Goal: Communication & Community: Answer question/provide support

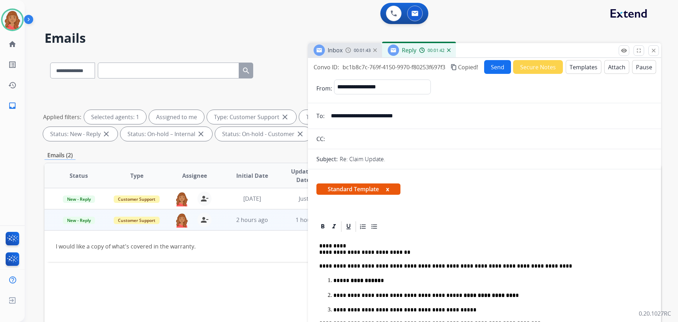
select select "**********"
click at [493, 69] on button "Send" at bounding box center [497, 67] width 27 height 14
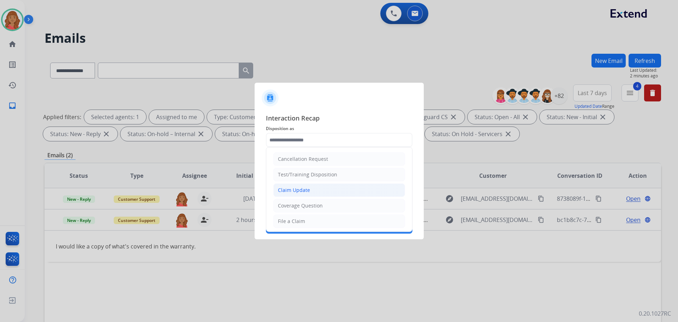
click at [295, 191] on div "Claim Update" at bounding box center [294, 189] width 32 height 7
type input "**********"
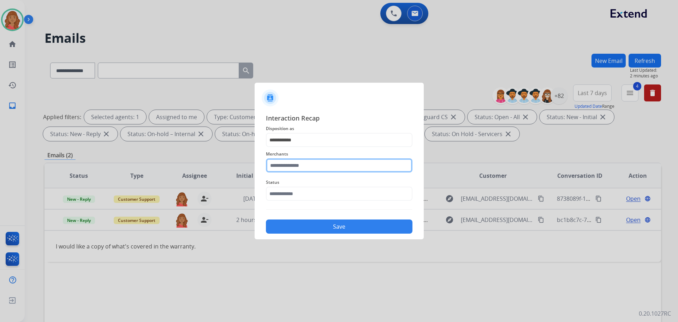
drag, startPoint x: 292, startPoint y: 168, endPoint x: 294, endPoint y: 173, distance: 5.6
click at [292, 168] on input "text" at bounding box center [339, 165] width 146 height 14
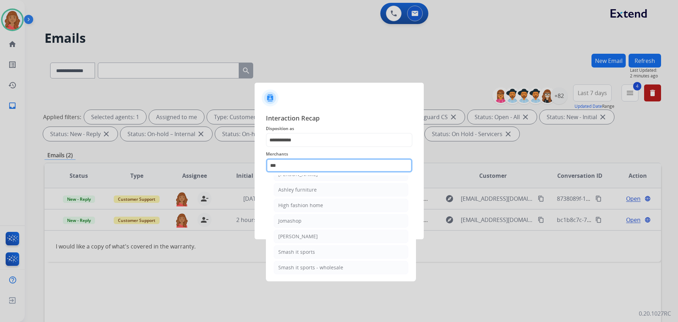
scroll to position [11, 0]
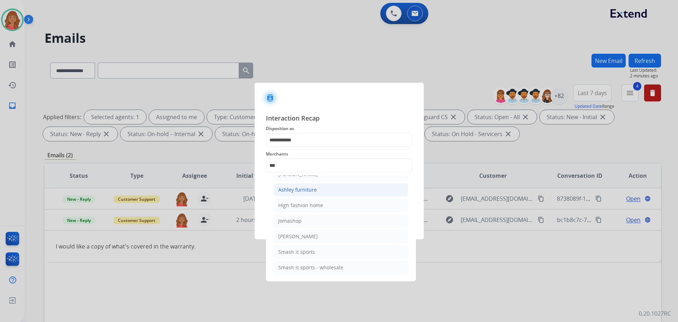
click at [290, 192] on div "Ashley furniture" at bounding box center [297, 189] width 38 height 7
type input "**********"
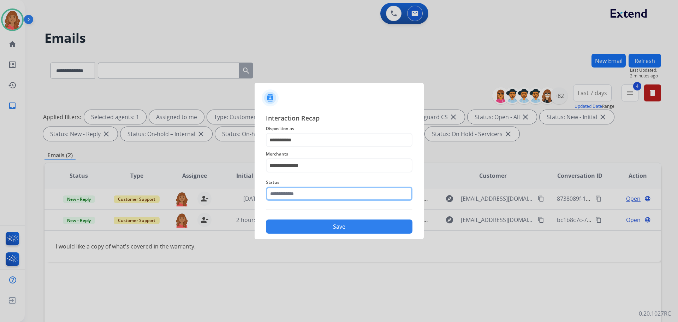
drag, startPoint x: 295, startPoint y: 193, endPoint x: 295, endPoint y: 198, distance: 5.3
click at [295, 196] on input "text" at bounding box center [339, 193] width 146 height 14
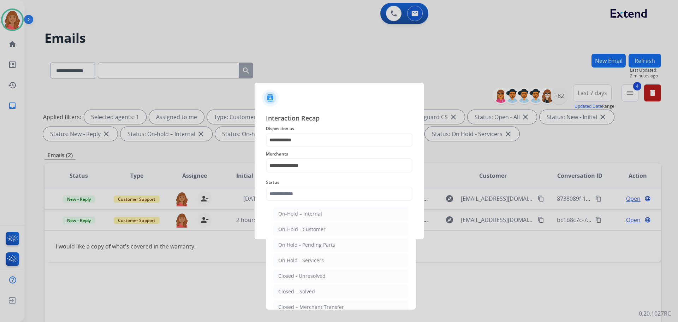
drag, startPoint x: 305, startPoint y: 290, endPoint x: 324, endPoint y: 251, distance: 43.9
click at [307, 289] on div "Closed – Solved" at bounding box center [296, 291] width 37 height 7
type input "**********"
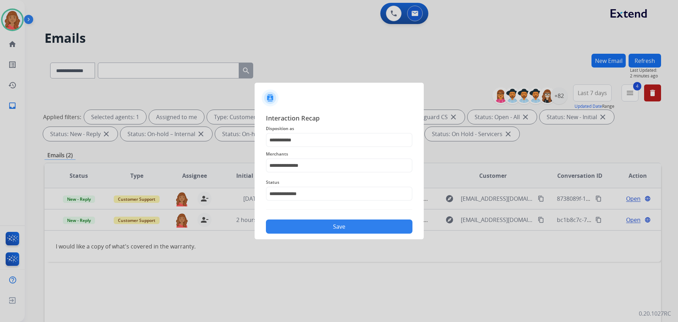
click at [321, 224] on button "Save" at bounding box center [339, 226] width 146 height 14
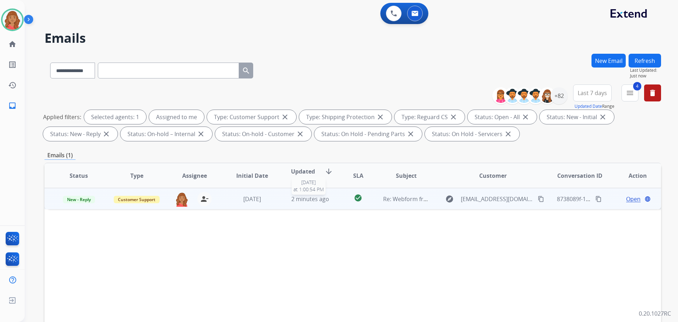
click at [294, 201] on span "2 minutes ago" at bounding box center [310, 199] width 38 height 8
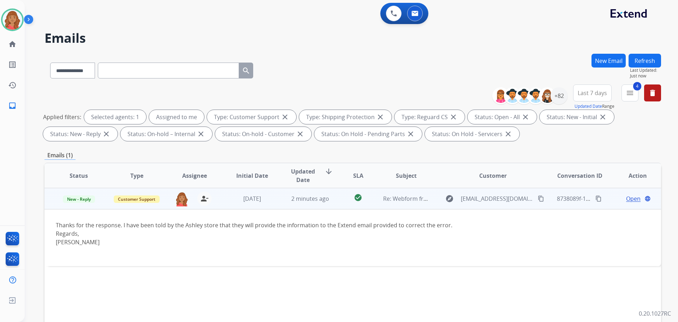
click at [626, 198] on span "Open" at bounding box center [633, 198] width 14 height 8
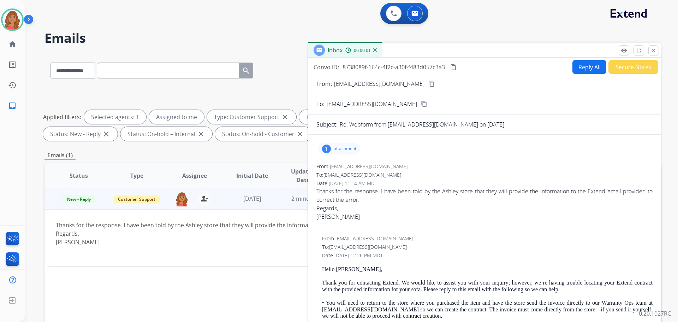
click at [334, 145] on div "1 attachment" at bounding box center [339, 148] width 43 height 11
click at [339, 170] on div at bounding box center [340, 166] width 35 height 25
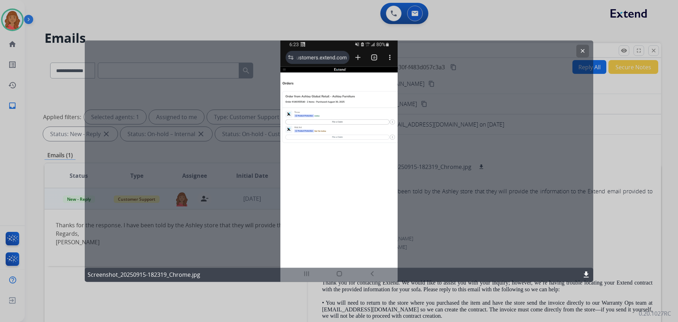
click at [583, 48] on mat-icon "clear" at bounding box center [582, 51] width 6 height 6
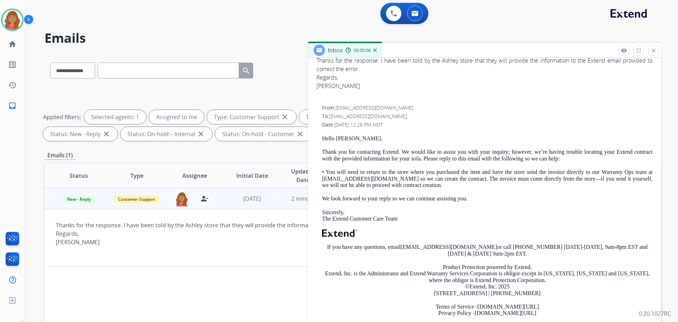
scroll to position [141, 0]
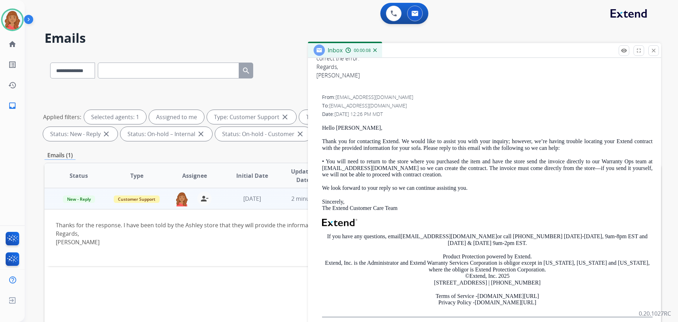
click at [176, 243] on div "[PERSON_NAME]" at bounding box center [295, 242] width 478 height 8
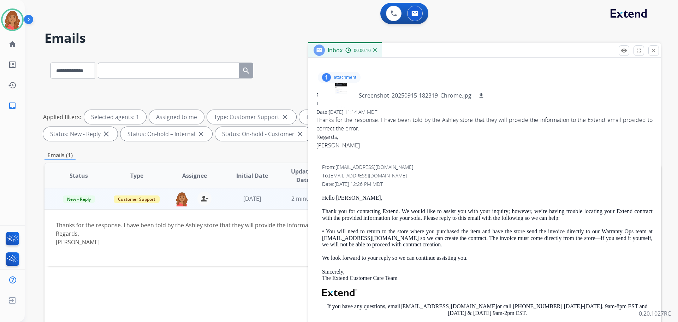
scroll to position [71, 0]
drag, startPoint x: 654, startPoint y: 50, endPoint x: 650, endPoint y: 52, distance: 4.1
click at [654, 50] on mat-icon "close" at bounding box center [653, 50] width 6 height 6
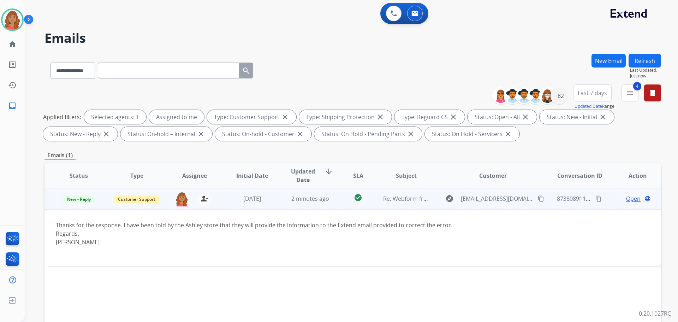
click at [74, 203] on td "New - Reply" at bounding box center [73, 198] width 58 height 21
click at [80, 204] on td "New - Reply" at bounding box center [73, 198] width 58 height 21
click at [74, 197] on span "New - Reply" at bounding box center [79, 198] width 32 height 7
click at [107, 265] on p "Closed – Solved" at bounding box center [116, 265] width 41 height 10
click at [584, 145] on div "**********" at bounding box center [352, 245] width 616 height 382
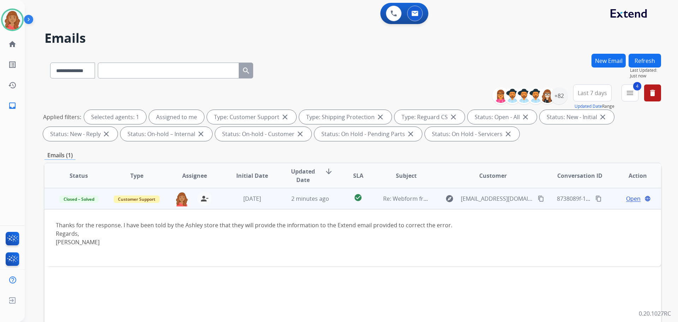
click at [281, 202] on td "2 minutes ago" at bounding box center [305, 198] width 58 height 21
click at [630, 94] on mat-icon "menu" at bounding box center [629, 93] width 8 height 8
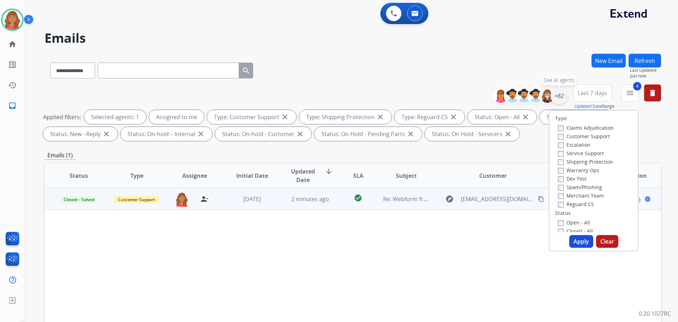
click at [560, 101] on div "+82" at bounding box center [558, 95] width 17 height 17
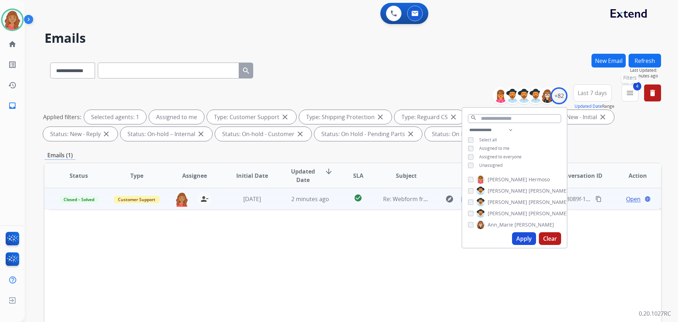
click at [627, 98] on button "4 menu Filters" at bounding box center [629, 92] width 17 height 17
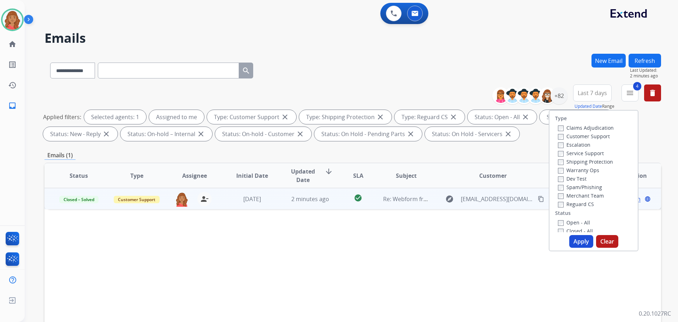
click at [571, 234] on div "Type Claims Adjudication Customer Support Escalation Service Support Shipping P…" at bounding box center [593, 180] width 90 height 141
drag, startPoint x: 578, startPoint y: 242, endPoint x: 570, endPoint y: 240, distance: 8.7
click at [577, 242] on button "Apply" at bounding box center [581, 241] width 24 height 13
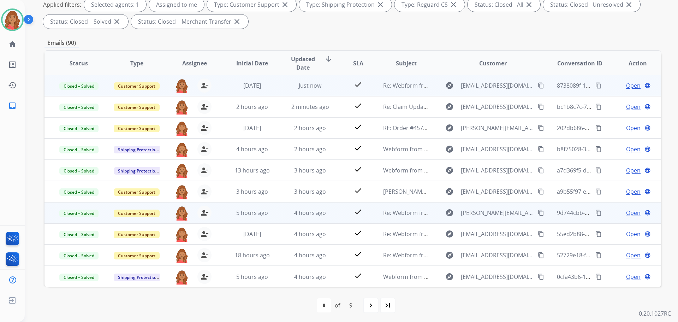
scroll to position [114, 0]
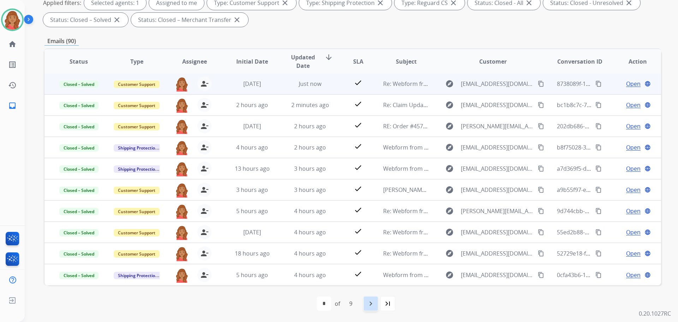
click at [367, 305] on mat-icon "navigate_next" at bounding box center [370, 303] width 8 height 8
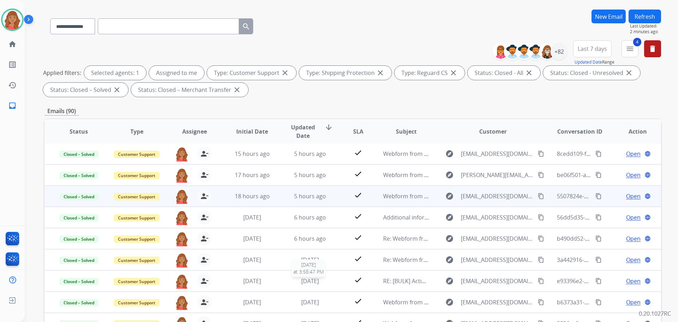
scroll to position [106, 0]
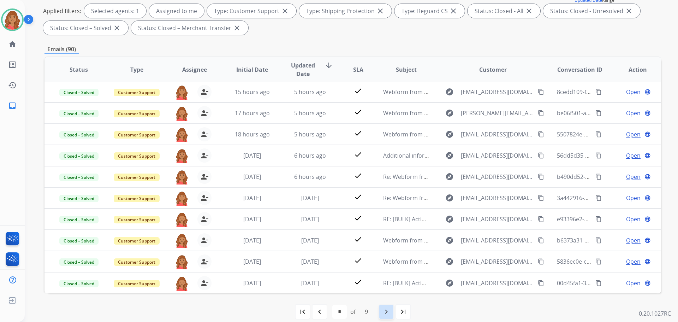
click at [389, 313] on mat-icon "navigate_next" at bounding box center [386, 311] width 8 height 8
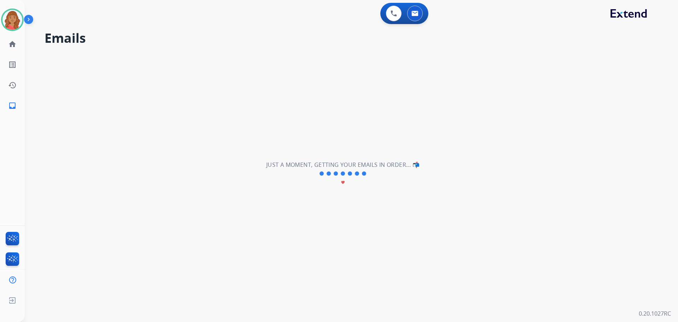
scroll to position [0, 0]
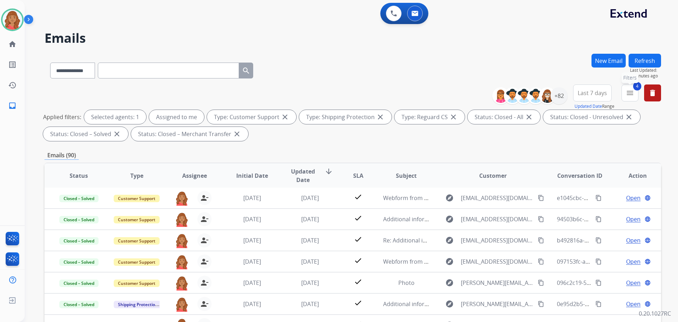
click at [626, 98] on button "4 menu Filters" at bounding box center [629, 92] width 17 height 17
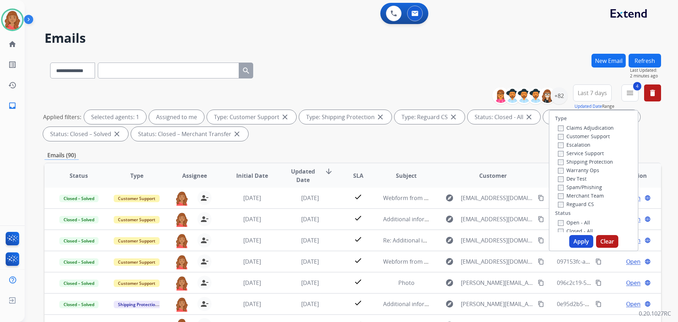
click at [569, 238] on button "Apply" at bounding box center [581, 241] width 24 height 13
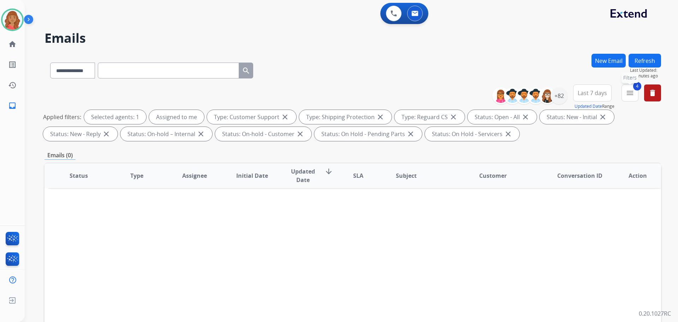
click at [628, 101] on button "4 menu Filters" at bounding box center [629, 92] width 17 height 17
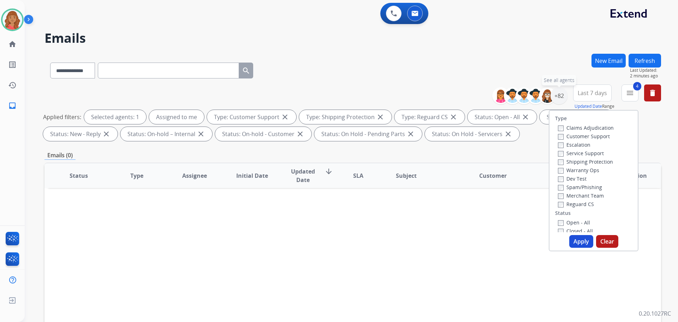
drag, startPoint x: 556, startPoint y: 96, endPoint x: 552, endPoint y: 104, distance: 8.7
click at [556, 97] on div "+82" at bounding box center [558, 95] width 17 height 17
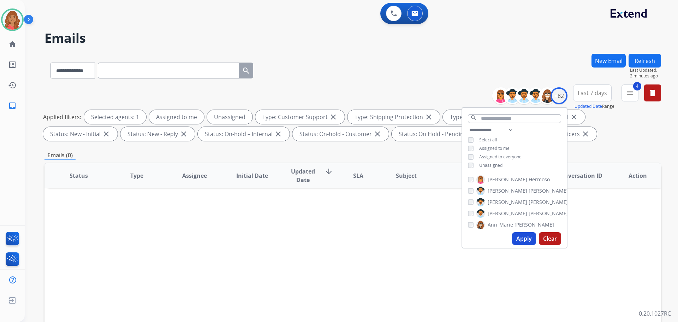
click at [524, 238] on button "Apply" at bounding box center [524, 238] width 24 height 13
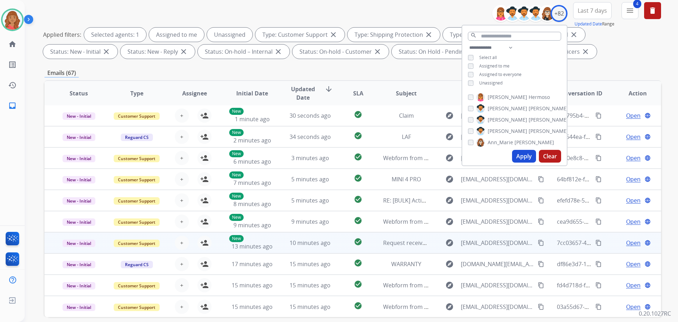
scroll to position [114, 0]
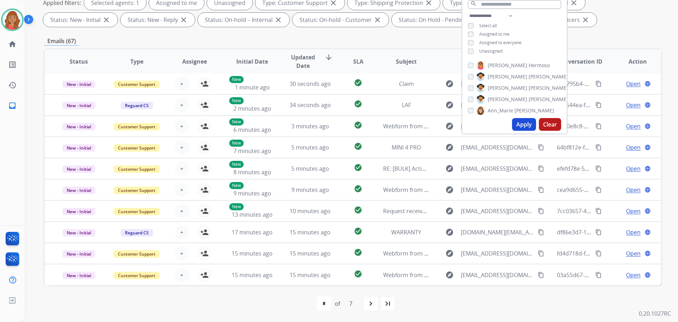
click at [371, 303] on mat-icon "navigate_next" at bounding box center [370, 303] width 8 height 8
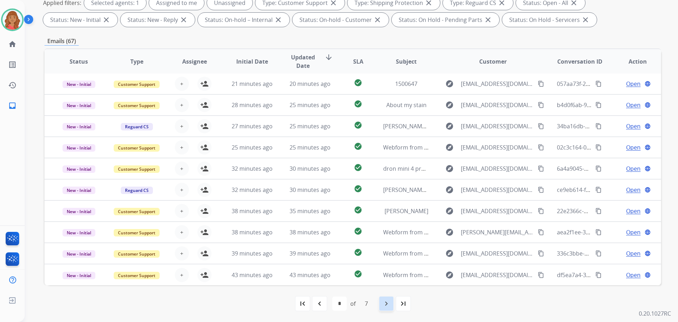
click at [386, 303] on mat-icon "navigate_next" at bounding box center [386, 303] width 8 height 8
click at [385, 304] on mat-icon "navigate_next" at bounding box center [386, 303] width 8 height 8
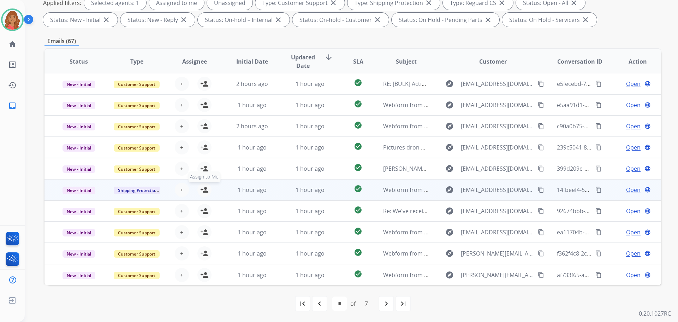
click at [201, 190] on mat-icon "person_add" at bounding box center [204, 189] width 8 height 8
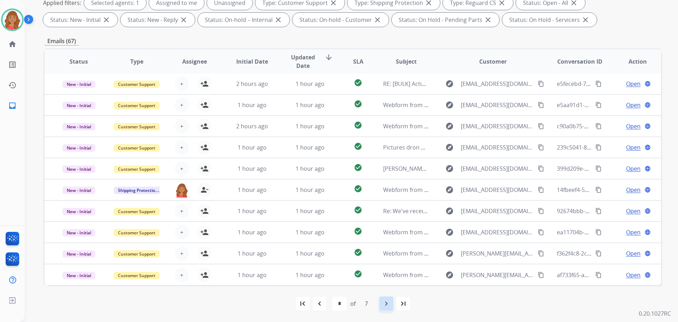
click at [386, 305] on mat-icon "navigate_next" at bounding box center [386, 303] width 8 height 8
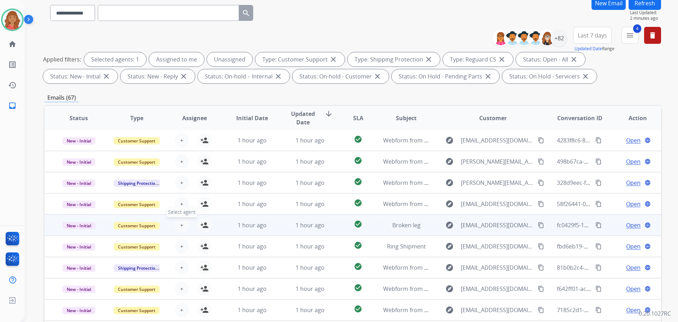
scroll to position [71, 0]
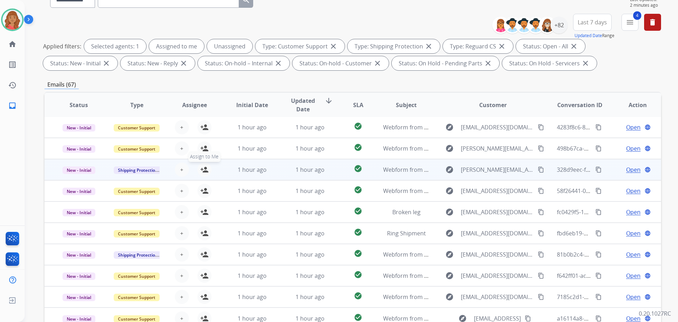
click at [202, 169] on mat-icon "person_add" at bounding box center [204, 169] width 8 height 8
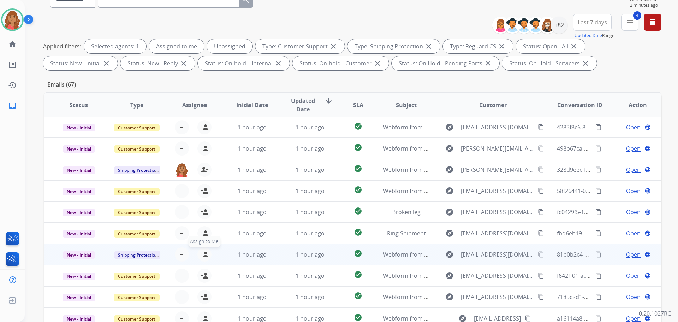
click at [205, 251] on mat-icon "person_add" at bounding box center [204, 254] width 8 height 8
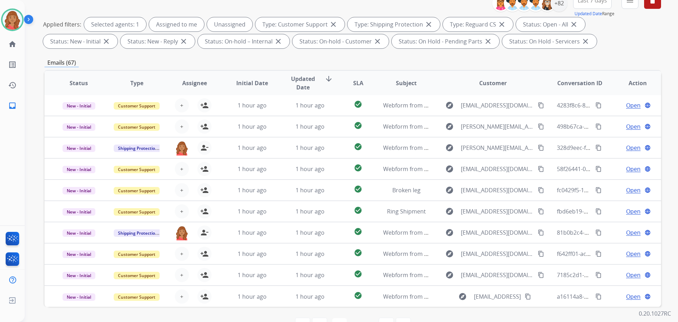
scroll to position [114, 0]
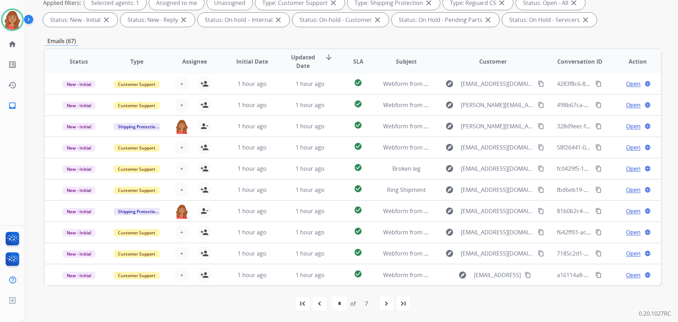
click at [389, 300] on mat-icon "navigate_next" at bounding box center [386, 303] width 8 height 8
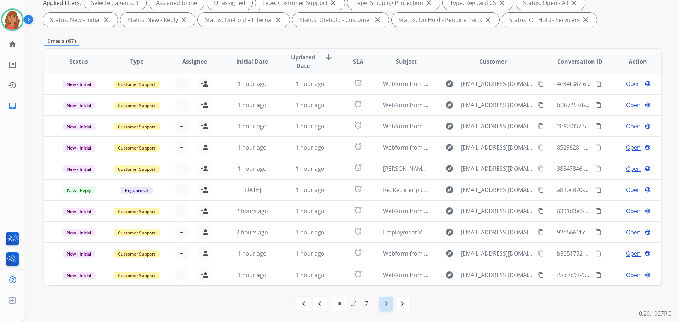
click at [384, 301] on mat-icon "navigate_next" at bounding box center [386, 303] width 8 height 8
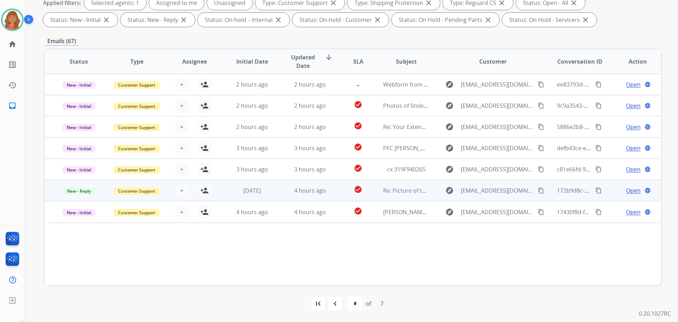
click at [281, 194] on td "4 hours ago" at bounding box center [305, 190] width 58 height 21
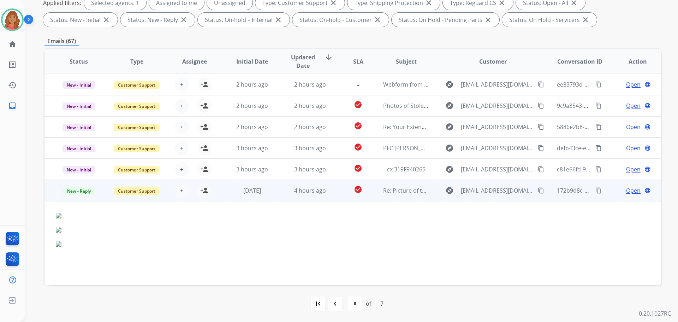
scroll to position [54, 0]
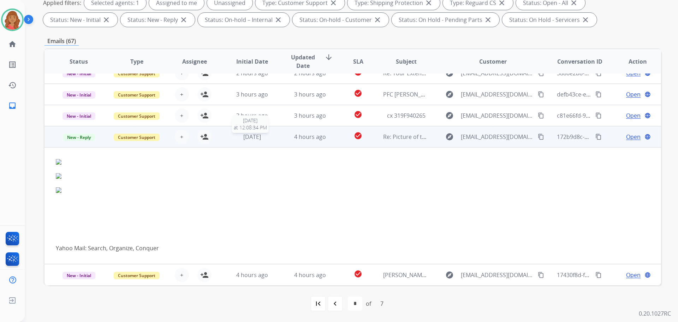
click at [246, 138] on span "[DATE]" at bounding box center [252, 137] width 18 height 8
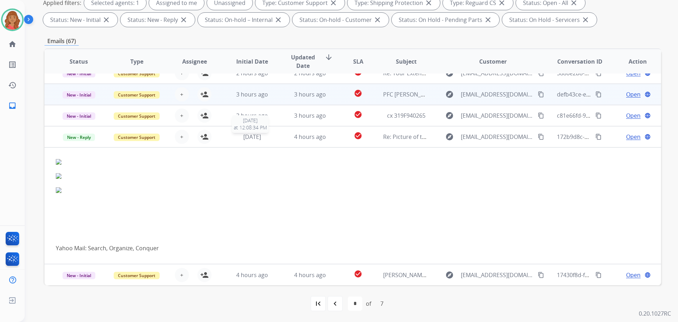
scroll to position [0, 0]
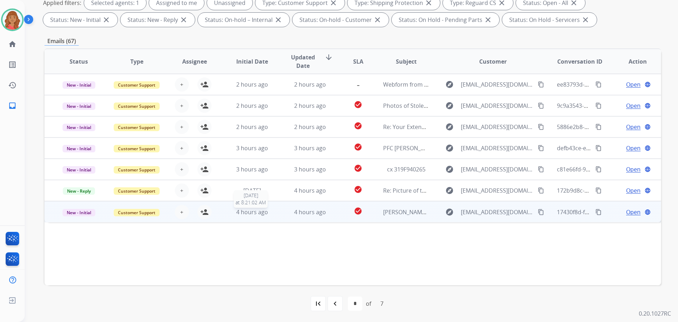
click at [238, 209] on span "4 hours ago" at bounding box center [252, 212] width 32 height 8
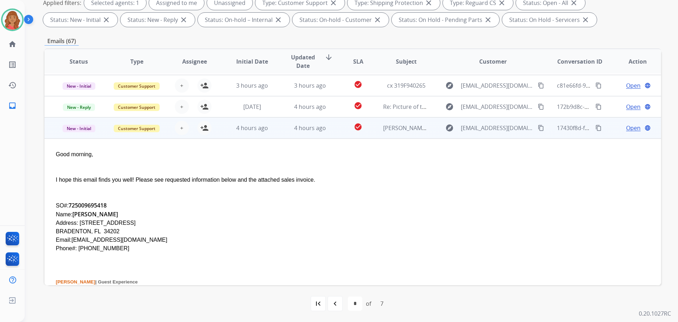
scroll to position [21, 0]
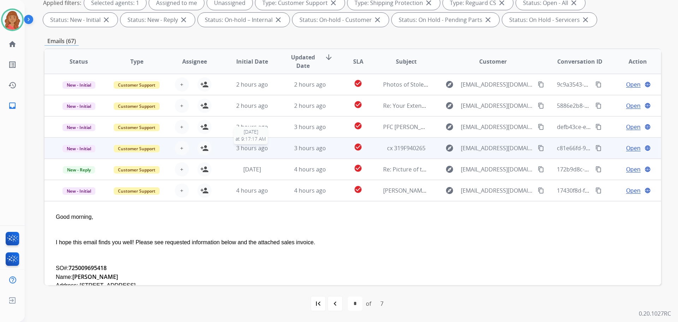
click at [247, 148] on span "3 hours ago" at bounding box center [252, 148] width 32 height 8
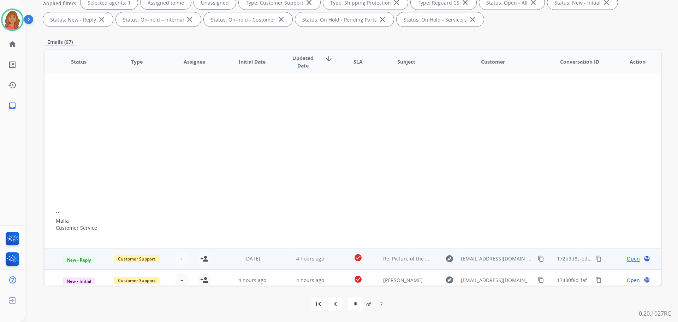
scroll to position [110, 0]
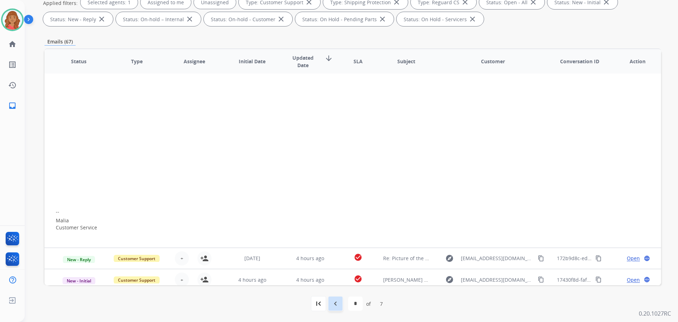
click at [335, 307] on mat-icon "navigate_before" at bounding box center [335, 303] width 8 height 8
select select "*"
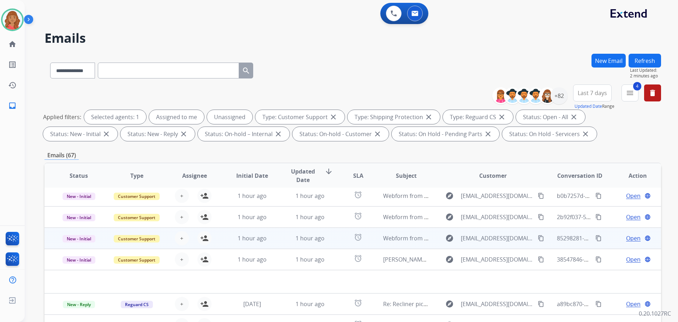
scroll to position [0, 0]
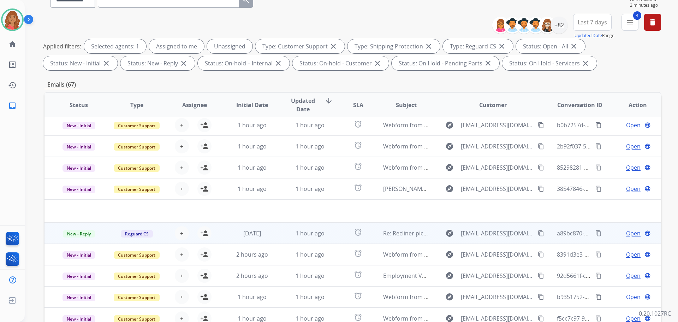
click at [276, 230] on td "1 hour ago" at bounding box center [305, 232] width 58 height 21
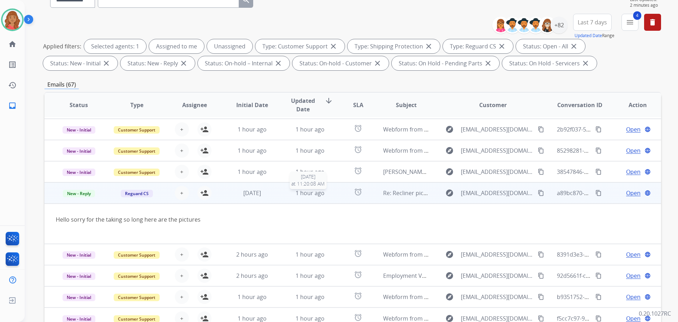
click at [287, 192] on div "1 hour ago" at bounding box center [310, 192] width 46 height 8
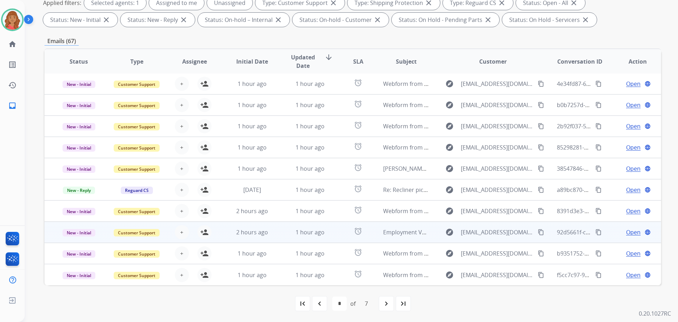
click at [254, 238] on td "2 hours ago" at bounding box center [247, 231] width 58 height 21
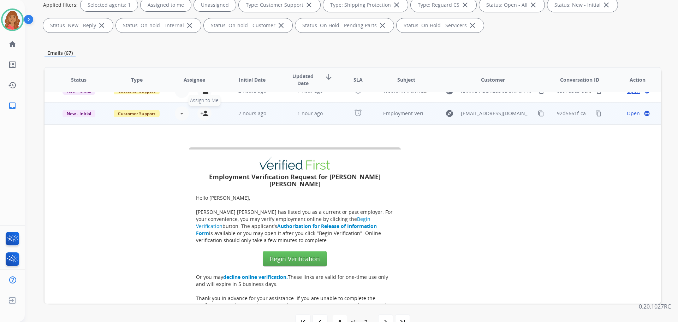
click at [203, 115] on mat-icon "person_add" at bounding box center [204, 113] width 8 height 8
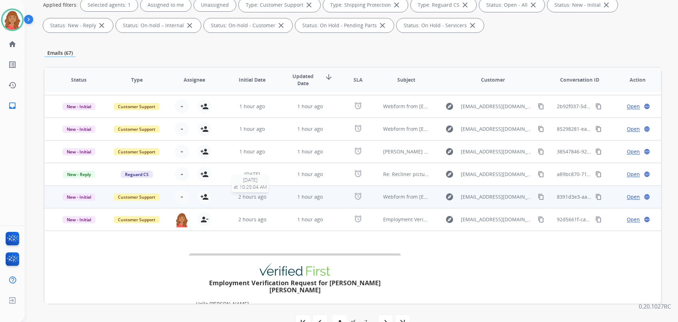
click at [250, 196] on span "2 hours ago" at bounding box center [252, 196] width 28 height 7
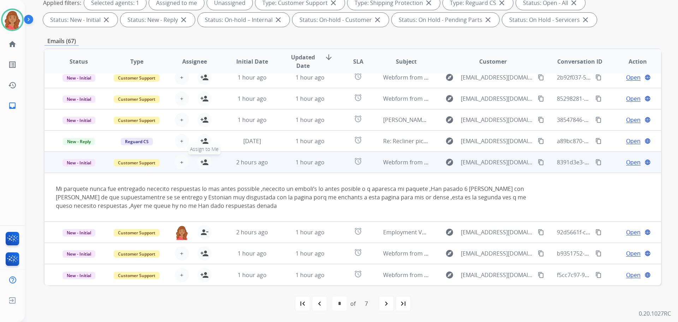
click at [205, 164] on mat-icon "person_add" at bounding box center [204, 162] width 8 height 8
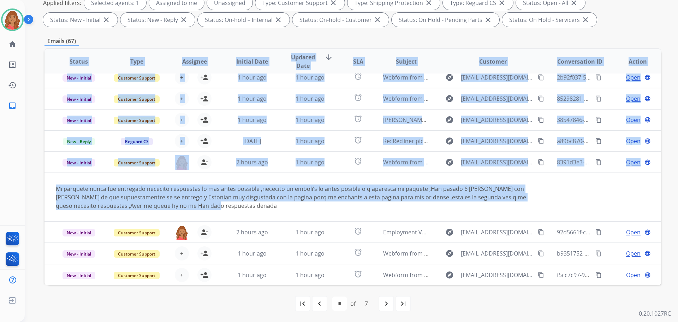
drag, startPoint x: 196, startPoint y: 207, endPoint x: 43, endPoint y: 183, distance: 154.6
click at [43, 183] on div "**********" at bounding box center [343, 72] width 636 height 322
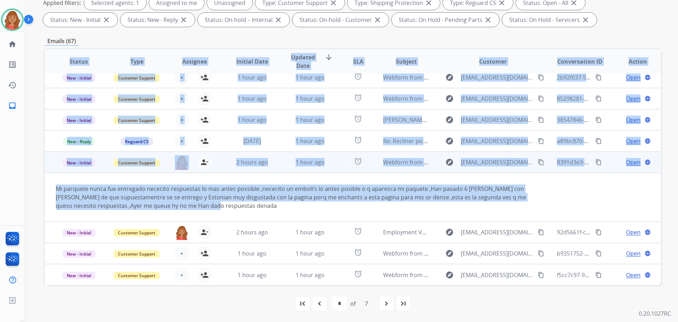
copy table "Status Type Assignee Initial Date Updated Date arrow_downward SLA Subject Custo…"
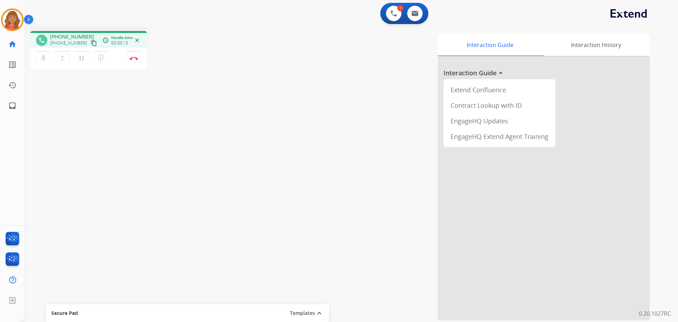
click at [91, 42] on mat-icon "content_copy" at bounding box center [94, 43] width 6 height 6
click at [135, 59] on img at bounding box center [134, 58] width 8 height 4
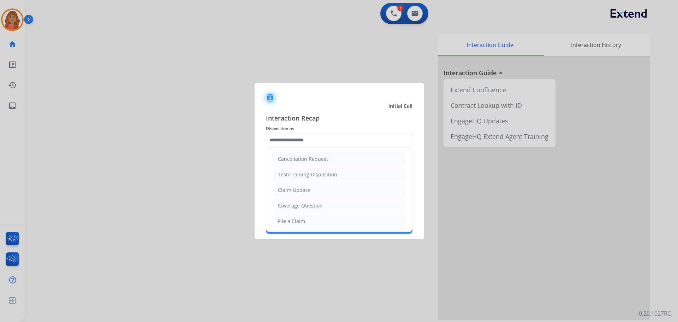
click at [298, 143] on input "text" at bounding box center [339, 140] width 146 height 14
drag, startPoint x: 289, startPoint y: 218, endPoint x: 287, endPoint y: 212, distance: 6.4
click at [288, 218] on div "File a Claim" at bounding box center [291, 220] width 27 height 7
type input "**********"
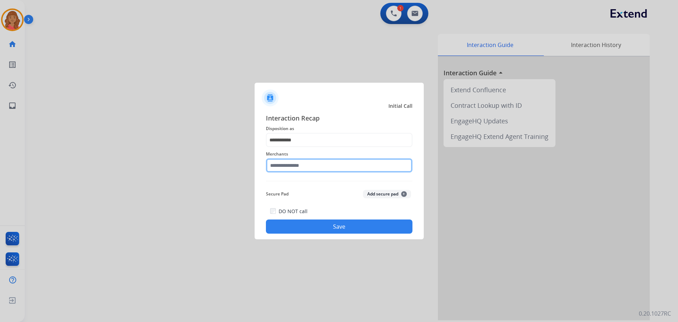
click at [281, 166] on input "text" at bounding box center [339, 165] width 146 height 14
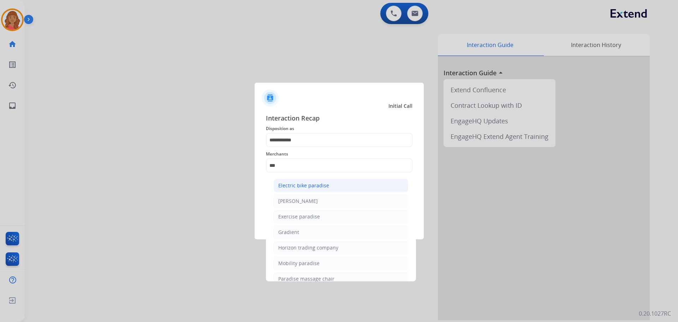
click at [292, 183] on div "Electric bike paradise" at bounding box center [303, 185] width 51 height 7
type input "**********"
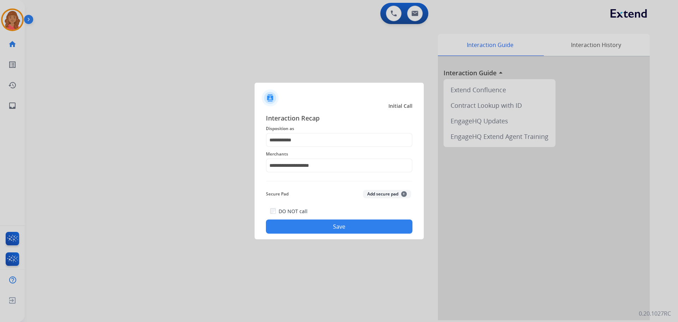
click at [302, 227] on button "Save" at bounding box center [339, 226] width 146 height 14
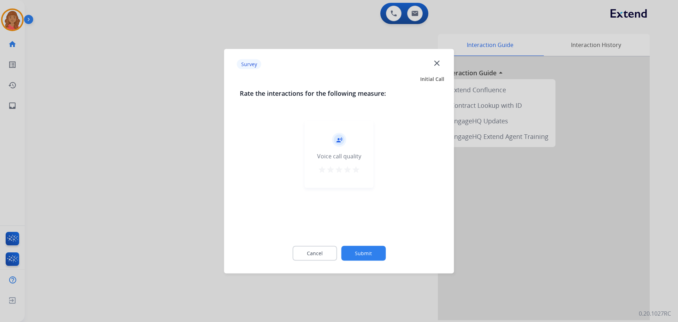
click at [357, 169] on mat-icon "star" at bounding box center [356, 169] width 8 height 8
click at [365, 258] on button "Submit" at bounding box center [363, 252] width 44 height 15
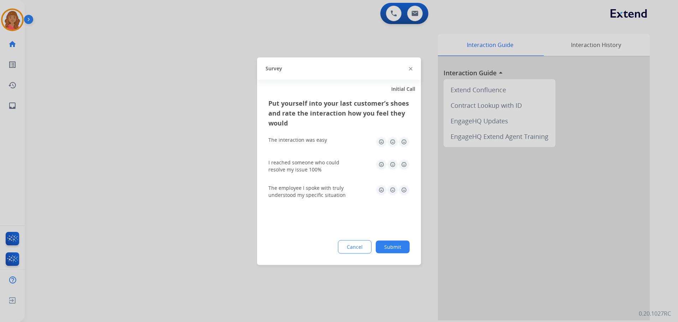
click at [403, 142] on img at bounding box center [403, 141] width 11 height 11
click at [401, 167] on img at bounding box center [403, 163] width 11 height 11
click at [404, 189] on img at bounding box center [403, 189] width 11 height 11
click at [385, 250] on button "Submit" at bounding box center [393, 246] width 34 height 13
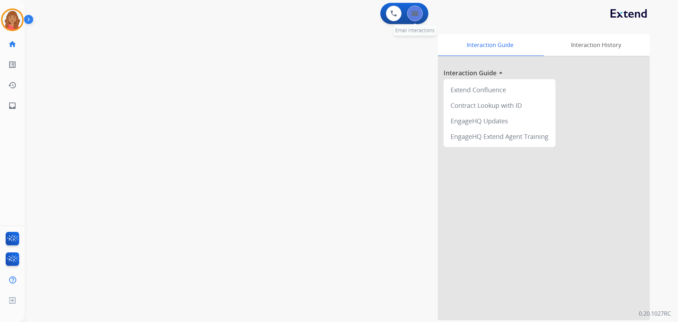
click at [415, 18] on button at bounding box center [415, 14] width 16 height 16
select select "**********"
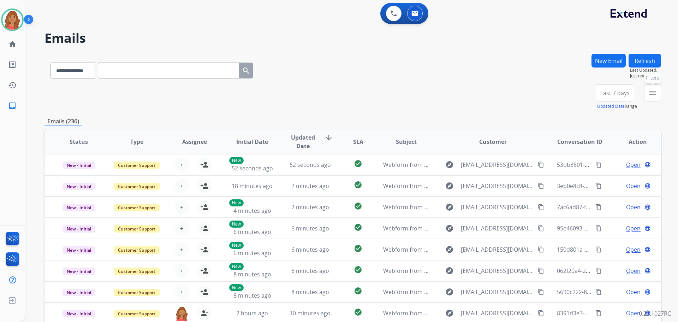
drag, startPoint x: 648, startPoint y: 92, endPoint x: 608, endPoint y: 122, distance: 50.1
click at [649, 93] on mat-icon "menu" at bounding box center [652, 93] width 8 height 8
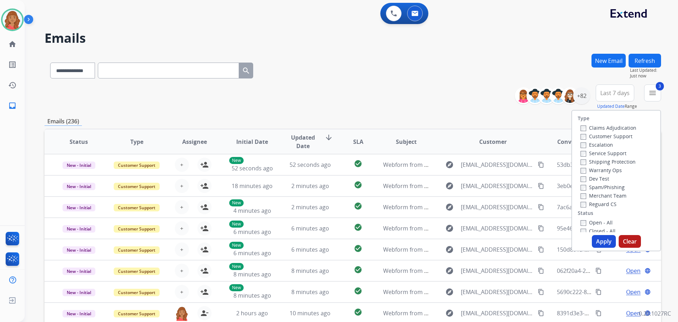
click at [580, 219] on label "Open - All" at bounding box center [596, 222] width 32 height 7
click at [592, 241] on button "Apply" at bounding box center [604, 241] width 24 height 13
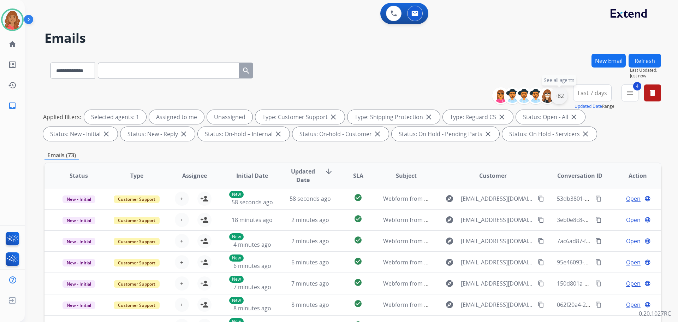
click at [554, 98] on div "+82" at bounding box center [558, 95] width 17 height 17
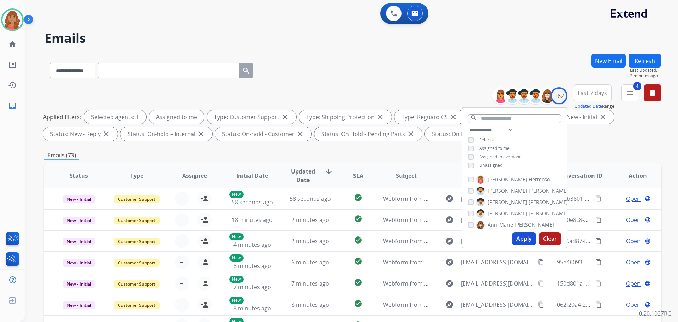
click at [378, 154] on div "Emails (73)" at bounding box center [352, 155] width 616 height 9
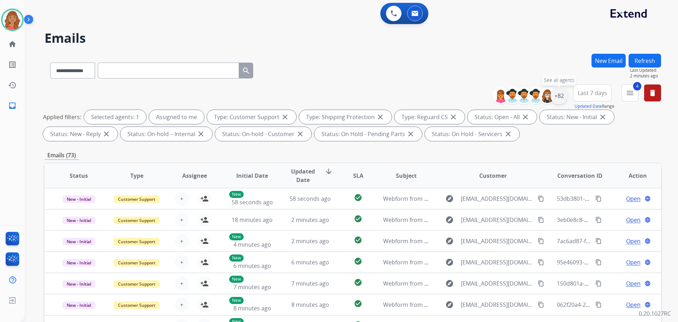
click at [558, 96] on div "+82" at bounding box center [558, 95] width 17 height 17
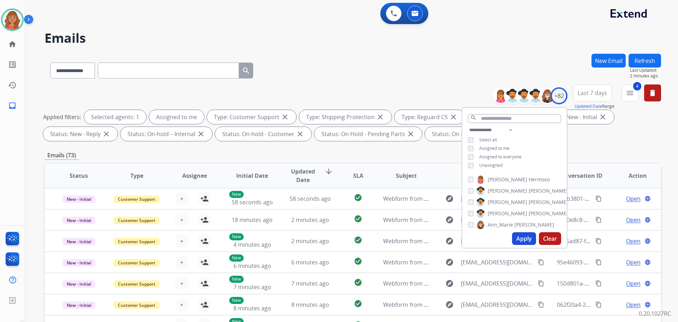
click at [432, 151] on div "Emails (73)" at bounding box center [352, 155] width 616 height 9
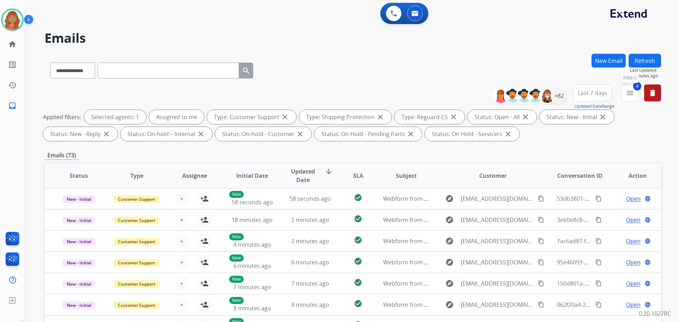
click at [630, 95] on mat-icon "menu" at bounding box center [629, 93] width 8 height 8
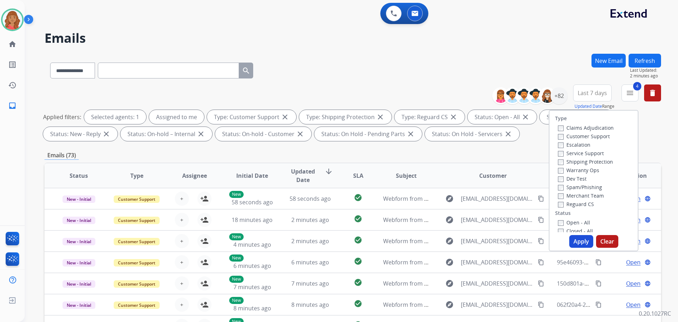
click at [572, 118] on div "Type Claims Adjudication Customer Support Escalation Service Support Shipping P…" at bounding box center [593, 170] width 88 height 121
click at [610, 198] on div "Type Claims Adjudication Customer Support Escalation Service Support Shipping P…" at bounding box center [593, 170] width 88 height 121
click at [515, 153] on div "Emails (73)" at bounding box center [352, 155] width 616 height 9
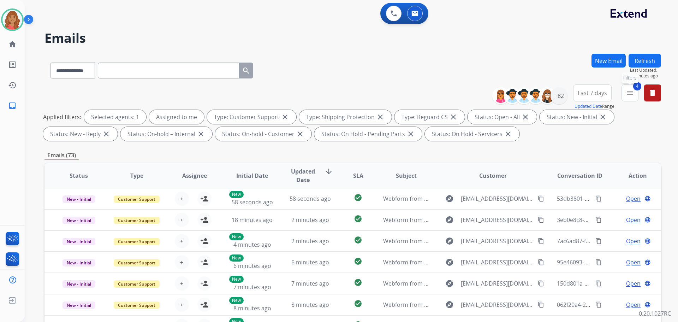
click at [635, 94] on button "4 menu Filters" at bounding box center [629, 92] width 17 height 17
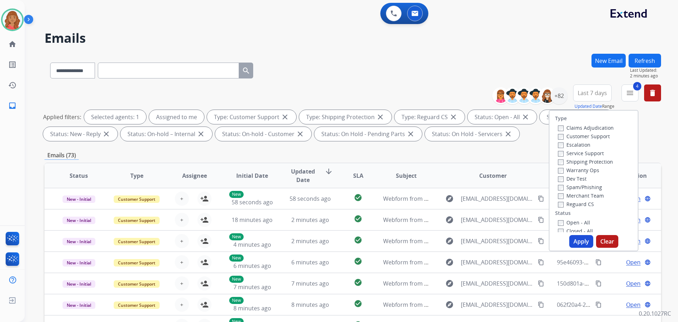
click at [498, 151] on div "Emails (73)" at bounding box center [352, 155] width 616 height 9
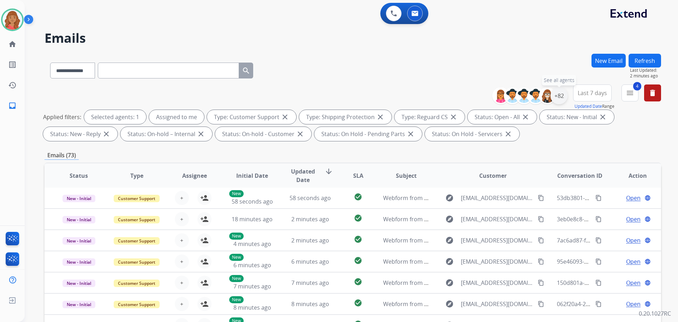
click at [553, 98] on div "+82" at bounding box center [558, 95] width 17 height 17
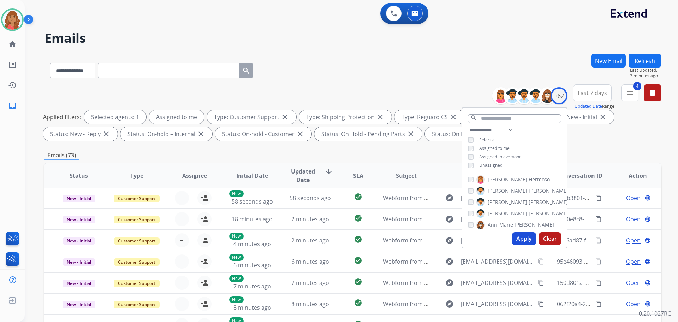
click at [523, 242] on button "Apply" at bounding box center [524, 238] width 24 height 13
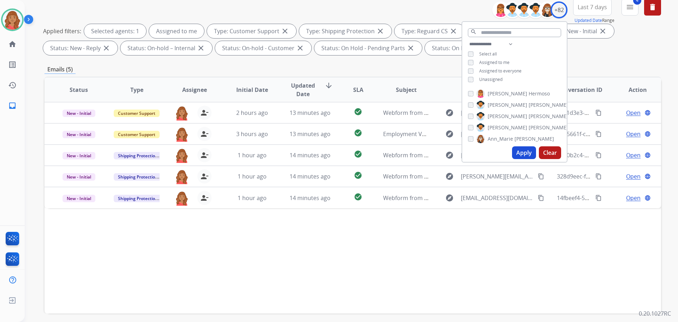
scroll to position [106, 0]
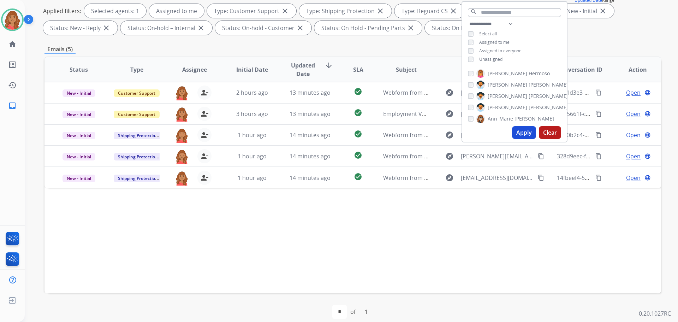
click at [601, 31] on div "Applied filters: Selected agents: 1 Assigned to me Type: Customer Support close…" at bounding box center [351, 19] width 616 height 31
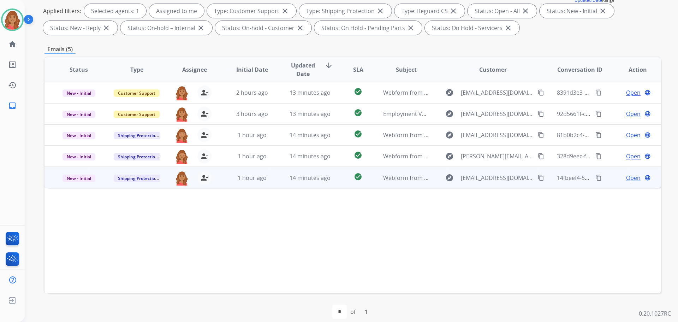
click at [226, 180] on td "1 hour ago" at bounding box center [247, 177] width 58 height 21
click at [531, 178] on div "explore [EMAIL_ADDRESS][DOMAIN_NAME] content_copy" at bounding box center [493, 177] width 104 height 11
click at [538, 176] on mat-icon "content_copy" at bounding box center [541, 177] width 6 height 6
click at [276, 179] on td "14 minutes ago" at bounding box center [305, 177] width 58 height 21
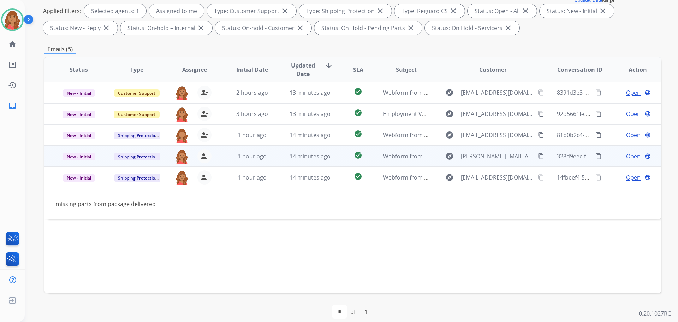
click at [538, 154] on mat-icon "content_copy" at bounding box center [541, 156] width 6 height 6
click at [296, 157] on span "14 minutes ago" at bounding box center [309, 156] width 41 height 8
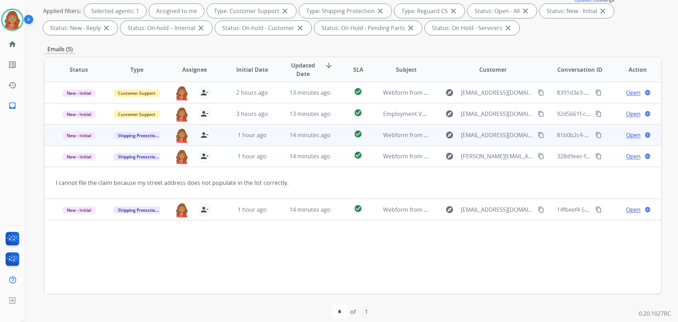
click at [290, 140] on td "14 minutes ago" at bounding box center [305, 134] width 58 height 21
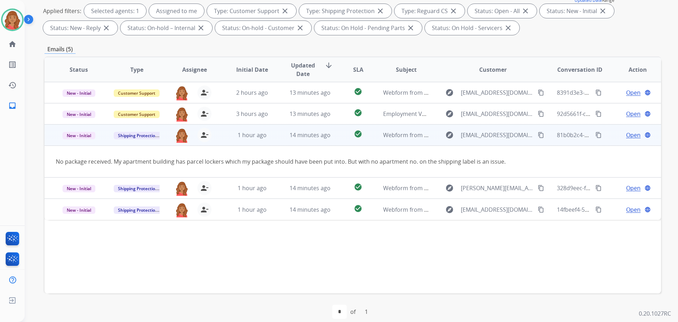
click at [538, 135] on mat-icon "content_copy" at bounding box center [541, 135] width 6 height 6
drag, startPoint x: 530, startPoint y: 135, endPoint x: 445, endPoint y: 132, distance: 85.5
click at [538, 135] on mat-icon "content_copy" at bounding box center [541, 135] width 6 height 6
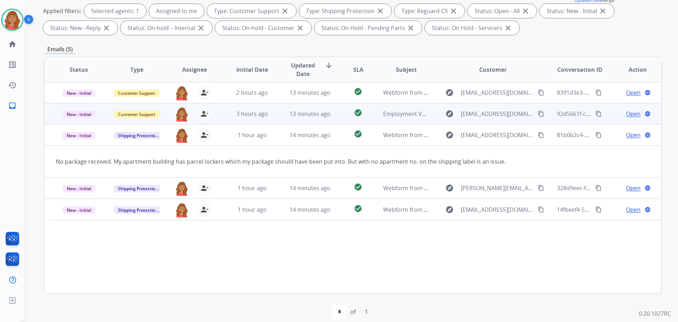
drag, startPoint x: 534, startPoint y: 109, endPoint x: 526, endPoint y: 110, distance: 7.5
click at [536, 109] on button "content_copy" at bounding box center [540, 113] width 8 height 8
click at [269, 118] on div "3 hours ago" at bounding box center [252, 113] width 46 height 8
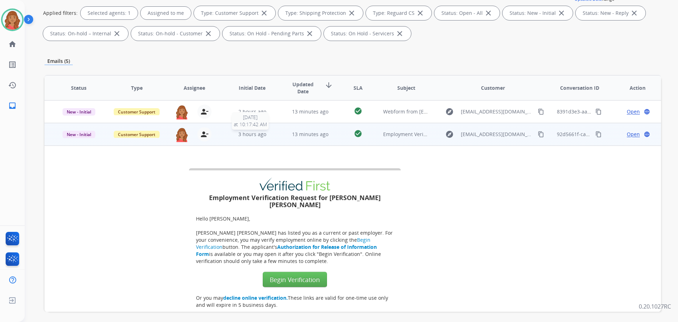
scroll to position [21, 0]
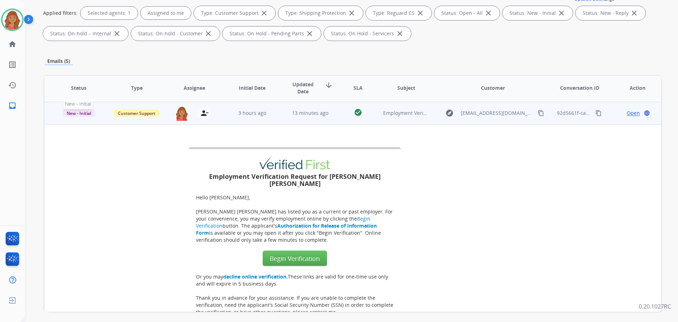
click at [82, 114] on span "New - Initial" at bounding box center [78, 112] width 33 height 7
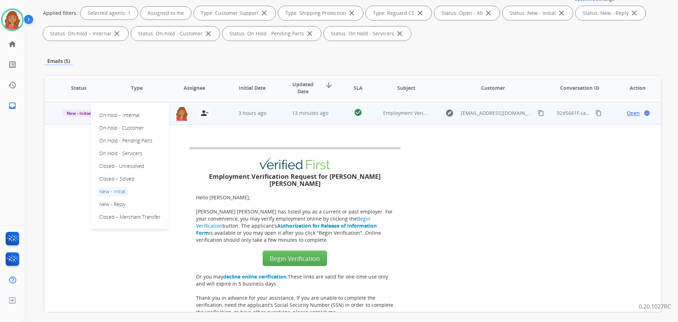
click at [80, 143] on td "Employment Verification Request for [PERSON_NAME] [PERSON_NAME] Hello [PERSON_N…" at bounding box center [295, 285] width 478 height 298
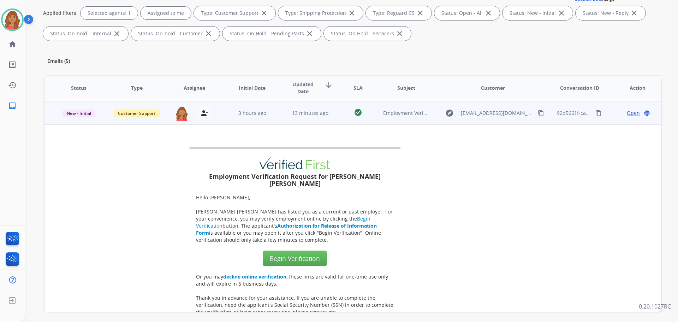
click at [196, 112] on div "person_remove [PERSON_NAME] to Me" at bounding box center [200, 113] width 23 height 14
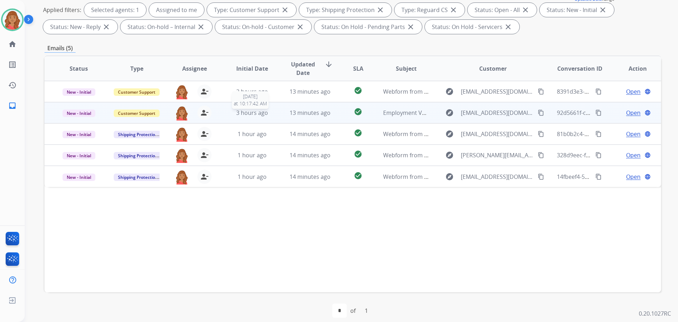
click at [252, 116] on div "3 hours ago" at bounding box center [252, 112] width 46 height 8
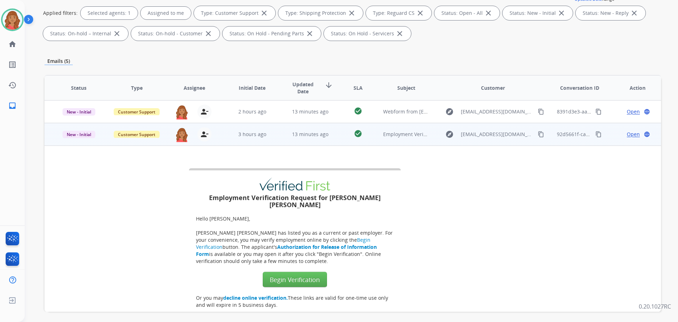
scroll to position [21, 0]
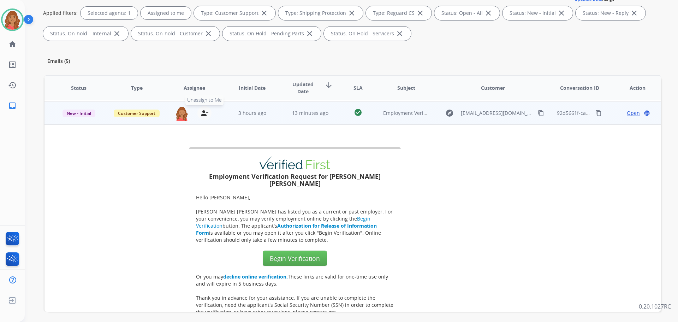
click at [202, 116] on mat-icon "person_remove" at bounding box center [204, 113] width 8 height 8
click at [142, 118] on td "Customer Support" at bounding box center [131, 113] width 58 height 23
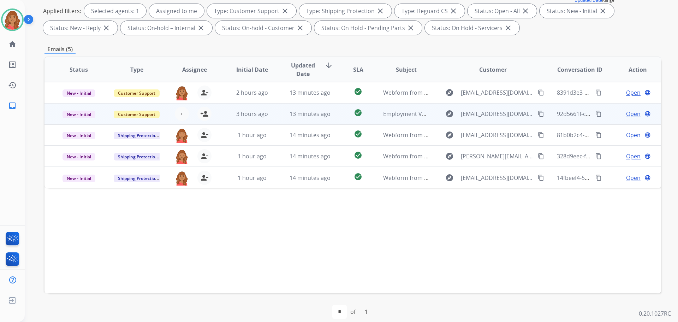
scroll to position [107, 0]
click at [82, 112] on span "New - Initial" at bounding box center [78, 112] width 33 height 7
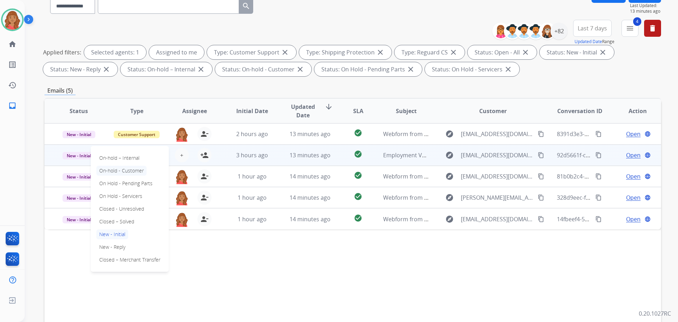
scroll to position [114, 0]
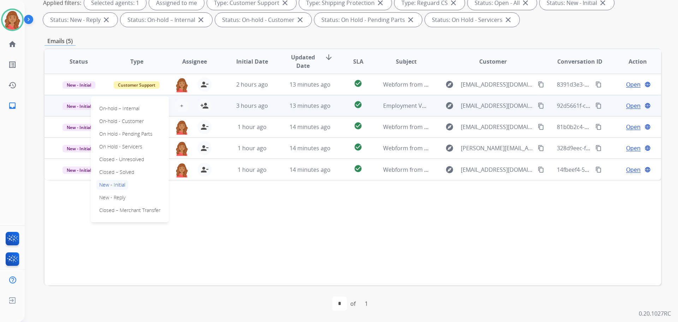
click at [75, 223] on div "Status Type Assignee Initial Date Updated Date arrow_downward SLA Subject Custo…" at bounding box center [352, 166] width 616 height 236
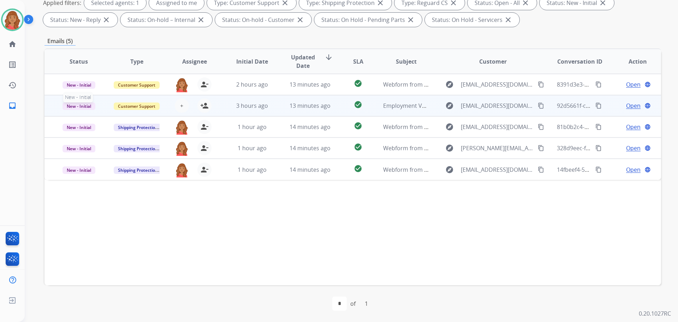
click at [85, 103] on span "New - Initial" at bounding box center [78, 105] width 33 height 7
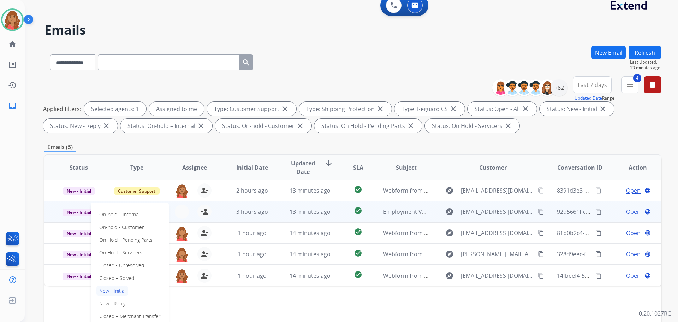
scroll to position [0, 0]
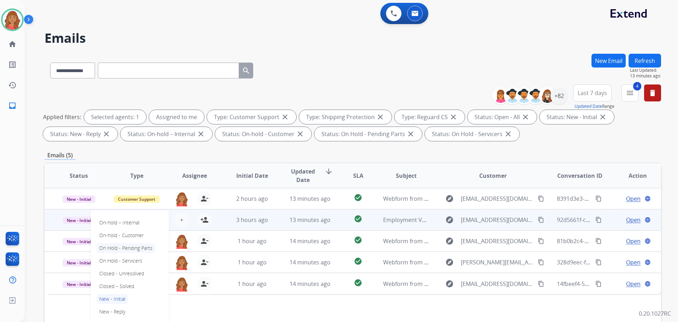
click at [125, 248] on p "On Hold - Pending Parts" at bounding box center [125, 248] width 59 height 10
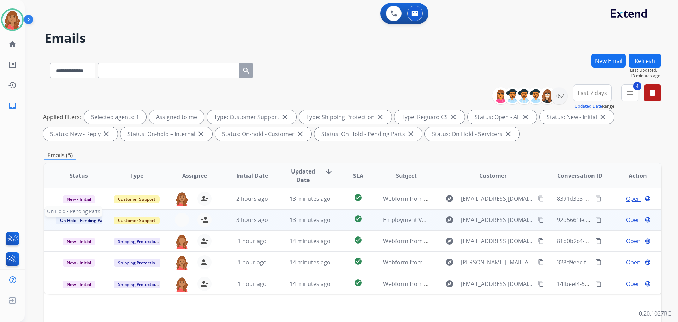
click at [91, 220] on span "On Hold - Pending Parts" at bounding box center [84, 219] width 56 height 7
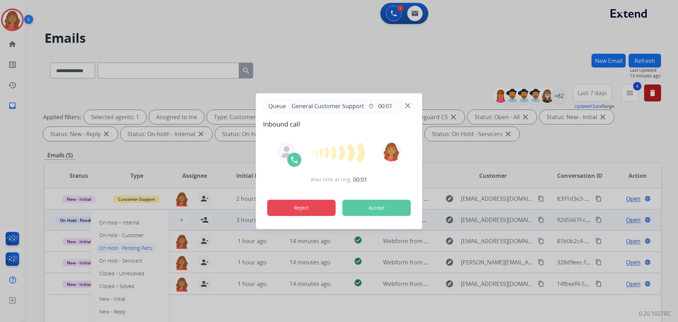
click at [325, 209] on button "Reject" at bounding box center [301, 207] width 68 height 16
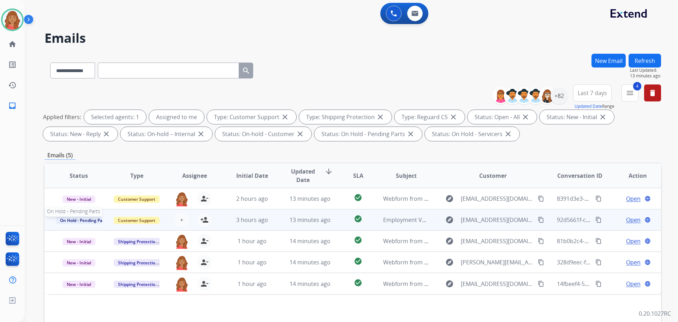
click at [98, 217] on span "On Hold - Pending Parts" at bounding box center [84, 219] width 56 height 7
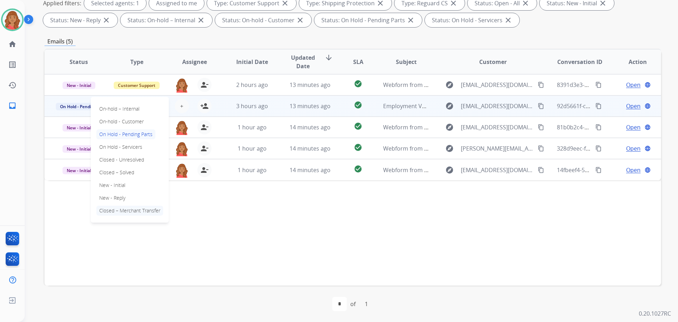
scroll to position [114, 0]
click at [131, 172] on p "Closed – Solved" at bounding box center [116, 172] width 41 height 10
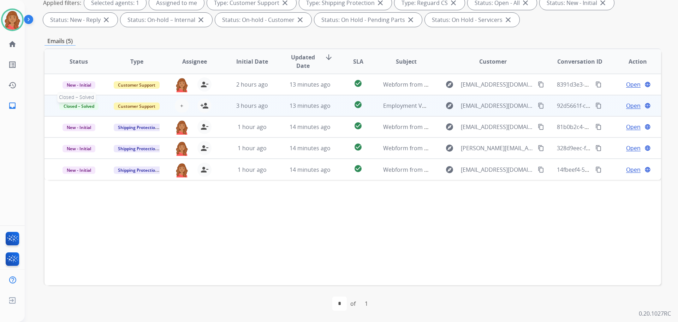
click at [75, 106] on span "Closed – Solved" at bounding box center [78, 105] width 39 height 7
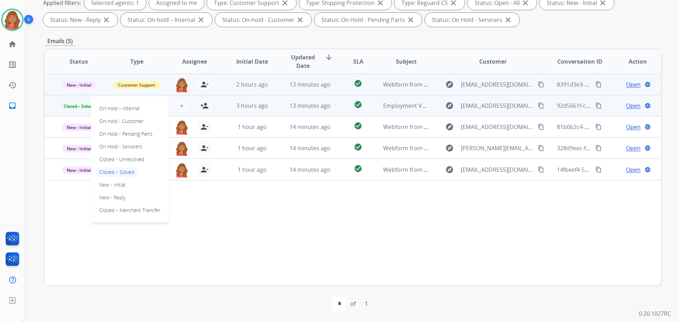
click at [282, 87] on td "13 minutes ago" at bounding box center [305, 84] width 58 height 21
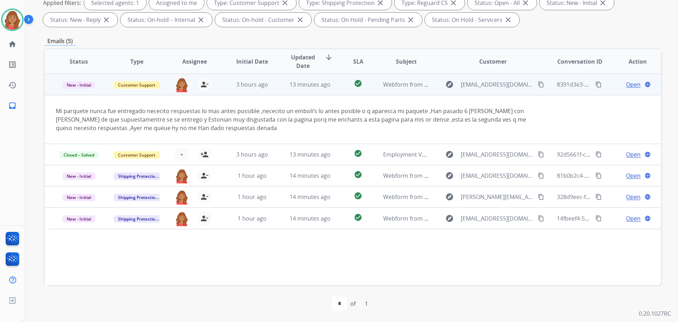
click at [538, 84] on mat-icon "content_copy" at bounding box center [541, 84] width 6 height 6
click at [626, 87] on span "Open" at bounding box center [633, 84] width 14 height 8
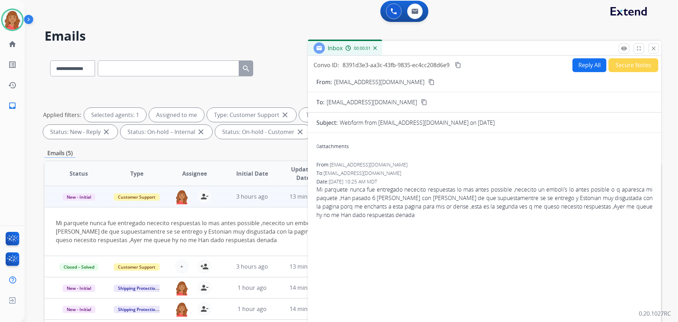
scroll to position [0, 0]
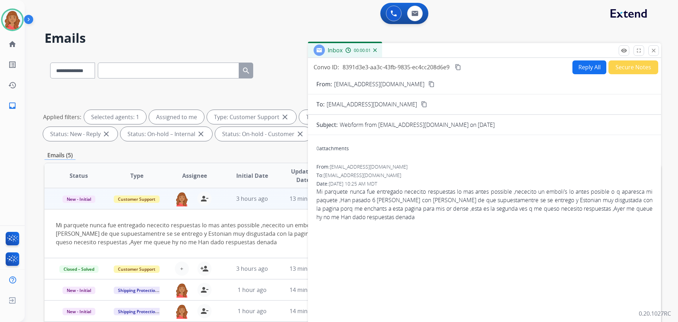
click at [584, 70] on button "Reply All" at bounding box center [589, 67] width 34 height 14
select select "**********"
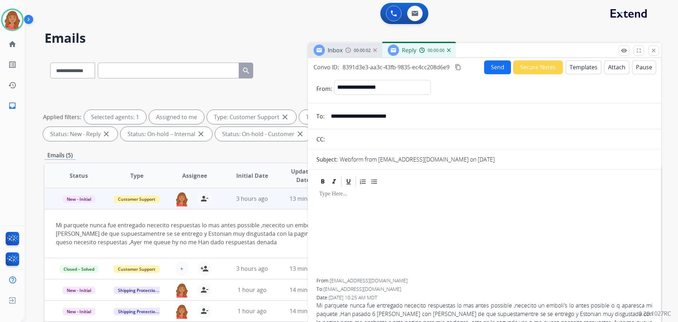
click at [576, 71] on button "Templates" at bounding box center [583, 67] width 36 height 14
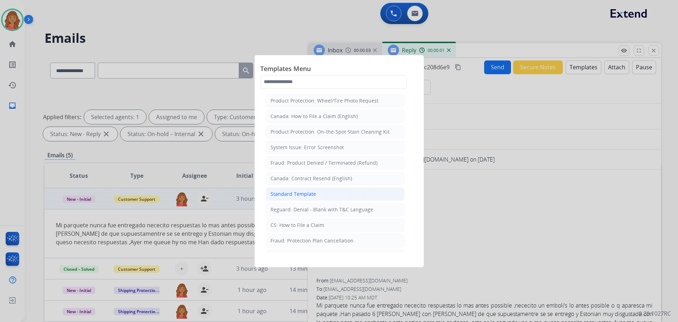
click at [313, 192] on div "Standard Template" at bounding box center [293, 193] width 46 height 7
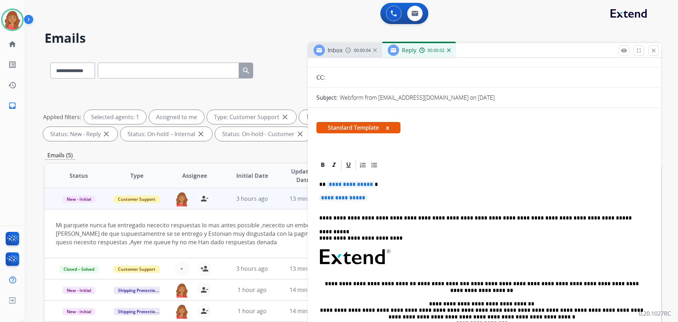
scroll to position [106, 0]
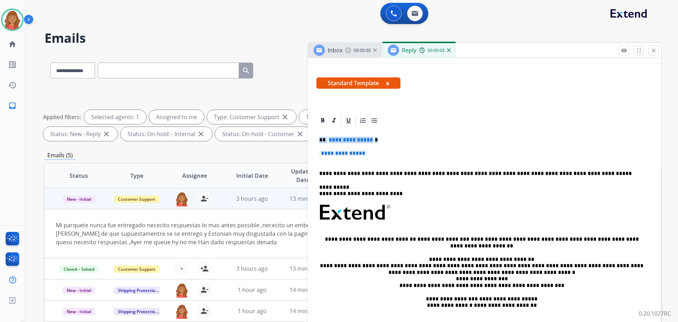
drag, startPoint x: 378, startPoint y: 152, endPoint x: 315, endPoint y: 142, distance: 63.5
click at [315, 142] on div "**********" at bounding box center [484, 253] width 353 height 279
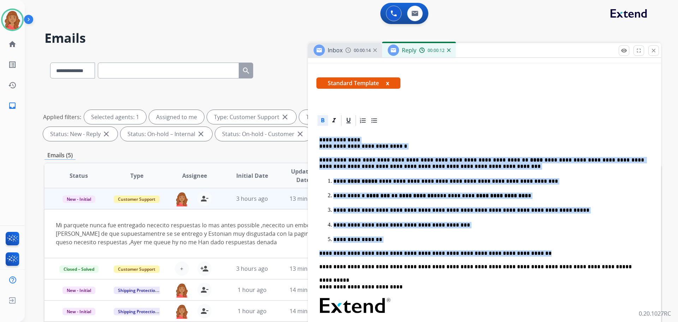
drag, startPoint x: 511, startPoint y: 251, endPoint x: 318, endPoint y: 134, distance: 226.0
click at [315, 132] on div "**********" at bounding box center [484, 300] width 353 height 372
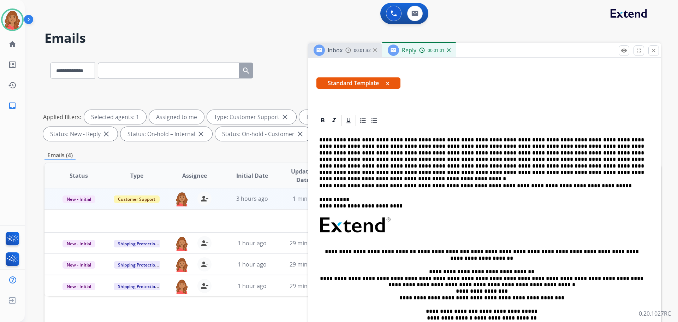
click at [355, 138] on p "**********" at bounding box center [481, 156] width 325 height 39
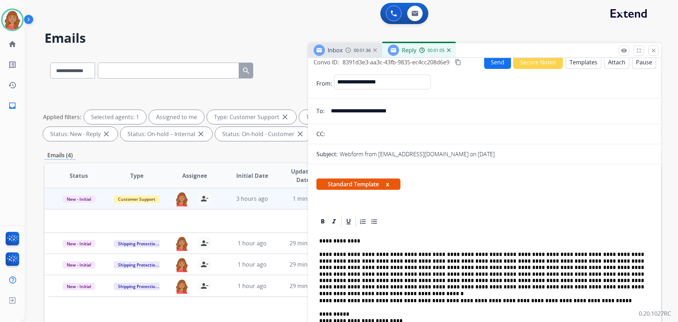
scroll to position [0, 0]
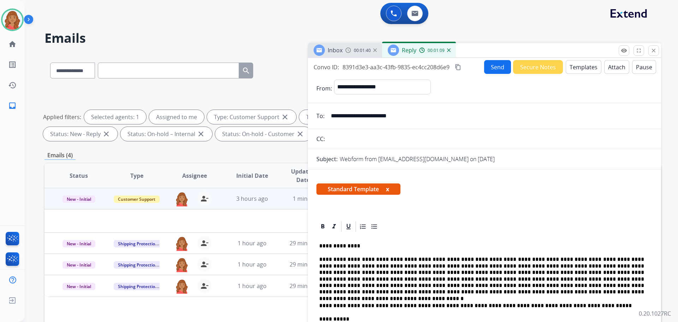
click at [494, 68] on button "Send" at bounding box center [497, 67] width 27 height 14
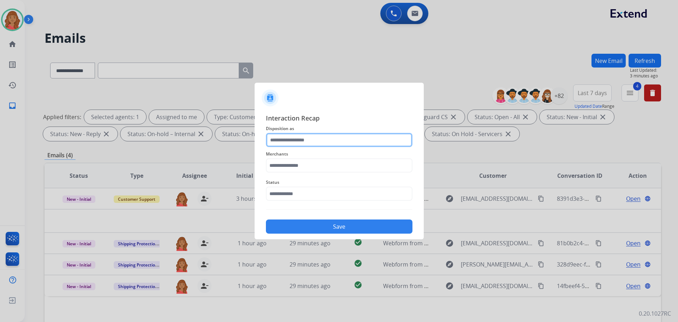
click at [307, 141] on input "text" at bounding box center [339, 140] width 146 height 14
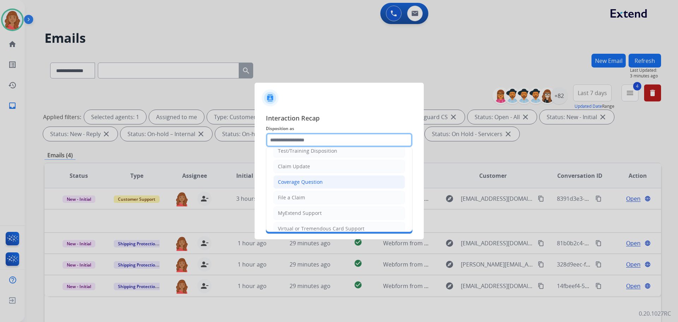
scroll to position [35, 0]
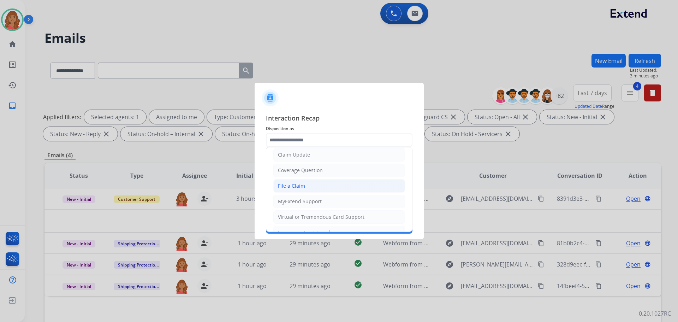
click at [290, 181] on li "File a Claim" at bounding box center [339, 185] width 132 height 13
type input "**********"
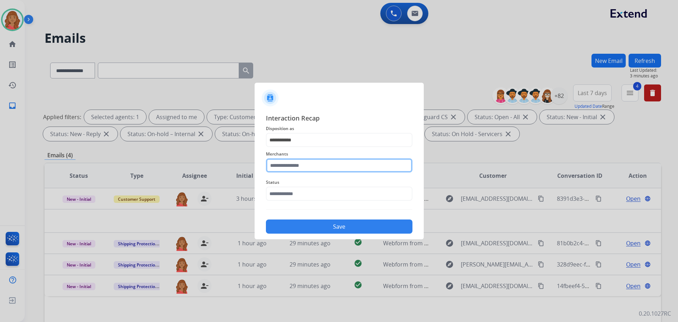
click at [291, 168] on input "text" at bounding box center [339, 165] width 146 height 14
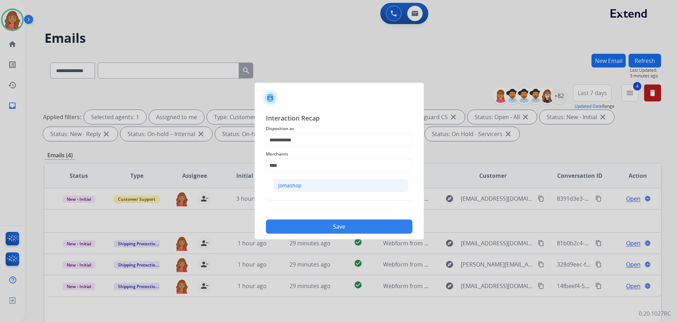
click at [294, 183] on div "Jomashop" at bounding box center [289, 185] width 23 height 7
type input "********"
click at [293, 195] on input "text" at bounding box center [339, 193] width 146 height 14
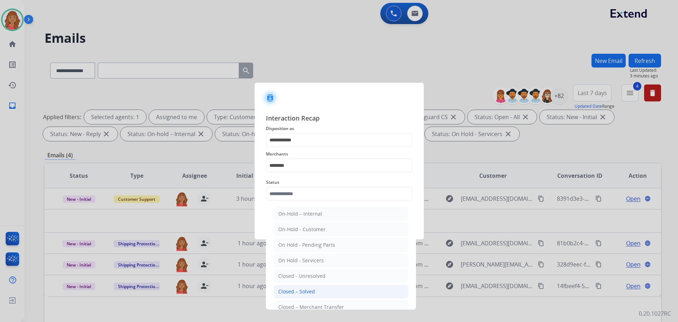
click at [300, 288] on div "Closed – Solved" at bounding box center [296, 291] width 37 height 7
type input "**********"
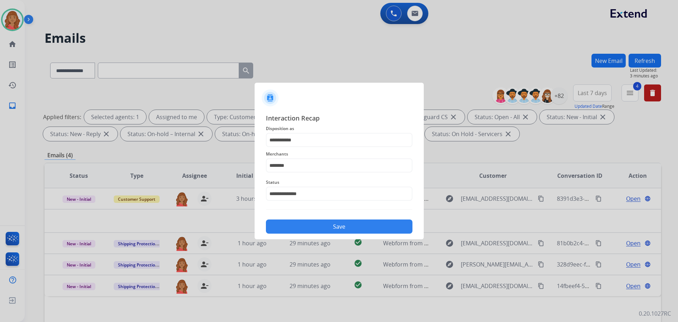
click at [302, 221] on button "Save" at bounding box center [339, 226] width 146 height 14
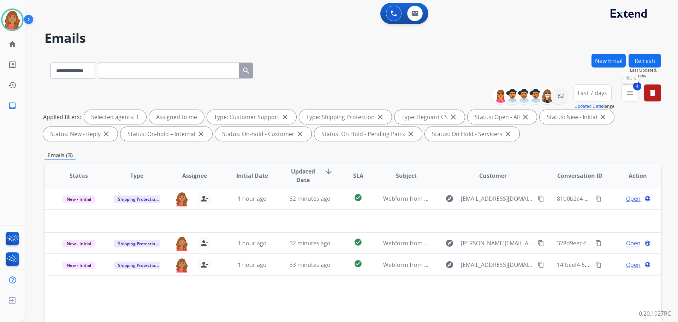
drag, startPoint x: 634, startPoint y: 94, endPoint x: 625, endPoint y: 101, distance: 11.4
click at [634, 94] on button "4 menu Filters" at bounding box center [629, 92] width 17 height 17
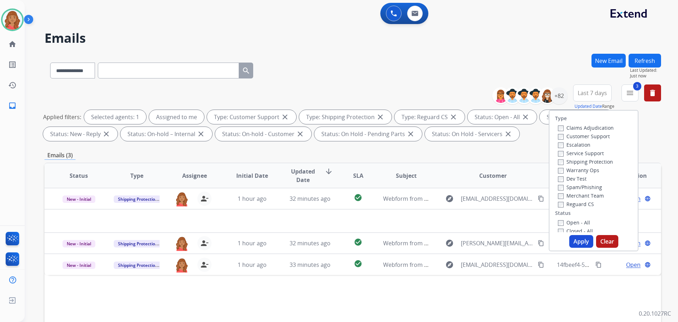
click at [555, 233] on div "Type Claims Adjudication Customer Support Escalation Service Support Shipping P…" at bounding box center [593, 180] width 90 height 141
click at [555, 232] on div "Type Claims Adjudication Customer Support Escalation Service Support Shipping P…" at bounding box center [593, 180] width 90 height 141
click at [583, 241] on button "Apply" at bounding box center [581, 241] width 24 height 13
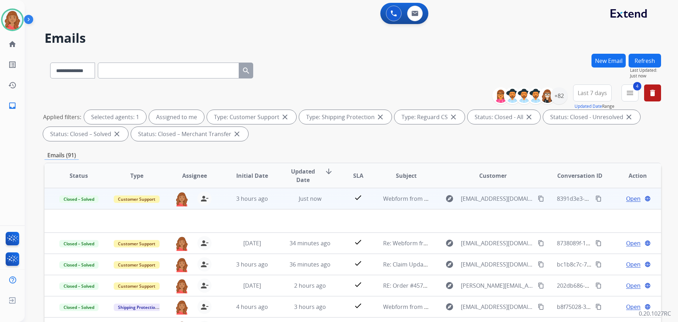
click at [595, 198] on mat-icon "content_copy" at bounding box center [598, 198] width 6 height 6
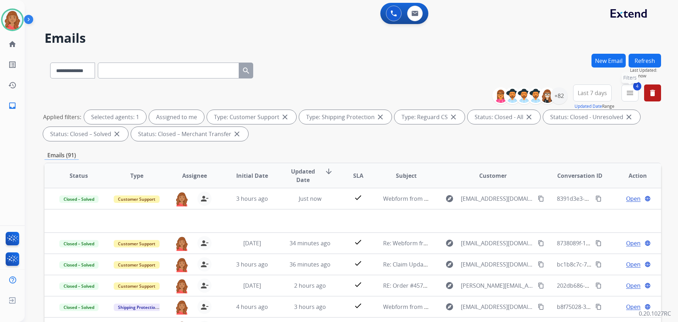
click at [634, 93] on mat-icon "menu" at bounding box center [629, 93] width 8 height 8
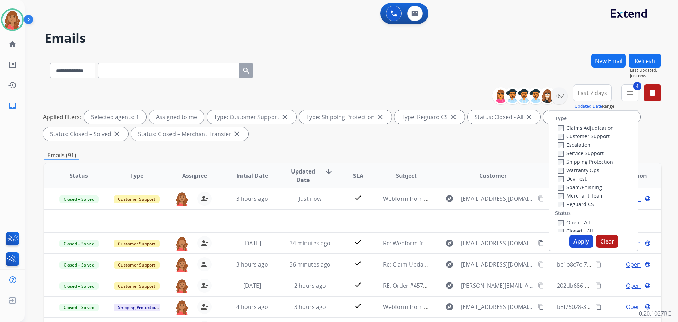
click at [571, 240] on button "Apply" at bounding box center [581, 241] width 24 height 13
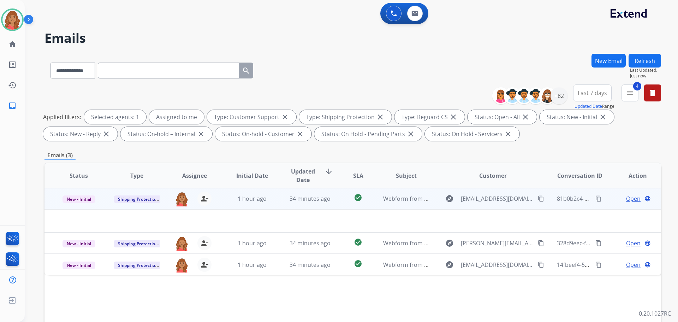
click at [538, 198] on mat-icon "content_copy" at bounding box center [541, 198] width 6 height 6
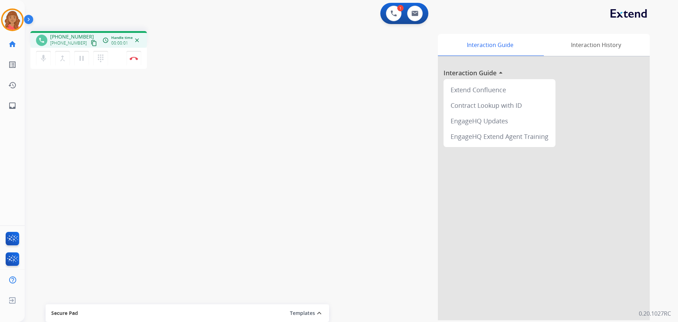
drag, startPoint x: 84, startPoint y: 43, endPoint x: 70, endPoint y: 46, distance: 13.6
click at [91, 43] on mat-icon "content_copy" at bounding box center [94, 43] width 6 height 6
click at [136, 58] on img at bounding box center [134, 58] width 8 height 4
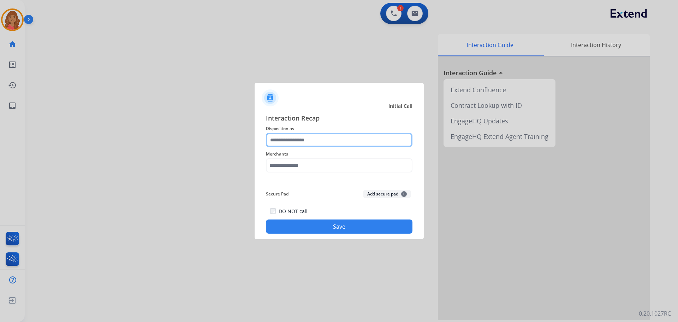
click at [307, 140] on input "text" at bounding box center [339, 140] width 146 height 14
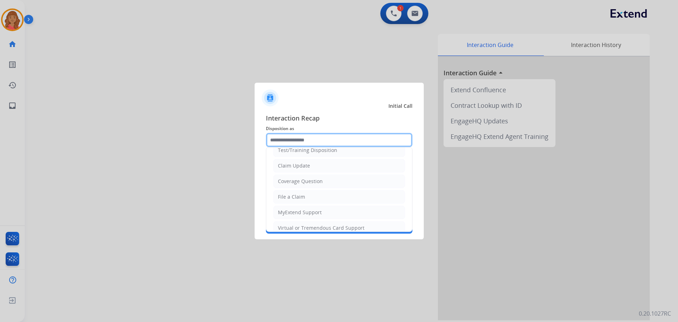
scroll to position [35, 0]
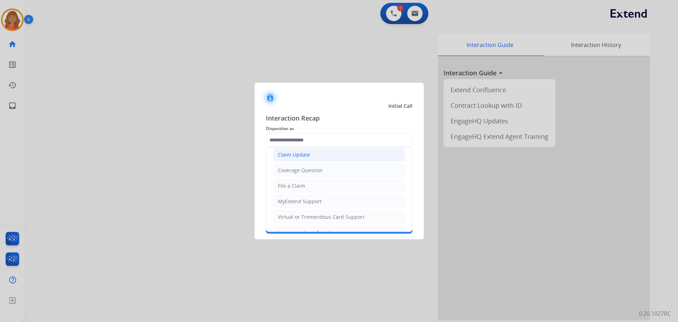
click at [295, 156] on div "Claim Update" at bounding box center [294, 154] width 32 height 7
type input "**********"
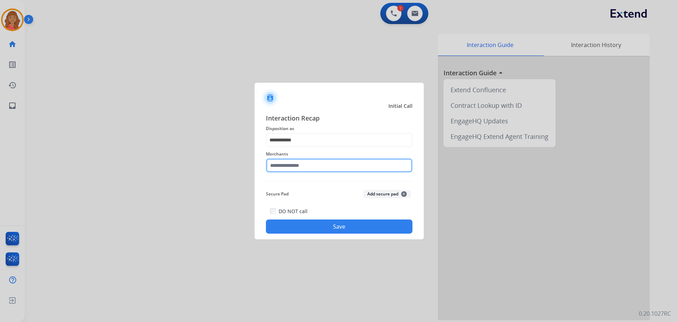
click at [293, 168] on input "text" at bounding box center [339, 165] width 146 height 14
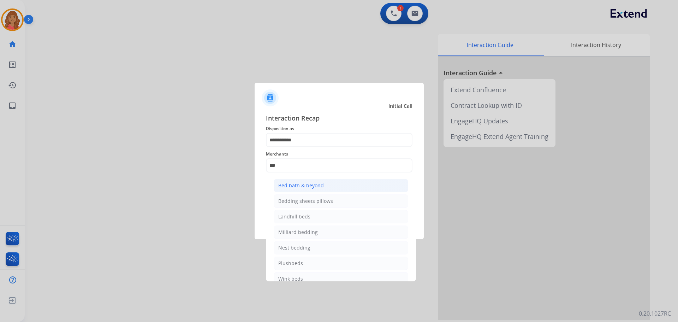
click at [298, 184] on div "Bed bath & beyond" at bounding box center [301, 185] width 46 height 7
type input "**********"
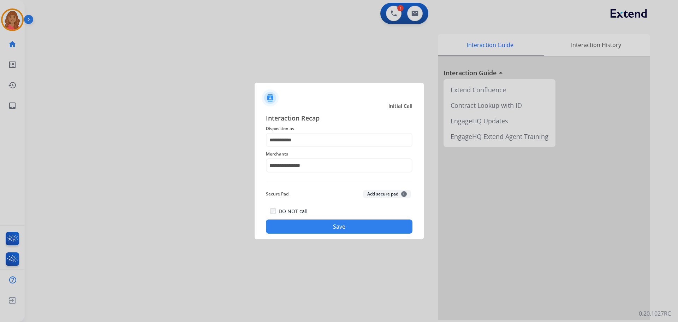
click at [311, 220] on button "Save" at bounding box center [339, 226] width 146 height 14
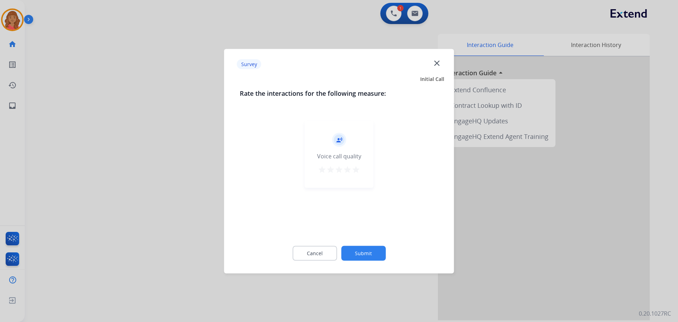
click at [361, 170] on div "record_voice_over Voice call quality star star star star star" at bounding box center [339, 153] width 69 height 67
click at [355, 170] on mat-icon "star" at bounding box center [356, 169] width 8 height 8
click at [362, 252] on button "Submit" at bounding box center [363, 252] width 44 height 15
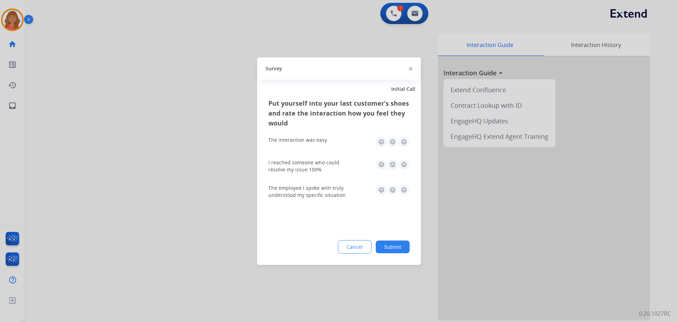
click at [403, 143] on img at bounding box center [403, 141] width 11 height 11
click at [404, 167] on img at bounding box center [403, 163] width 11 height 11
click at [406, 188] on img at bounding box center [403, 189] width 11 height 11
click at [400, 242] on button "Submit" at bounding box center [393, 246] width 34 height 13
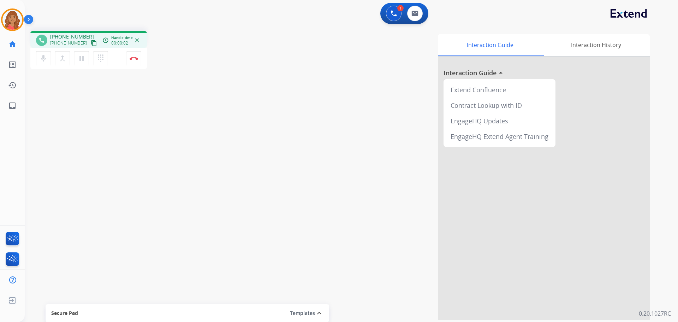
click at [91, 43] on mat-icon "content_copy" at bounding box center [94, 43] width 6 height 6
click at [423, 198] on div "Interaction Guide Interaction History Interaction Guide arrow_drop_up Extend Co…" at bounding box center [442, 177] width 416 height 286
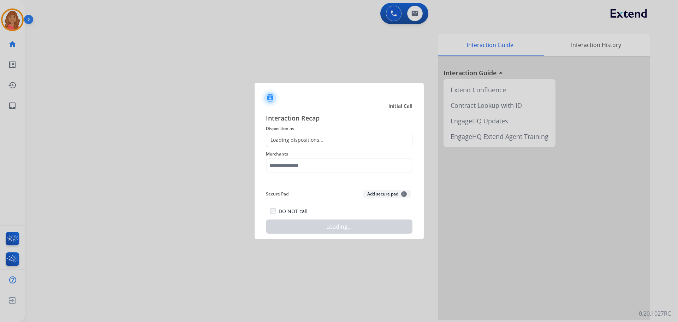
click at [139, 59] on div at bounding box center [339, 161] width 678 height 322
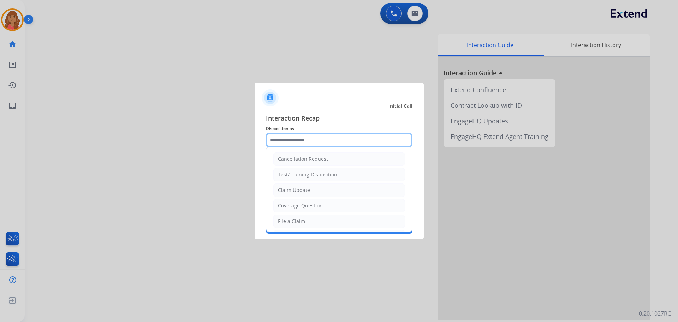
click at [303, 140] on input "text" at bounding box center [339, 140] width 146 height 14
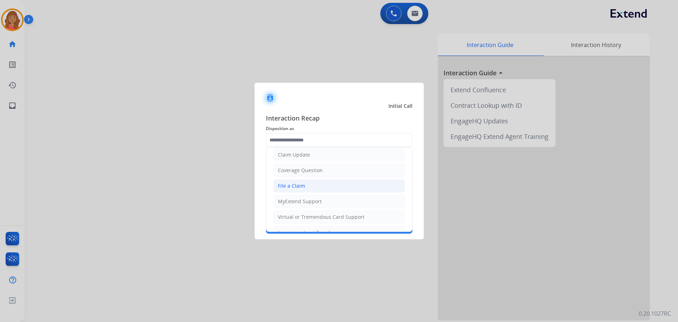
click at [288, 181] on li "File a Claim" at bounding box center [339, 185] width 132 height 13
type input "**********"
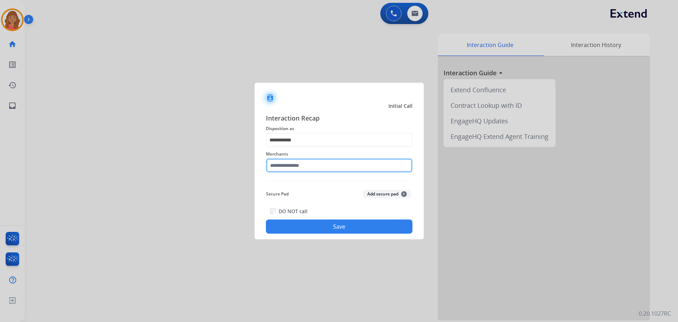
click at [289, 165] on input "text" at bounding box center [339, 165] width 146 height 14
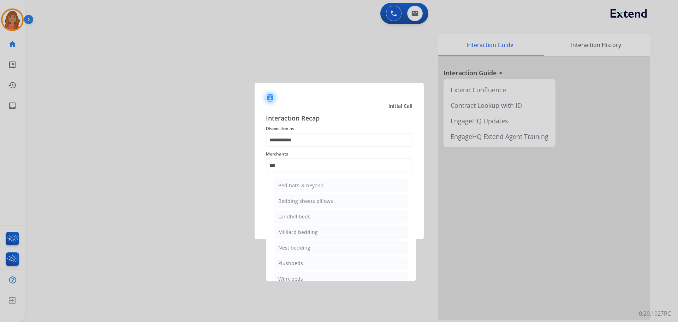
drag, startPoint x: 294, startPoint y: 184, endPoint x: 313, endPoint y: 204, distance: 27.5
click at [294, 184] on div "Bed bath & beyond" at bounding box center [301, 185] width 46 height 7
type input "**********"
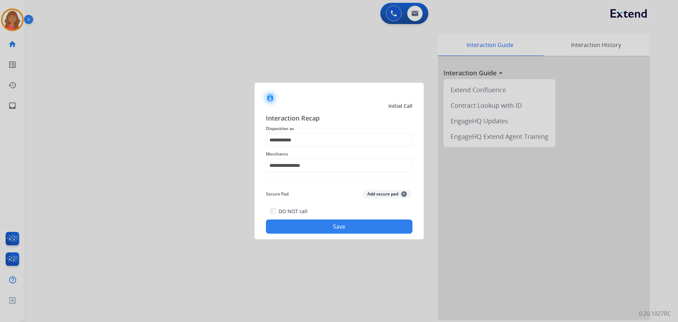
click at [320, 224] on button "Save" at bounding box center [339, 226] width 146 height 14
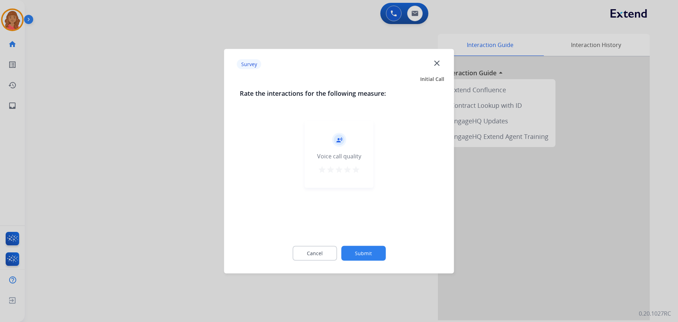
click at [352, 170] on mat-icon "star" at bounding box center [356, 169] width 8 height 8
click at [362, 252] on button "Submit" at bounding box center [363, 252] width 44 height 15
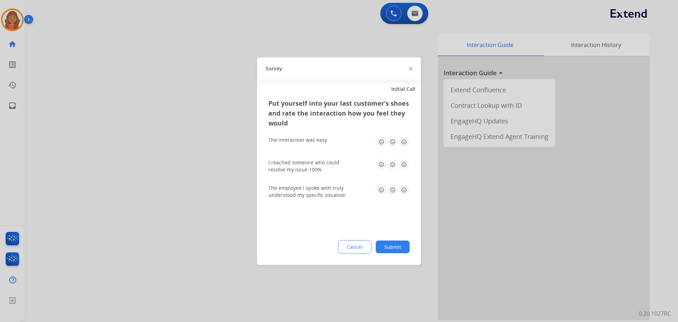
drag, startPoint x: 403, startPoint y: 163, endPoint x: 408, endPoint y: 173, distance: 10.9
click at [403, 163] on img at bounding box center [403, 163] width 11 height 11
drag, startPoint x: 403, startPoint y: 193, endPoint x: 402, endPoint y: 172, distance: 21.2
click at [404, 193] on img at bounding box center [403, 189] width 11 height 11
drag, startPoint x: 402, startPoint y: 142, endPoint x: 409, endPoint y: 168, distance: 27.0
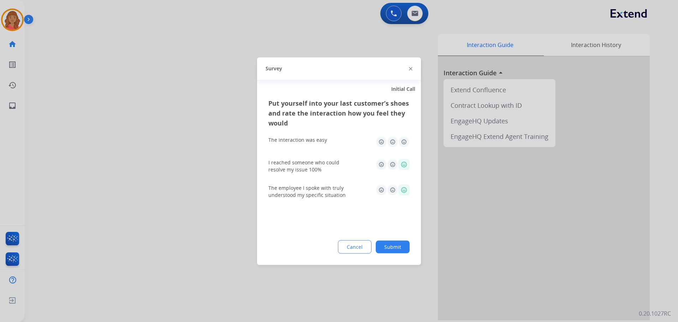
click at [403, 143] on img at bounding box center [403, 141] width 11 height 11
click at [395, 242] on button "Submit" at bounding box center [393, 246] width 34 height 13
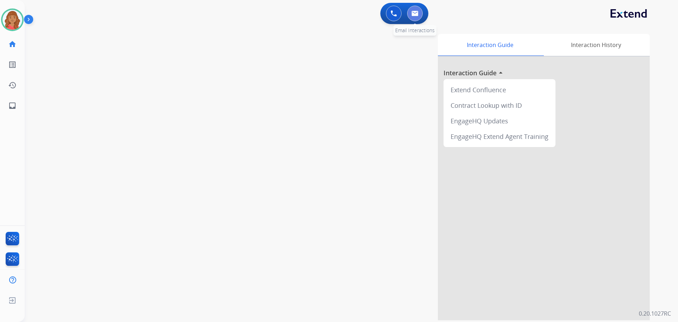
click at [416, 16] on img at bounding box center [414, 14] width 7 height 6
select select "**********"
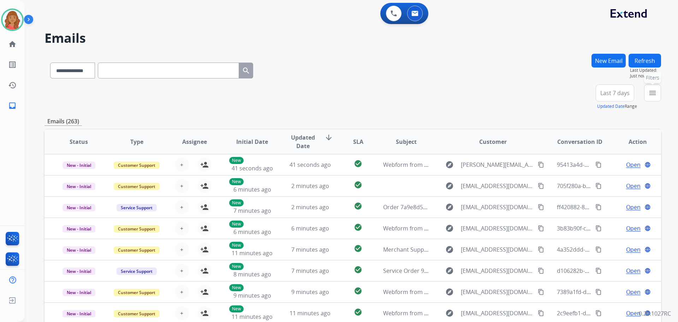
click at [653, 94] on mat-icon "menu" at bounding box center [652, 93] width 8 height 8
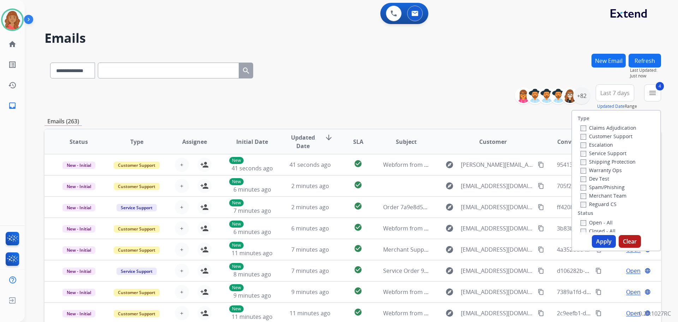
click at [597, 241] on button "Apply" at bounding box center [604, 241] width 24 height 13
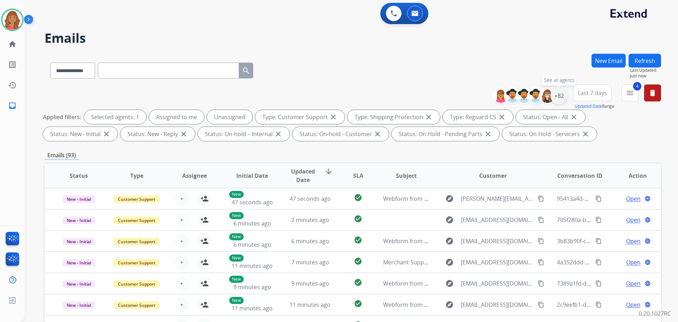
click at [559, 101] on div "+82" at bounding box center [558, 95] width 17 height 17
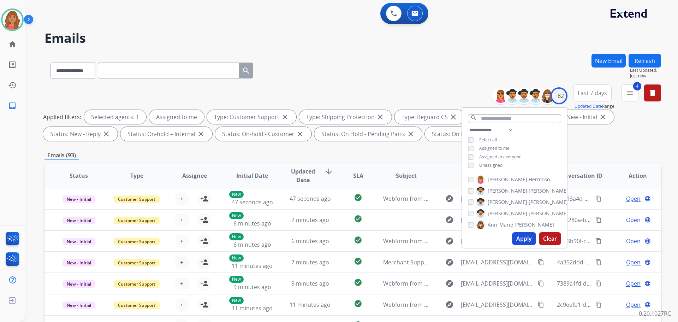
click at [524, 239] on button "Apply" at bounding box center [524, 238] width 24 height 13
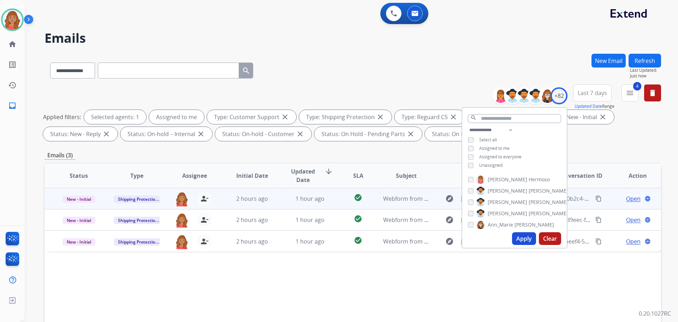
scroll to position [71, 0]
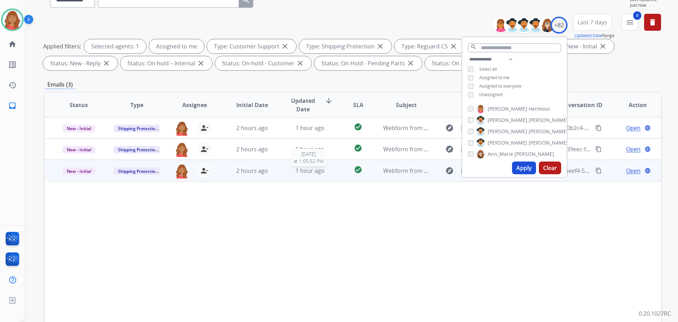
click at [322, 171] on div "1 hour ago" at bounding box center [310, 170] width 46 height 8
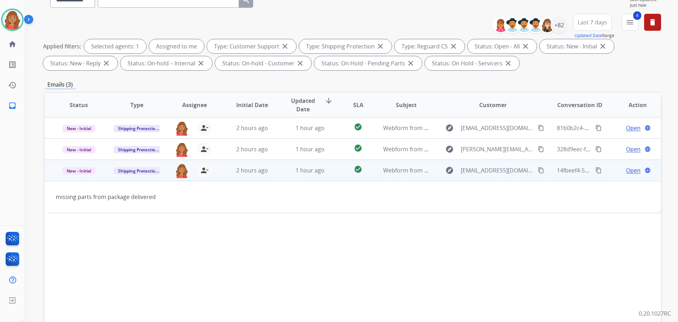
click at [538, 170] on mat-icon "content_copy" at bounding box center [541, 170] width 6 height 6
click at [626, 169] on span "Open" at bounding box center [633, 170] width 14 height 8
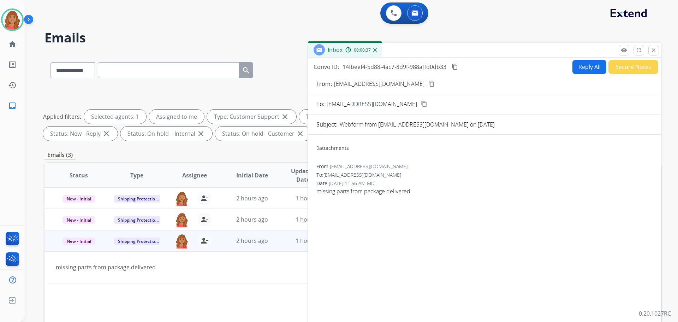
scroll to position [0, 0]
click at [578, 67] on button "Reply All" at bounding box center [589, 67] width 34 height 14
select select "**********"
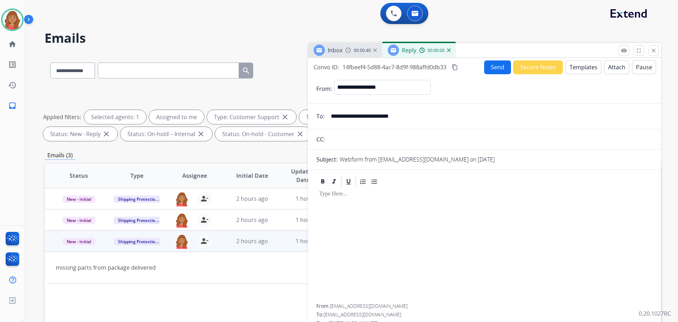
click at [581, 63] on button "Templates" at bounding box center [583, 67] width 36 height 14
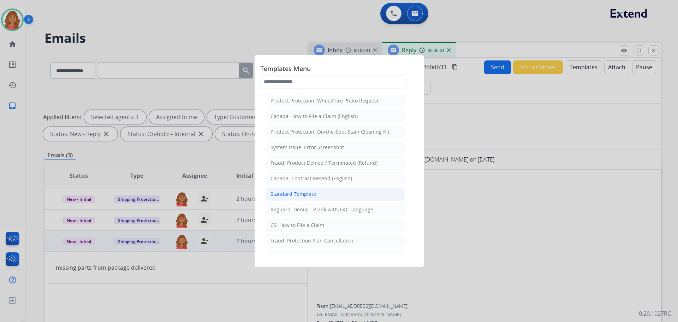
click at [309, 195] on div "Standard Template" at bounding box center [293, 193] width 46 height 7
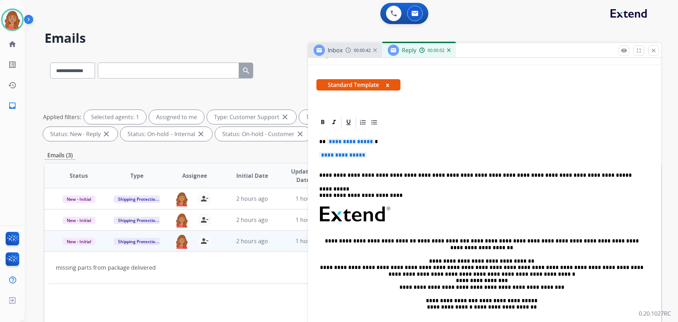
scroll to position [130, 0]
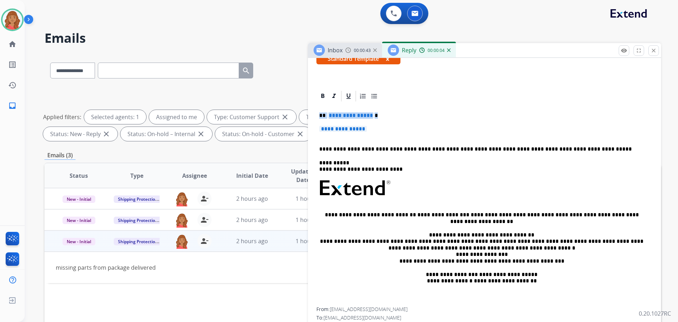
drag, startPoint x: 366, startPoint y: 130, endPoint x: 314, endPoint y: 114, distance: 54.1
click at [314, 114] on div "**********" at bounding box center [484, 217] width 353 height 254
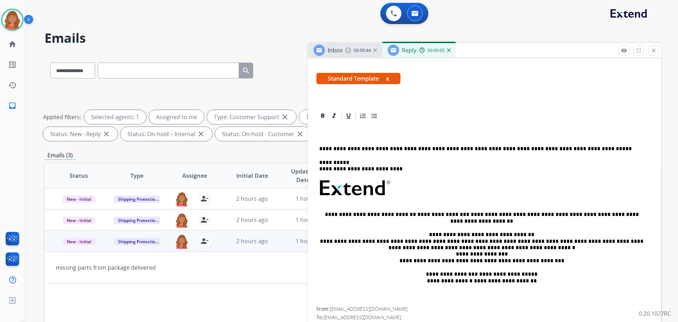
scroll to position [110, 0]
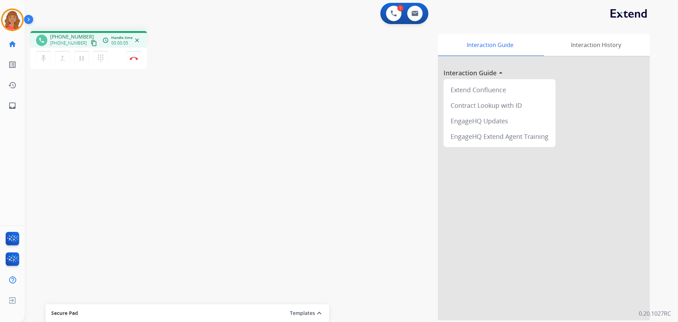
click at [91, 44] on mat-icon "content_copy" at bounding box center [94, 43] width 6 height 6
click at [102, 58] on mat-icon "dialpad" at bounding box center [100, 58] width 8 height 8
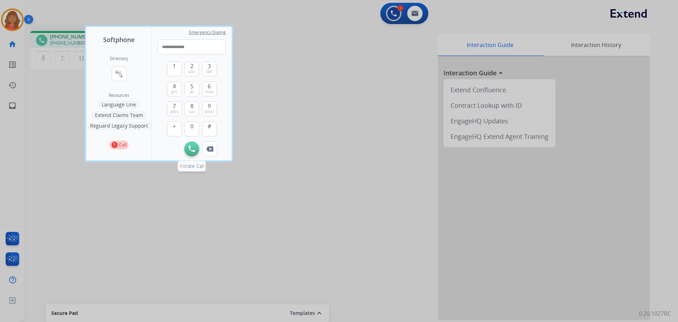
type input "**********"
drag, startPoint x: 189, startPoint y: 146, endPoint x: 190, endPoint y: 140, distance: 5.4
click at [189, 146] on img at bounding box center [191, 148] width 6 height 6
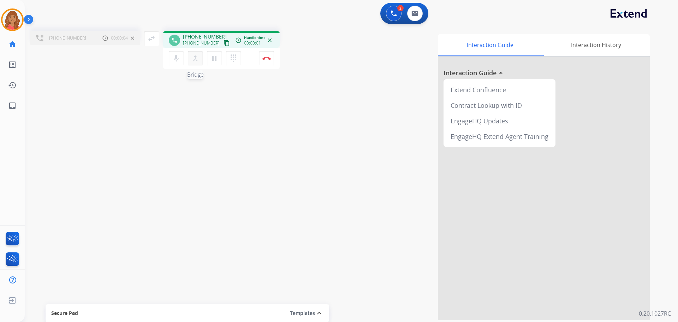
click at [196, 56] on mat-icon "merge_type" at bounding box center [195, 58] width 8 height 8
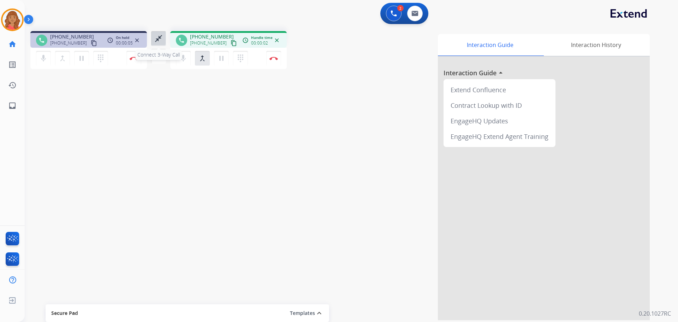
click at [160, 34] on mat-icon "close_fullscreen" at bounding box center [158, 38] width 8 height 8
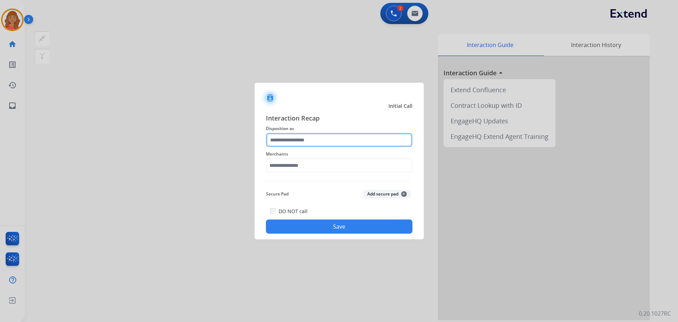
click at [321, 138] on input "text" at bounding box center [339, 140] width 146 height 14
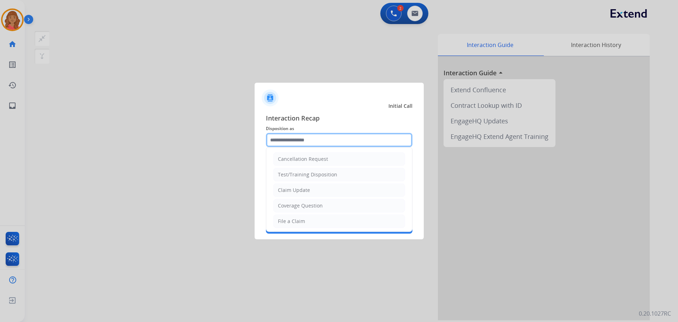
drag, startPoint x: 308, startPoint y: 141, endPoint x: 306, endPoint y: 150, distance: 9.1
click at [308, 143] on input "text" at bounding box center [339, 140] width 146 height 14
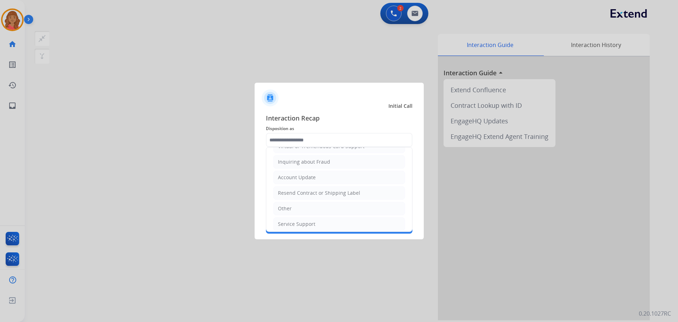
click at [300, 191] on div "Resend Contract or Shipping Label" at bounding box center [319, 192] width 82 height 7
type input "**********"
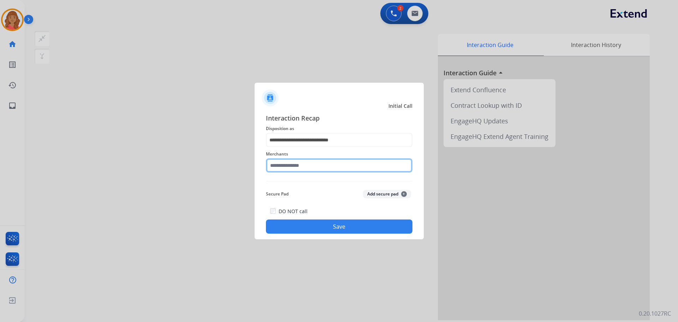
click at [282, 168] on input "text" at bounding box center [339, 165] width 146 height 14
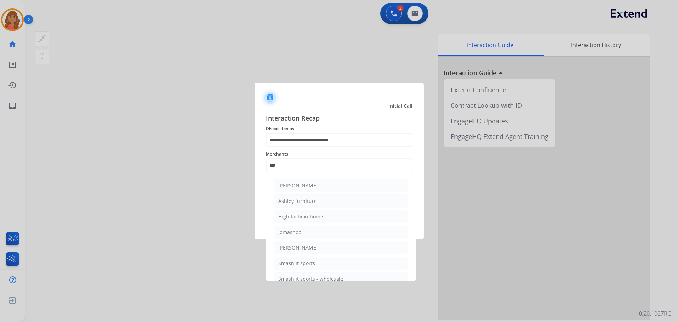
drag, startPoint x: 293, startPoint y: 199, endPoint x: 297, endPoint y: 208, distance: 9.3
click at [293, 199] on div "Ashley furniture" at bounding box center [297, 200] width 38 height 7
type input "**********"
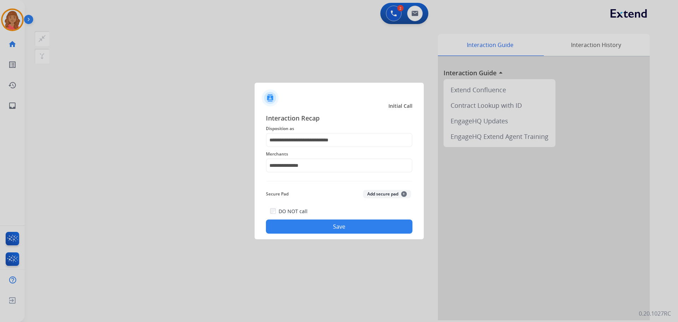
drag, startPoint x: 303, startPoint y: 217, endPoint x: 308, endPoint y: 215, distance: 6.0
click at [303, 217] on div "DO NOT call Save" at bounding box center [339, 219] width 146 height 27
click at [336, 226] on button "Save" at bounding box center [339, 226] width 146 height 14
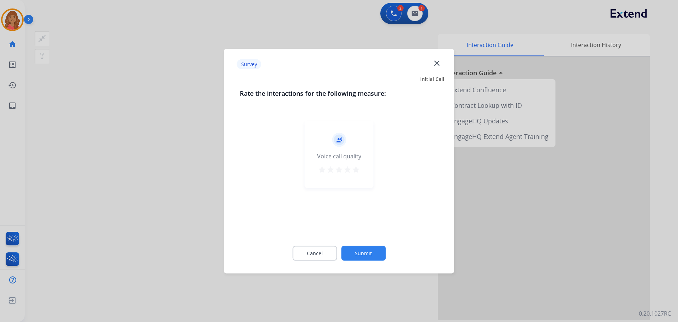
drag, startPoint x: 358, startPoint y: 167, endPoint x: 365, endPoint y: 198, distance: 31.5
click at [358, 167] on mat-icon "star" at bounding box center [356, 169] width 8 height 8
click at [372, 256] on button "Submit" at bounding box center [363, 252] width 44 height 15
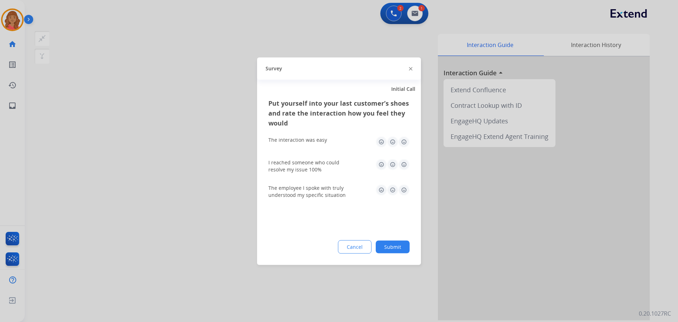
click at [406, 141] on img at bounding box center [403, 141] width 11 height 11
drag, startPoint x: 402, startPoint y: 161, endPoint x: 403, endPoint y: 181, distance: 19.4
click at [402, 162] on img at bounding box center [403, 163] width 11 height 11
click at [404, 191] on img at bounding box center [403, 189] width 11 height 11
drag, startPoint x: 394, startPoint y: 236, endPoint x: 395, endPoint y: 247, distance: 11.3
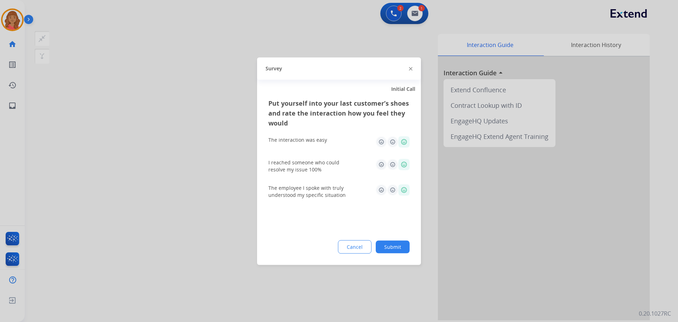
click at [395, 236] on div "Put yourself into your last customer’s shoes and rate the interaction how you f…" at bounding box center [339, 181] width 164 height 167
drag, startPoint x: 395, startPoint y: 251, endPoint x: 388, endPoint y: 247, distance: 7.4
click at [394, 251] on button "Submit" at bounding box center [393, 246] width 34 height 13
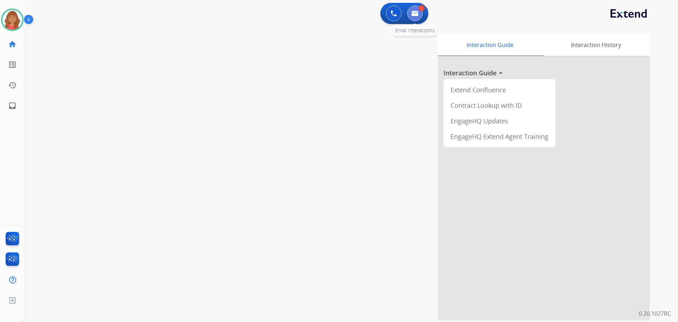
click at [416, 12] on img at bounding box center [414, 14] width 7 height 6
select select "**********"
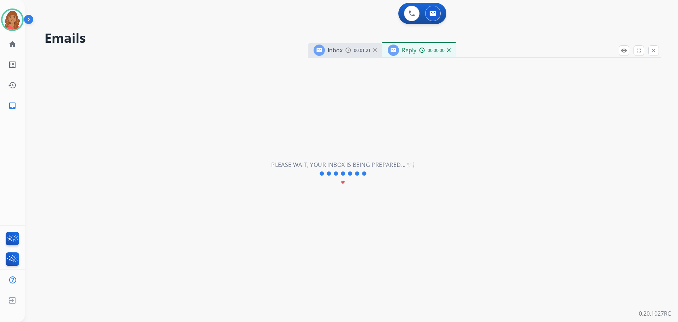
select select "**********"
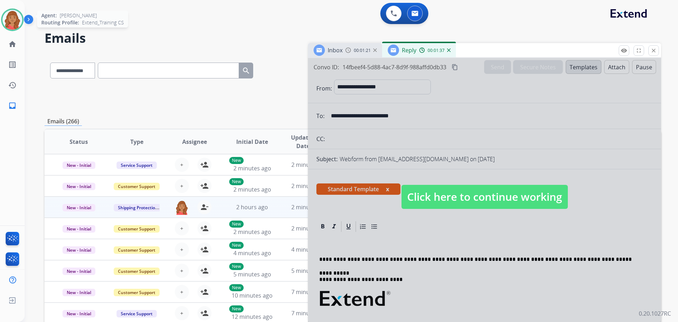
click at [10, 20] on img at bounding box center [12, 20] width 20 height 20
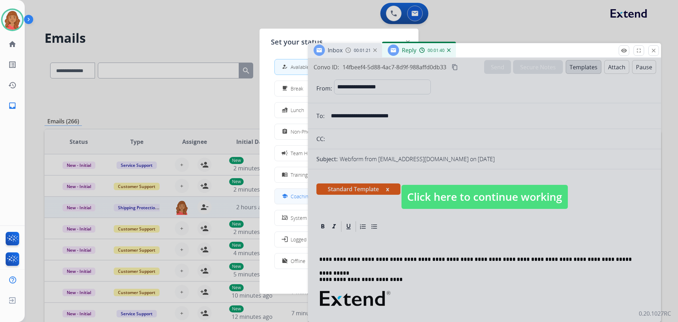
click at [292, 194] on div "school Coaching" at bounding box center [295, 196] width 30 height 8
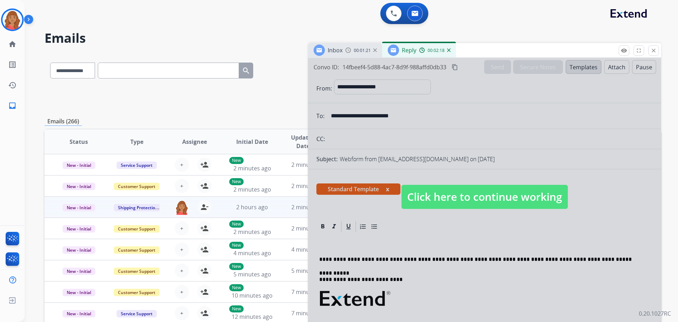
click at [652, 55] on button "close Close" at bounding box center [653, 50] width 11 height 11
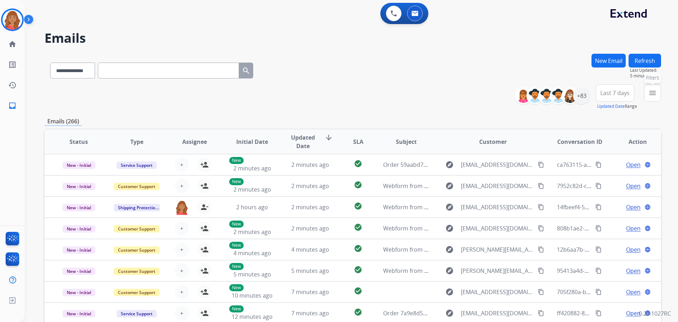
click at [657, 91] on button "menu Filters" at bounding box center [652, 92] width 17 height 17
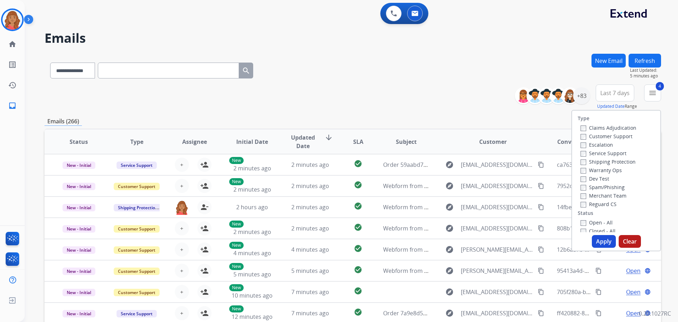
click at [596, 242] on button "Apply" at bounding box center [604, 241] width 24 height 13
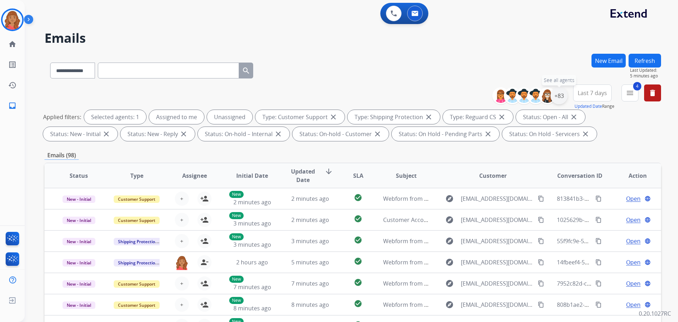
drag, startPoint x: 559, startPoint y: 96, endPoint x: 557, endPoint y: 102, distance: 6.6
click at [559, 96] on div "+83" at bounding box center [558, 95] width 17 height 17
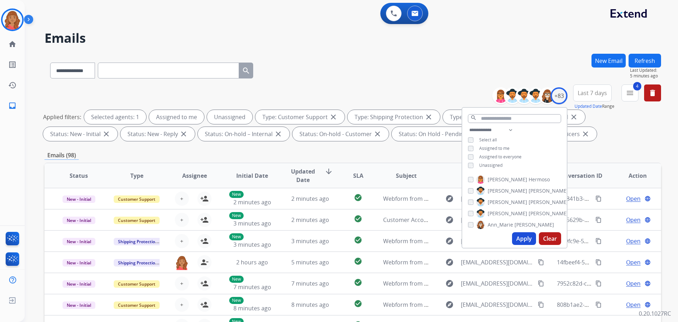
click at [473, 162] on div "Unassigned" at bounding box center [485, 165] width 35 height 6
drag, startPoint x: 518, startPoint y: 236, endPoint x: 502, endPoint y: 226, distance: 18.7
click at [518, 236] on button "Apply" at bounding box center [524, 238] width 24 height 13
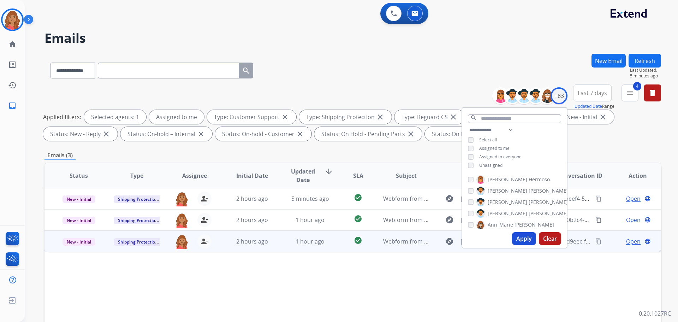
drag, startPoint x: 278, startPoint y: 247, endPoint x: 272, endPoint y: 250, distance: 7.4
click at [278, 246] on td "1 hour ago" at bounding box center [305, 240] width 58 height 21
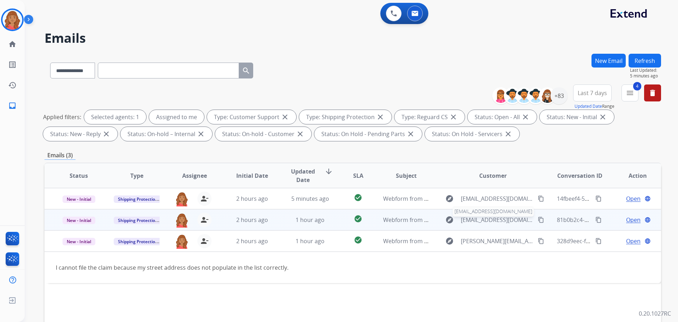
click at [473, 219] on span "[EMAIL_ADDRESS][DOMAIN_NAME]" at bounding box center [497, 219] width 73 height 8
type input "**********"
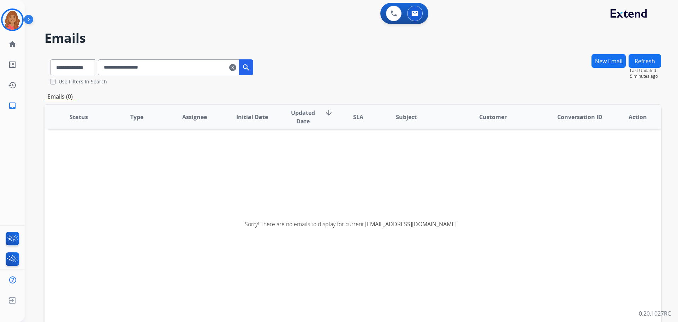
click at [236, 67] on mat-icon "clear" at bounding box center [232, 67] width 7 height 8
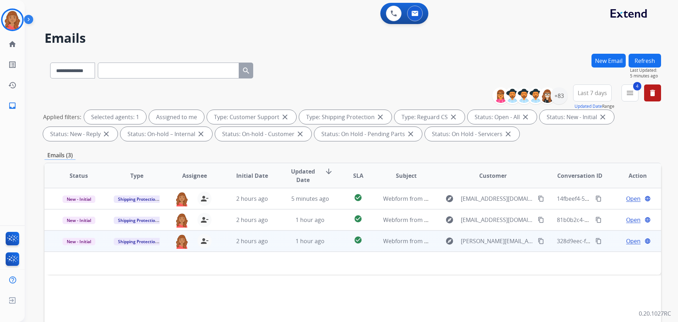
click at [283, 243] on td "1 hour ago" at bounding box center [305, 240] width 58 height 21
click at [270, 242] on div "2 hours ago" at bounding box center [252, 241] width 46 height 8
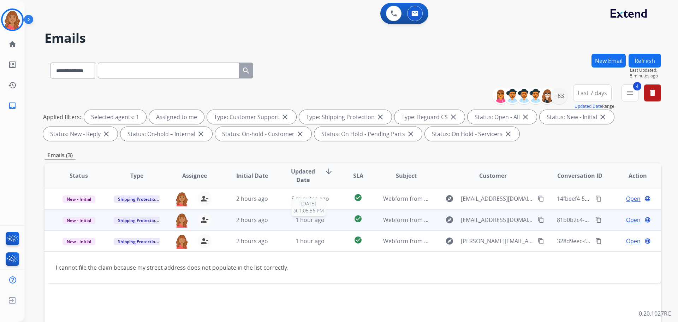
click at [295, 221] on span "1 hour ago" at bounding box center [309, 220] width 29 height 8
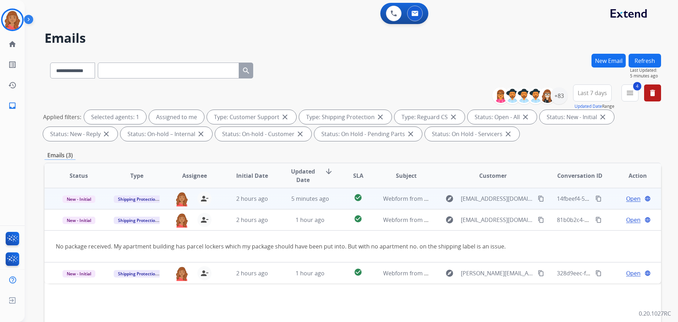
click at [422, 204] on td "Webform from [EMAIL_ADDRESS][DOMAIN_NAME] on [DATE]" at bounding box center [401, 198] width 58 height 21
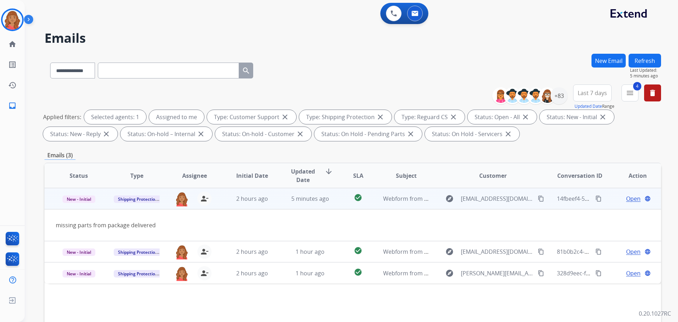
click at [628, 199] on span "Open" at bounding box center [633, 198] width 14 height 8
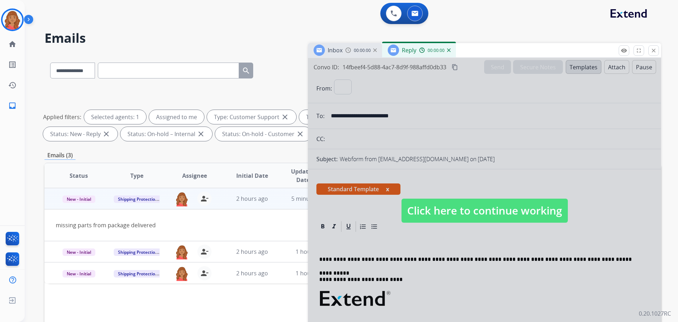
select select "**********"
click at [436, 211] on span "Click here to continue working" at bounding box center [484, 210] width 166 height 24
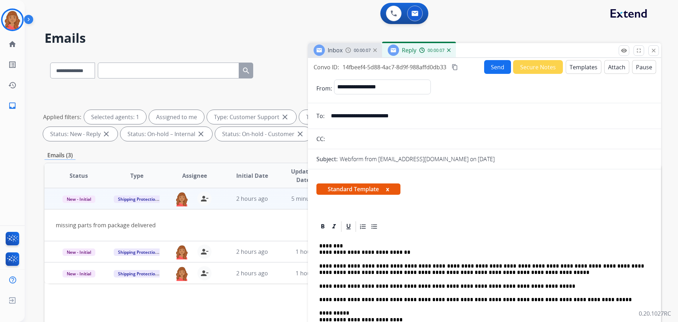
click at [454, 66] on mat-icon "content_copy" at bounding box center [454, 67] width 6 height 6
click at [491, 71] on button "Send" at bounding box center [497, 67] width 27 height 14
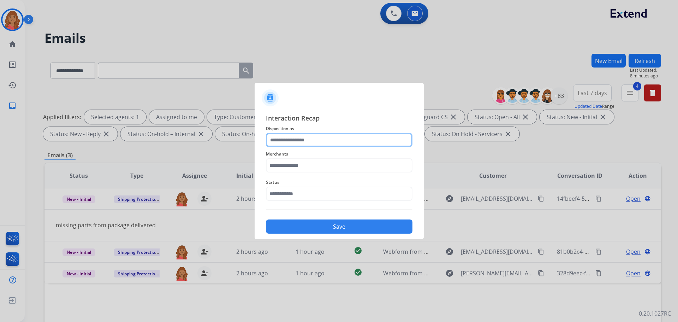
drag, startPoint x: 314, startPoint y: 135, endPoint x: 309, endPoint y: 145, distance: 11.0
click at [309, 145] on input "text" at bounding box center [339, 140] width 146 height 14
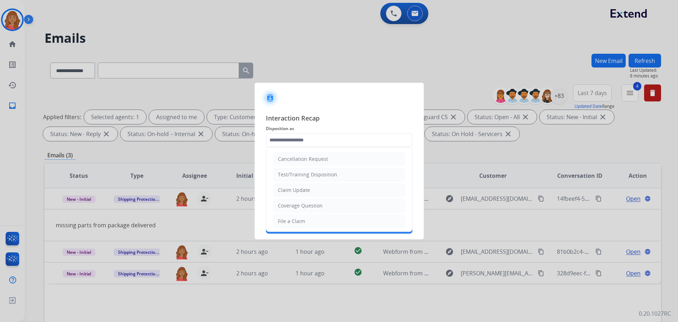
click at [294, 188] on div "Claim Update" at bounding box center [294, 189] width 32 height 7
type input "**********"
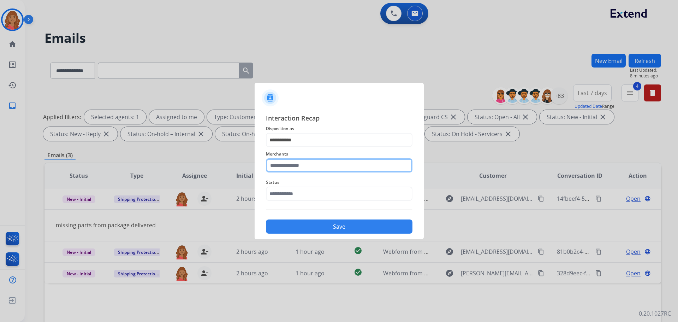
click at [287, 164] on input "text" at bounding box center [339, 165] width 146 height 14
click at [293, 206] on li "Realtruck" at bounding box center [341, 200] width 134 height 13
type input "*********"
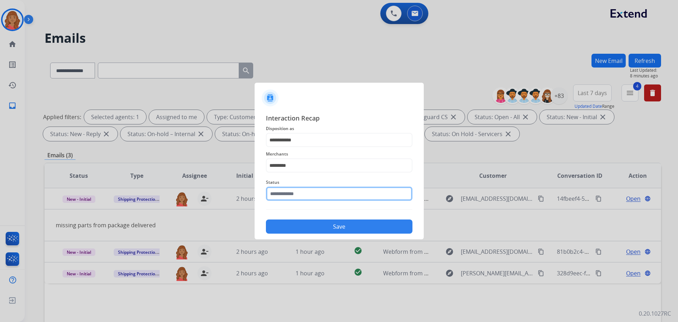
click at [290, 196] on input "text" at bounding box center [339, 193] width 146 height 14
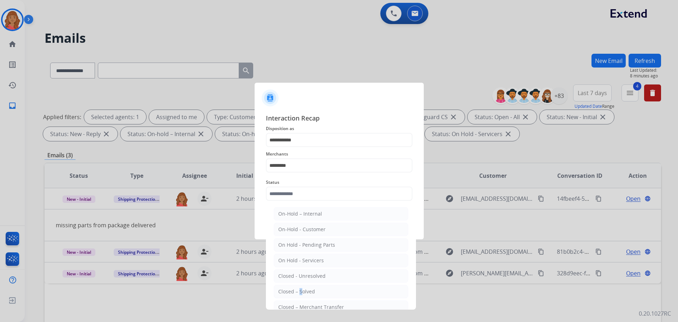
click at [300, 293] on div "Closed – Solved" at bounding box center [296, 291] width 37 height 7
type input "**********"
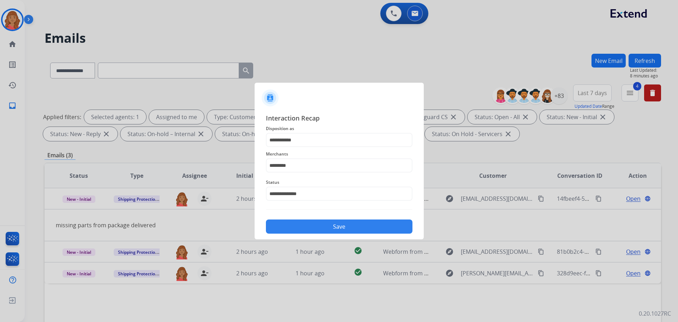
click at [307, 230] on button "Save" at bounding box center [339, 226] width 146 height 14
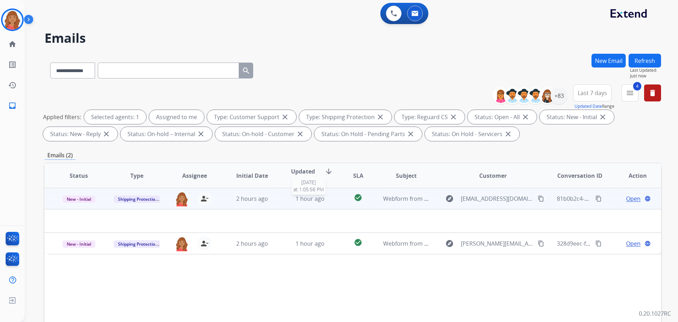
click at [296, 198] on span "1 hour ago" at bounding box center [309, 198] width 29 height 8
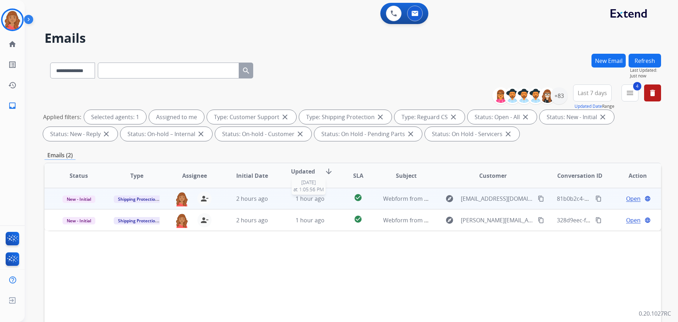
drag, startPoint x: 299, startPoint y: 197, endPoint x: 294, endPoint y: 200, distance: 6.6
click at [299, 197] on span "1 hour ago" at bounding box center [309, 198] width 29 height 8
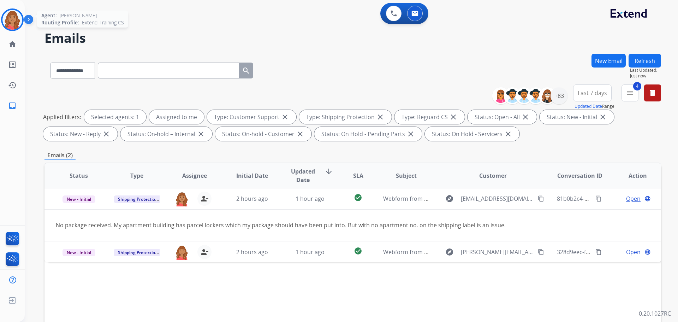
click at [19, 22] on img at bounding box center [12, 20] width 20 height 20
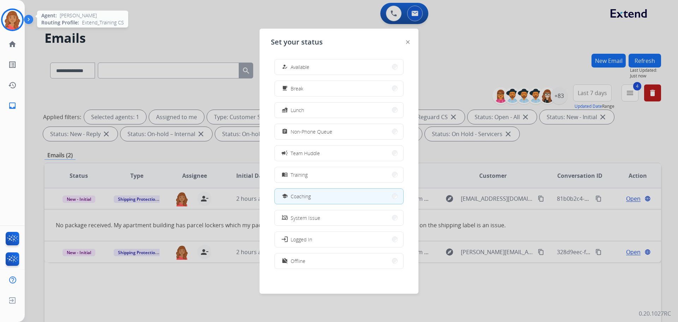
click at [17, 22] on img at bounding box center [12, 20] width 20 height 20
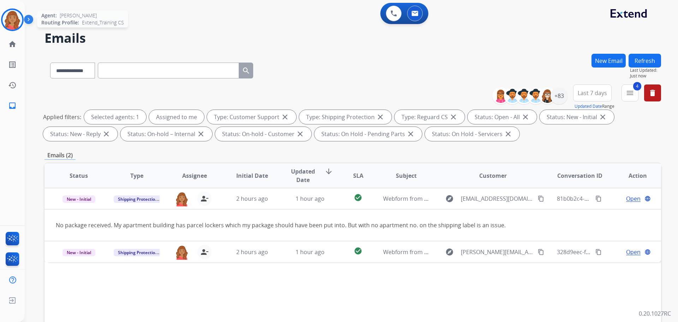
click at [17, 22] on img at bounding box center [12, 20] width 20 height 20
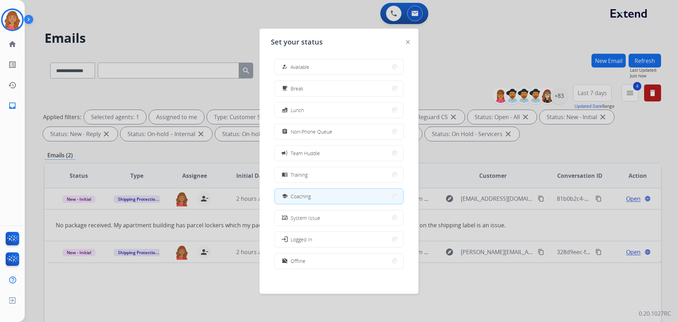
click at [141, 26] on div at bounding box center [339, 161] width 678 height 322
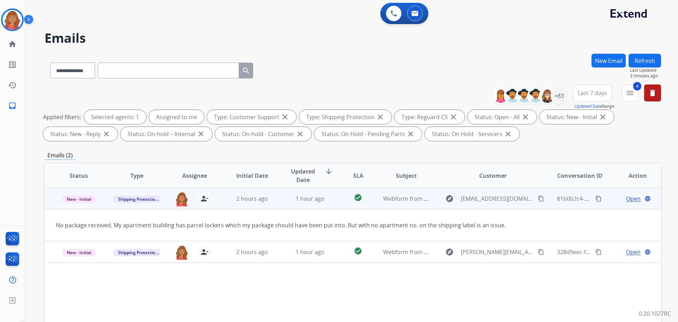
click at [538, 199] on mat-icon "content_copy" at bounding box center [541, 198] width 6 height 6
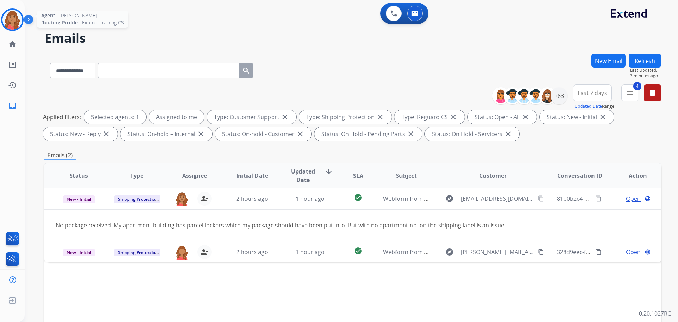
click at [7, 19] on img at bounding box center [12, 20] width 20 height 20
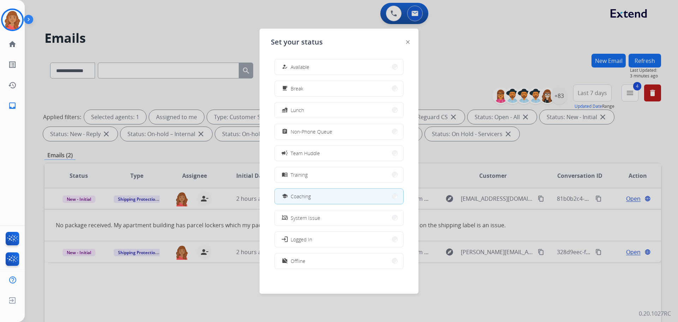
click at [298, 71] on button "how_to_reg Available" at bounding box center [339, 66] width 128 height 15
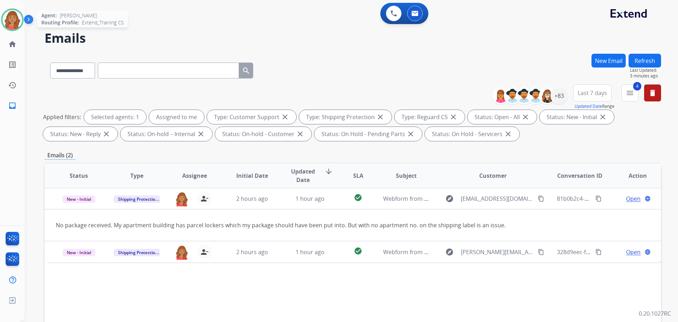
click at [13, 25] on img at bounding box center [12, 20] width 20 height 20
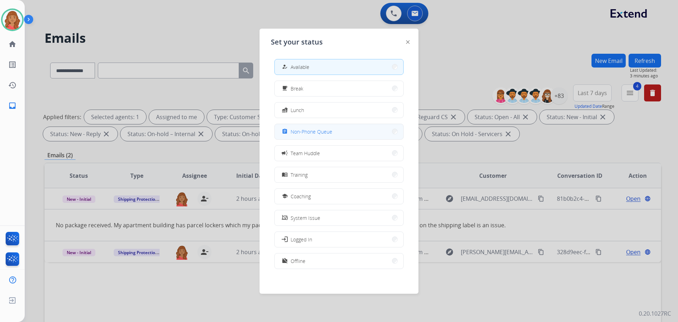
drag, startPoint x: 313, startPoint y: 131, endPoint x: 263, endPoint y: 134, distance: 49.8
click at [313, 132] on span "Non-Phone Queue" at bounding box center [311, 131] width 42 height 7
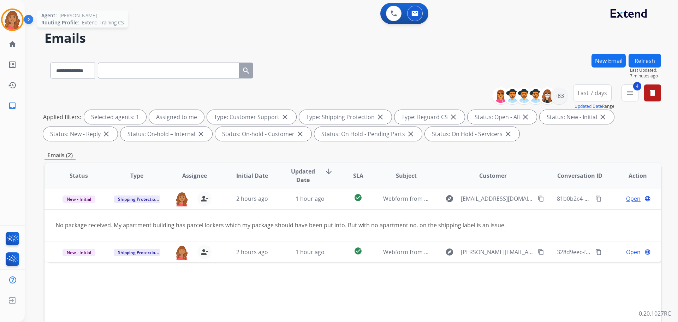
click at [10, 24] on img at bounding box center [12, 20] width 20 height 20
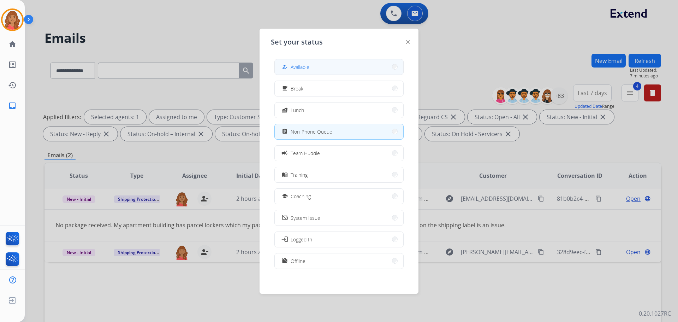
click at [323, 63] on button "how_to_reg Available" at bounding box center [339, 66] width 128 height 15
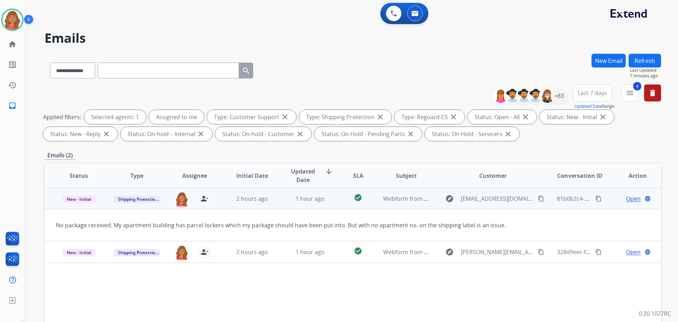
click at [626, 199] on span "Open" at bounding box center [633, 198] width 14 height 8
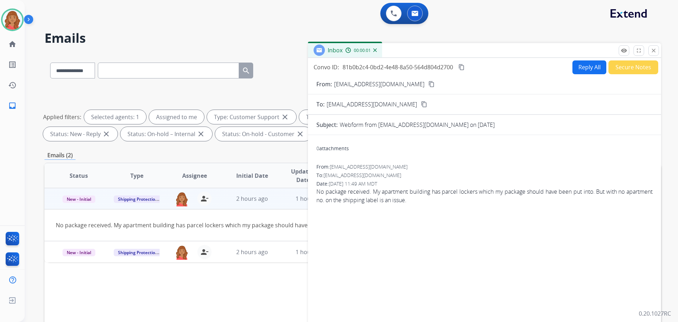
click at [576, 68] on button "Reply All" at bounding box center [589, 67] width 34 height 14
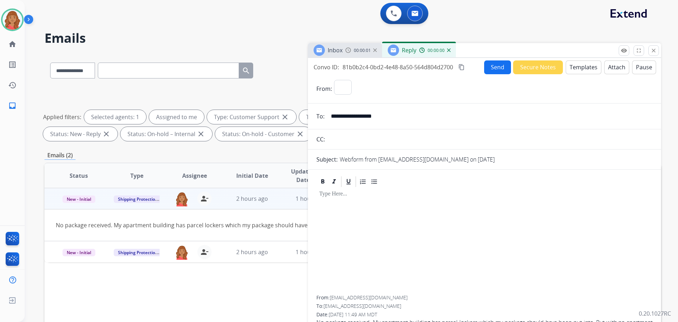
select select "**********"
click at [608, 67] on button "Attach" at bounding box center [616, 67] width 25 height 14
click at [568, 68] on button "Templates" at bounding box center [583, 67] width 36 height 14
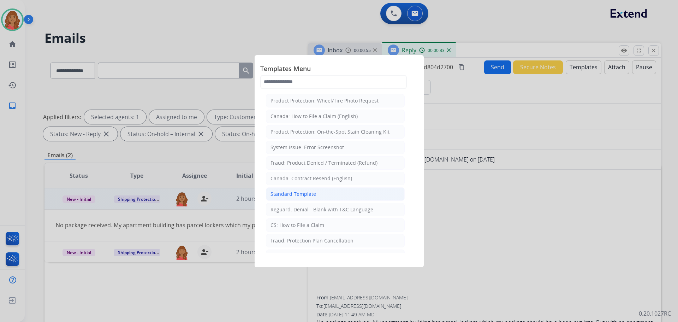
click at [283, 193] on div "Standard Template" at bounding box center [293, 193] width 46 height 7
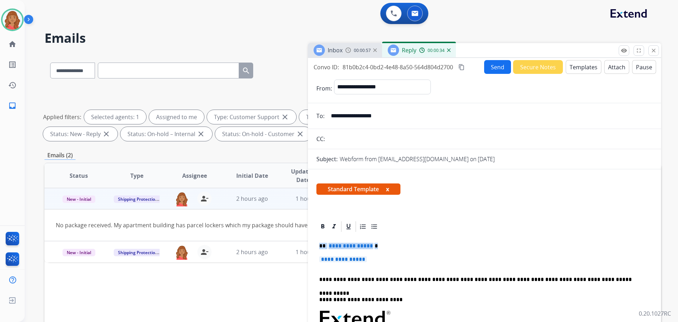
drag, startPoint x: 373, startPoint y: 260, endPoint x: 308, endPoint y: 247, distance: 65.9
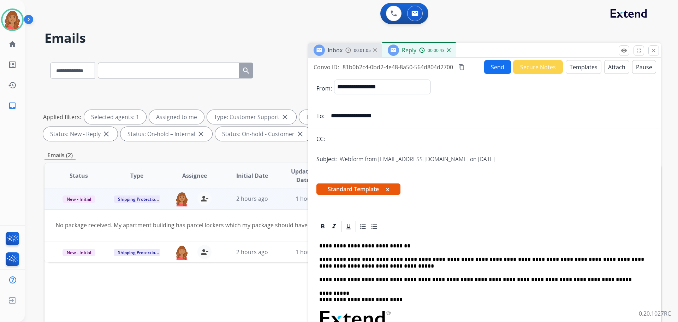
click at [393, 226] on div at bounding box center [484, 226] width 336 height 13
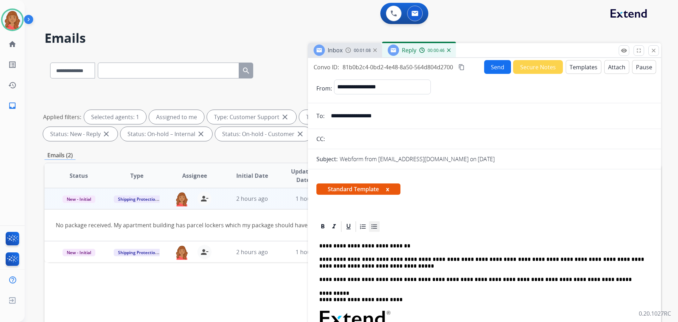
drag, startPoint x: 371, startPoint y: 228, endPoint x: 375, endPoint y: 230, distance: 4.5
click at [373, 229] on icon at bounding box center [374, 226] width 7 height 7
click at [333, 248] on li "**********" at bounding box center [491, 245] width 316 height 6
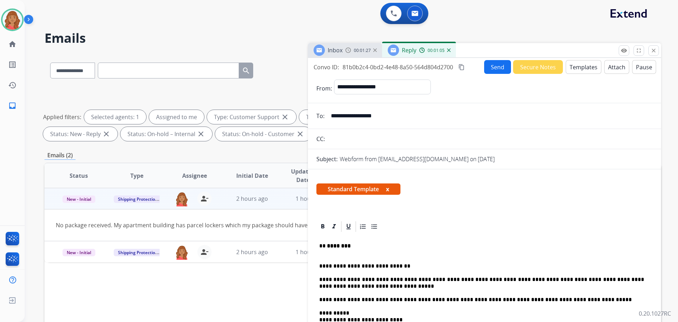
click at [497, 68] on button "Send" at bounding box center [497, 67] width 27 height 14
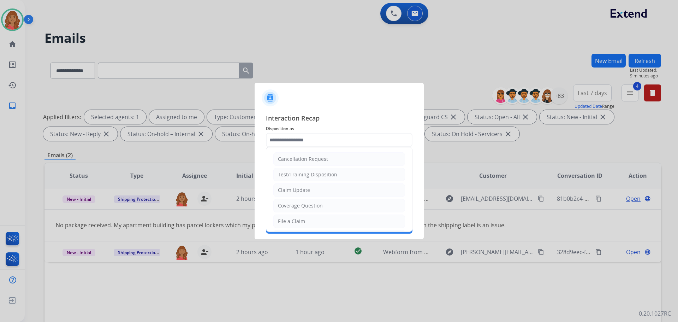
click at [302, 136] on input "text" at bounding box center [339, 140] width 146 height 14
click at [295, 189] on div "Claim Update" at bounding box center [294, 189] width 32 height 7
type input "**********"
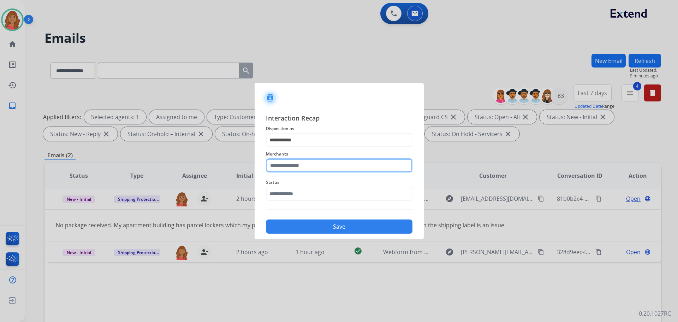
click at [287, 165] on input "text" at bounding box center [339, 165] width 146 height 14
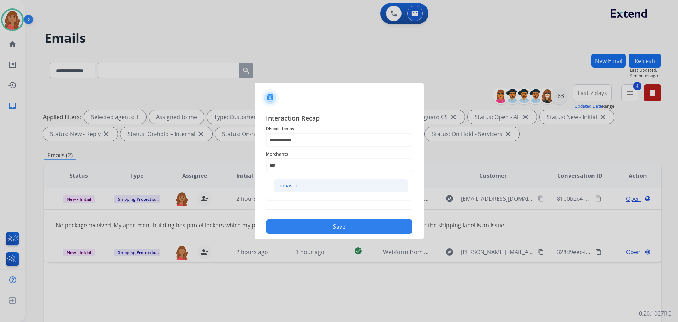
click at [291, 179] on li "Jomashop" at bounding box center [341, 185] width 134 height 13
type input "********"
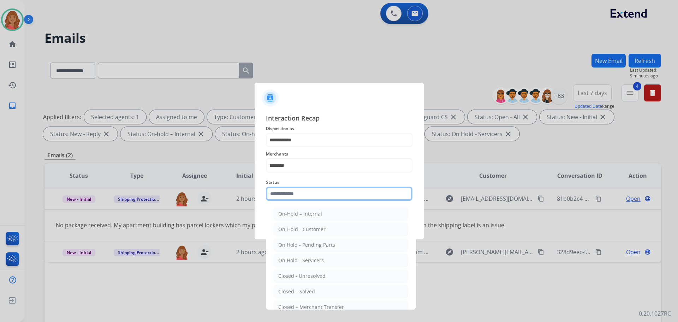
click at [292, 194] on input "text" at bounding box center [339, 193] width 146 height 14
click at [290, 287] on li "Closed – Solved" at bounding box center [341, 290] width 134 height 13
type input "**********"
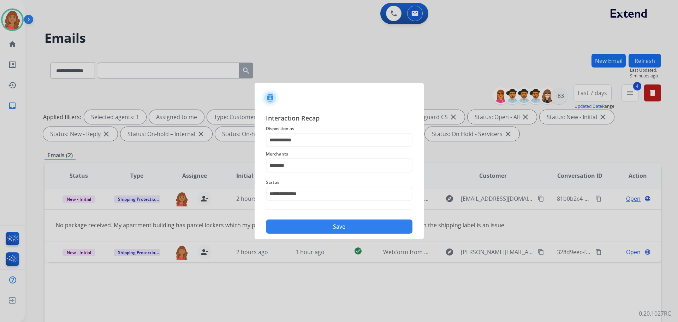
click at [295, 226] on button "Save" at bounding box center [339, 226] width 146 height 14
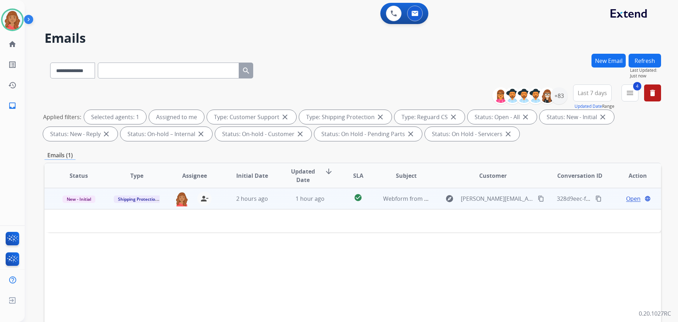
click at [315, 203] on td "1 hour ago" at bounding box center [305, 198] width 58 height 21
click at [302, 199] on span "1 hour ago" at bounding box center [309, 199] width 29 height 8
click at [627, 199] on span "Open" at bounding box center [633, 198] width 14 height 8
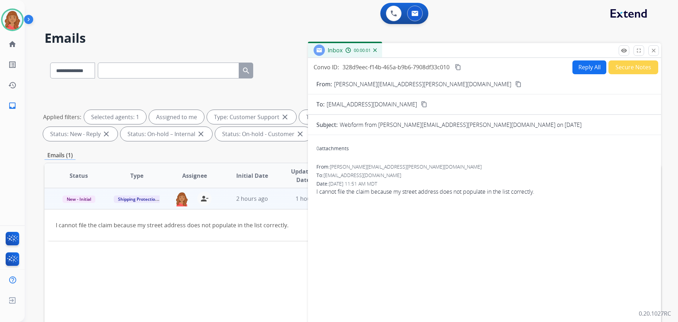
click at [576, 67] on button "Reply All" at bounding box center [589, 67] width 34 height 14
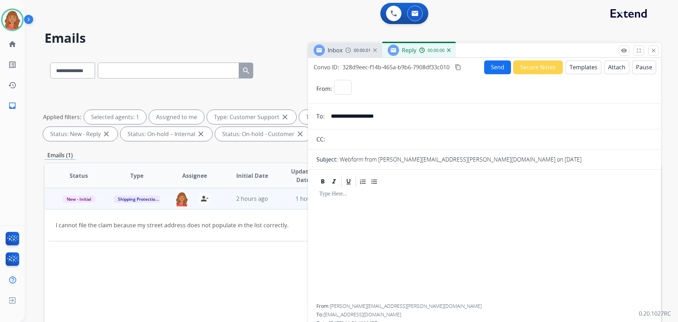
select select "**********"
click at [345, 53] on div "Inbox 00:00:06" at bounding box center [345, 50] width 74 height 14
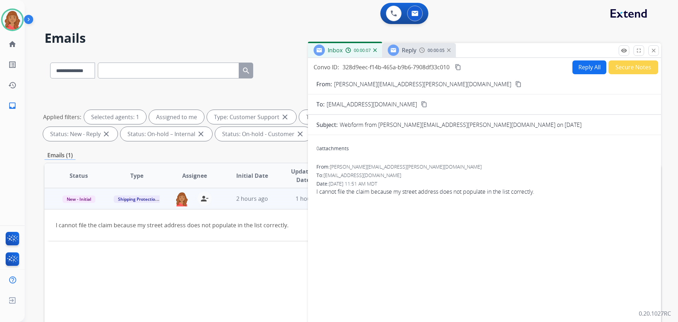
click at [515, 83] on mat-icon "content_copy" at bounding box center [518, 84] width 6 height 6
drag, startPoint x: 586, startPoint y: 68, endPoint x: 578, endPoint y: 79, distance: 13.4
click at [586, 68] on button "Reply All" at bounding box center [589, 67] width 34 height 14
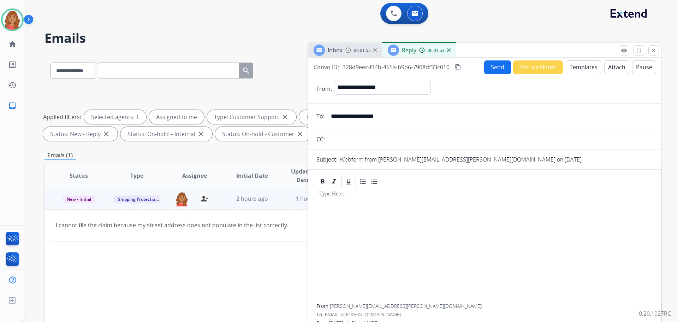
click at [580, 64] on button "Templates" at bounding box center [583, 67] width 36 height 14
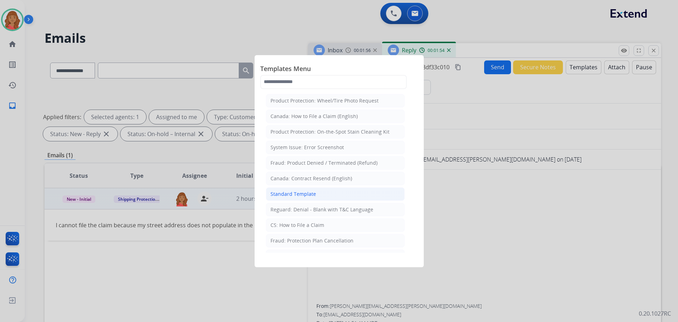
click at [335, 192] on li "Standard Template" at bounding box center [335, 193] width 139 height 13
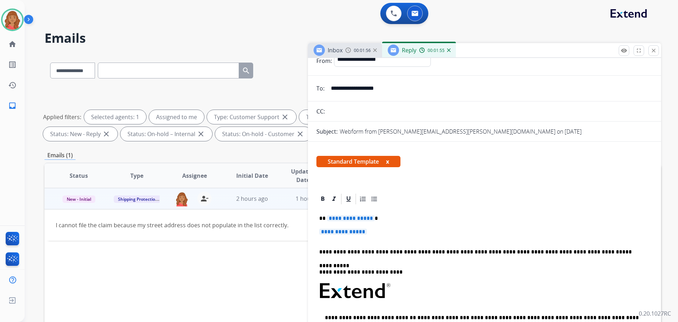
scroll to position [35, 0]
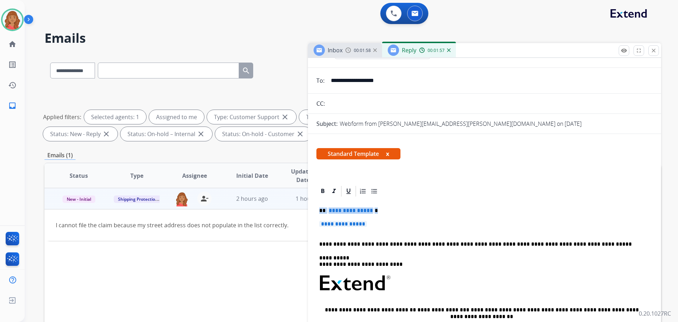
drag, startPoint x: 383, startPoint y: 228, endPoint x: 318, endPoint y: 211, distance: 67.6
click at [318, 211] on div "**********" at bounding box center [484, 299] width 336 height 204
click at [377, 223] on p "**********" at bounding box center [484, 227] width 330 height 13
drag, startPoint x: 366, startPoint y: 225, endPoint x: 318, endPoint y: 212, distance: 49.4
click at [318, 212] on div "**********" at bounding box center [484, 299] width 336 height 204
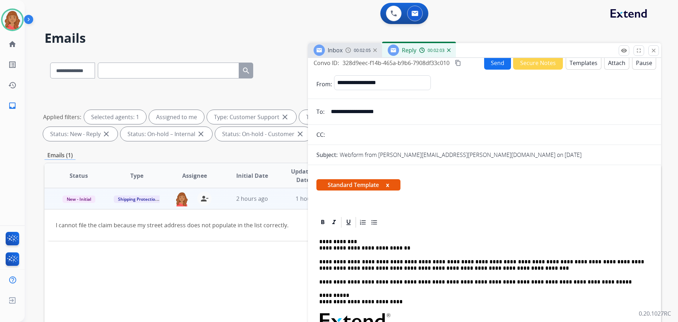
scroll to position [0, 0]
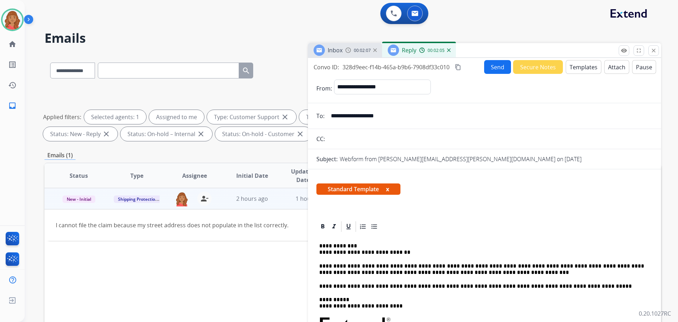
click at [489, 67] on button "Send" at bounding box center [497, 67] width 27 height 14
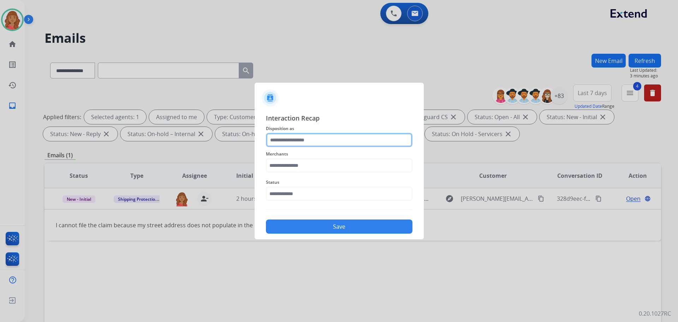
click at [282, 137] on input "text" at bounding box center [339, 140] width 146 height 14
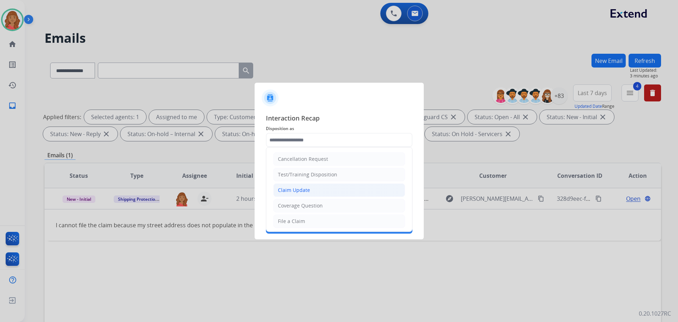
click at [290, 191] on div "Claim Update" at bounding box center [294, 189] width 32 height 7
type input "**********"
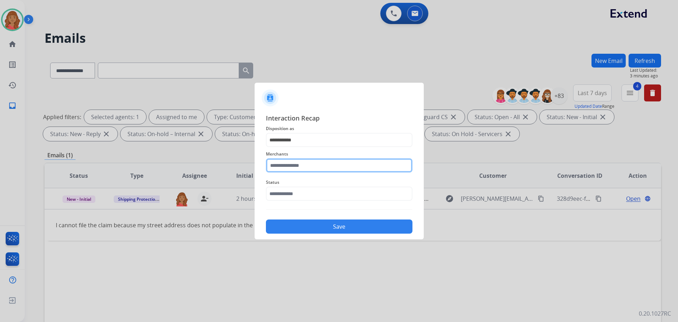
drag, startPoint x: 291, startPoint y: 166, endPoint x: 289, endPoint y: 174, distance: 9.0
click at [291, 166] on input "text" at bounding box center [339, 165] width 146 height 14
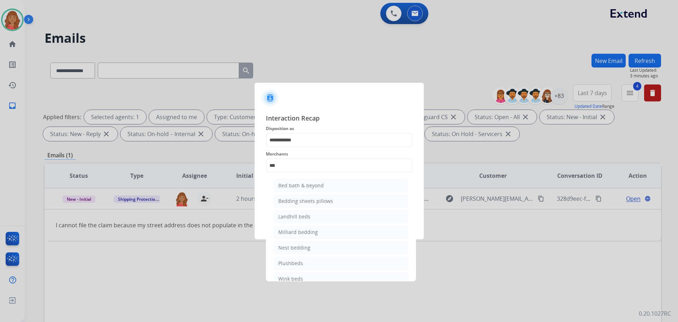
click at [293, 177] on ul "Bed bath & beyond Bedding sheets pillows Landhill beds [PERSON_NAME] bedding Ne…" at bounding box center [340, 233] width 139 height 117
click at [295, 185] on div "Bed bath & beyond" at bounding box center [301, 185] width 46 height 7
type input "**********"
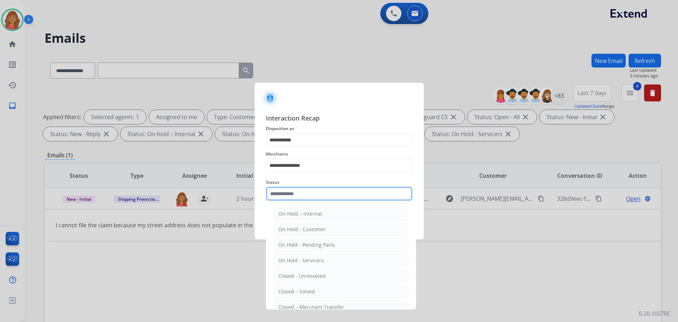
drag, startPoint x: 285, startPoint y: 195, endPoint x: 282, endPoint y: 236, distance: 41.8
click at [284, 195] on input "text" at bounding box center [339, 193] width 146 height 14
drag, startPoint x: 291, startPoint y: 289, endPoint x: 301, endPoint y: 282, distance: 11.9
click at [291, 289] on div "Closed – Solved" at bounding box center [296, 291] width 37 height 7
type input "**********"
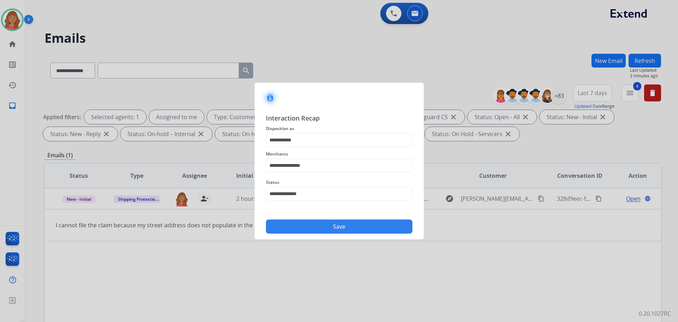
click at [318, 228] on button "Save" at bounding box center [339, 226] width 146 height 14
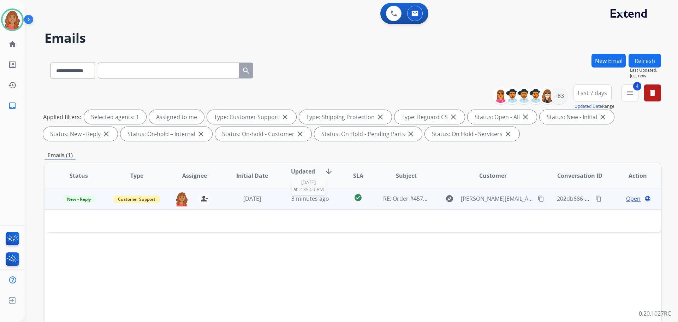
click at [287, 197] on div "3 minutes ago" at bounding box center [310, 198] width 46 height 8
click at [283, 198] on td "3 minutes ago" at bounding box center [305, 198] width 58 height 21
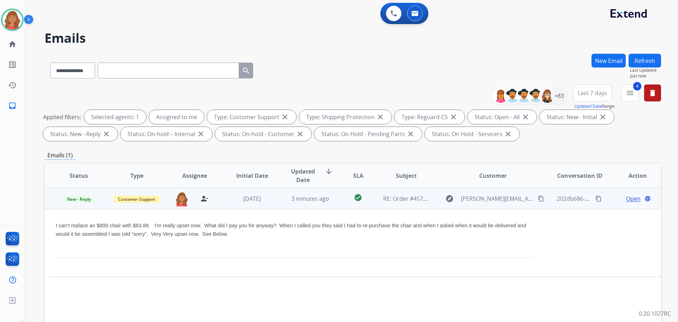
click at [626, 197] on span "Open" at bounding box center [633, 198] width 14 height 8
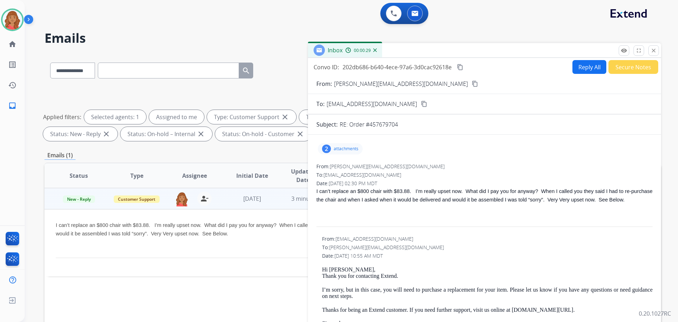
click at [582, 70] on button "Reply All" at bounding box center [589, 67] width 34 height 14
select select "**********"
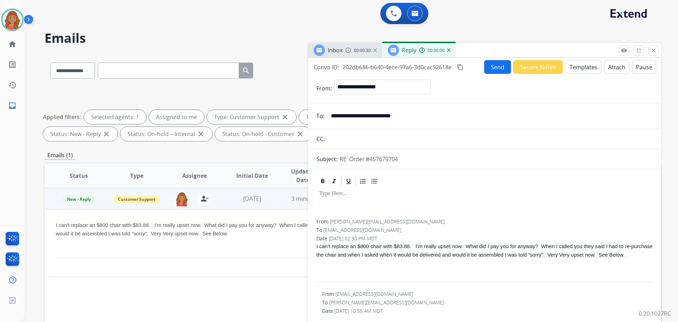
click at [574, 68] on button "Templates" at bounding box center [583, 67] width 36 height 14
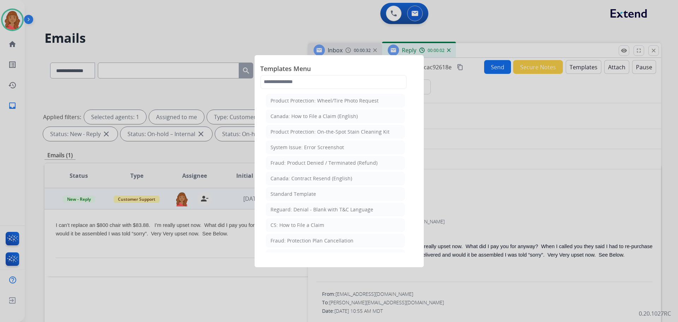
click at [287, 193] on div "Standard Template" at bounding box center [293, 193] width 46 height 7
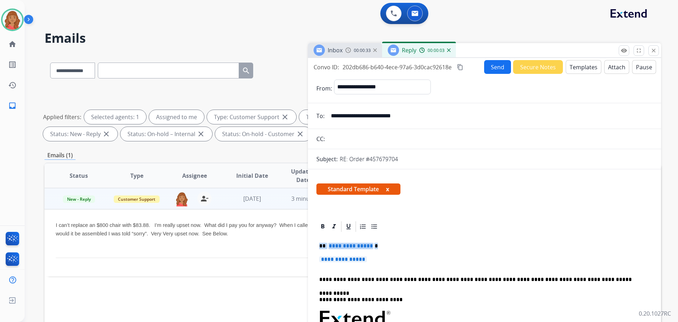
drag, startPoint x: 360, startPoint y: 252, endPoint x: 308, endPoint y: 233, distance: 55.1
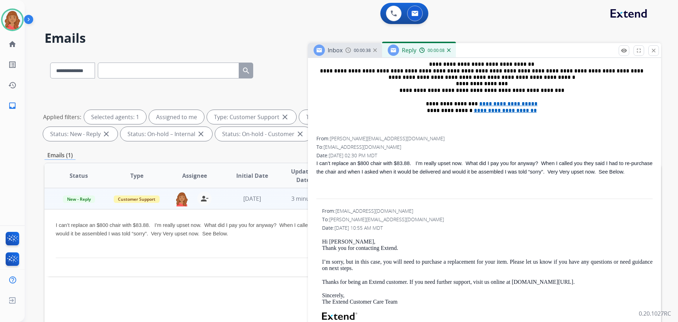
scroll to position [282, 0]
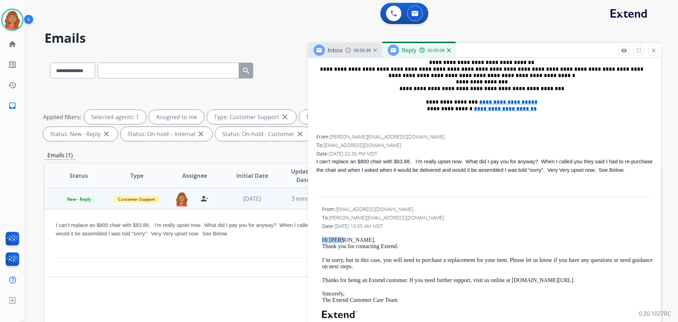
drag, startPoint x: 342, startPoint y: 238, endPoint x: 313, endPoint y: 236, distance: 28.6
copy p "Hi [PERSON_NAME],"
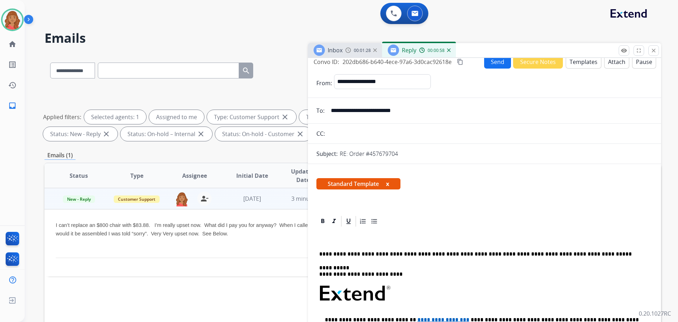
scroll to position [0, 0]
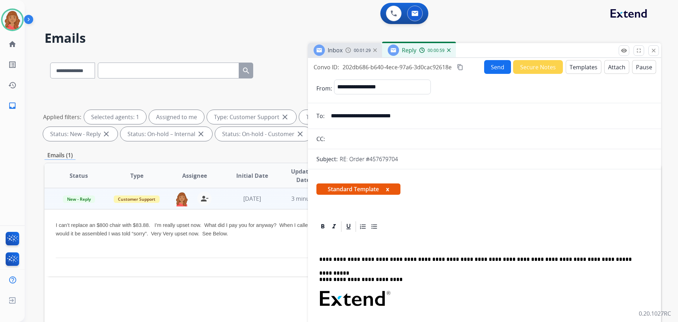
click at [582, 66] on button "Templates" at bounding box center [583, 67] width 36 height 14
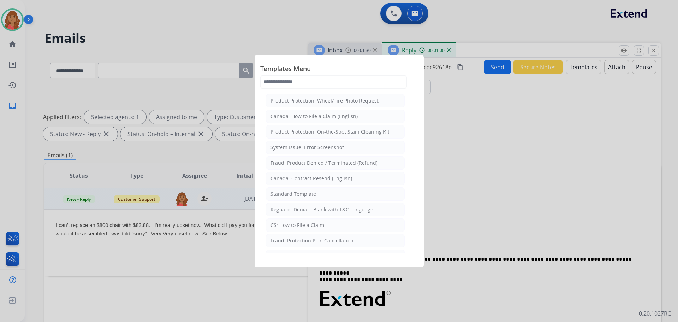
drag, startPoint x: 287, startPoint y: 194, endPoint x: 360, endPoint y: 221, distance: 78.1
click at [288, 194] on div "Standard Template" at bounding box center [293, 193] width 46 height 7
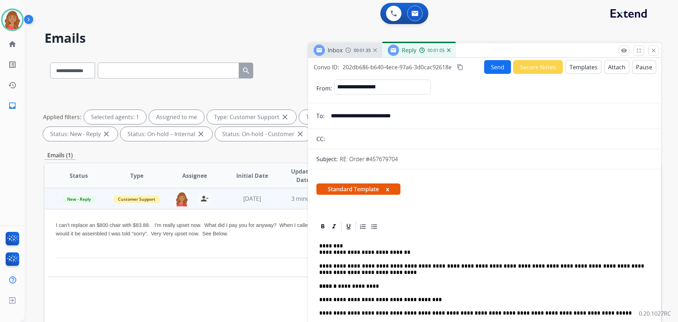
click at [494, 67] on button "Send" at bounding box center [497, 67] width 27 height 14
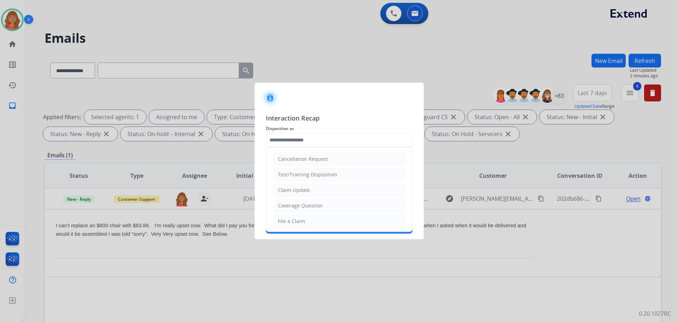
click at [330, 138] on input "text" at bounding box center [339, 140] width 146 height 14
click at [305, 188] on div "Claim Update" at bounding box center [294, 189] width 32 height 7
type input "**********"
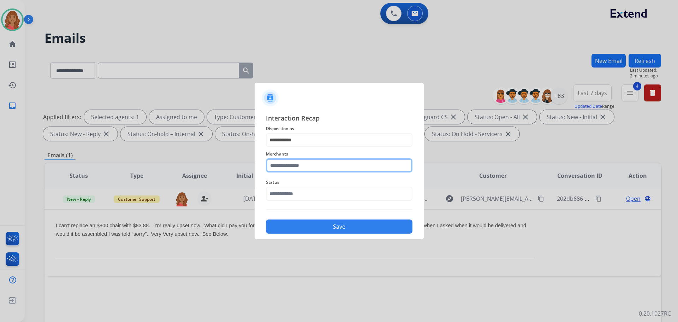
click at [291, 165] on input "text" at bounding box center [339, 165] width 146 height 14
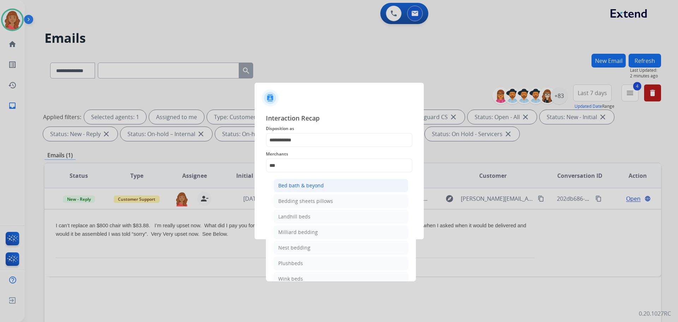
click at [297, 184] on div "Bed bath & beyond" at bounding box center [301, 185] width 46 height 7
type input "**********"
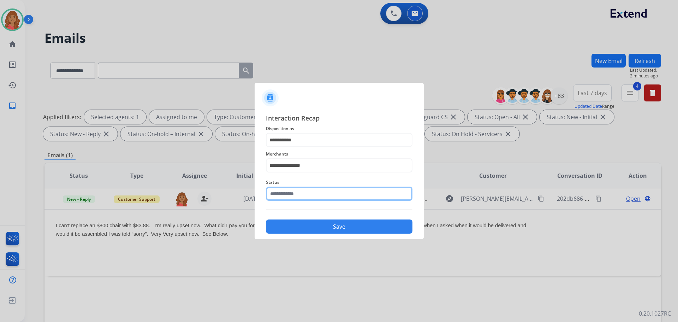
click at [295, 198] on input "text" at bounding box center [339, 193] width 146 height 14
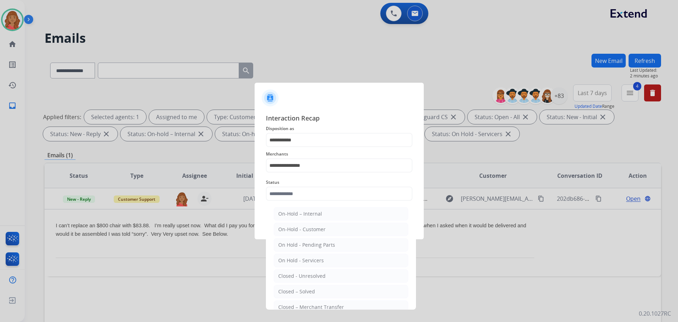
drag, startPoint x: 289, startPoint y: 289, endPoint x: 303, endPoint y: 262, distance: 31.1
click at [289, 289] on div "Closed – Solved" at bounding box center [296, 291] width 37 height 7
type input "**********"
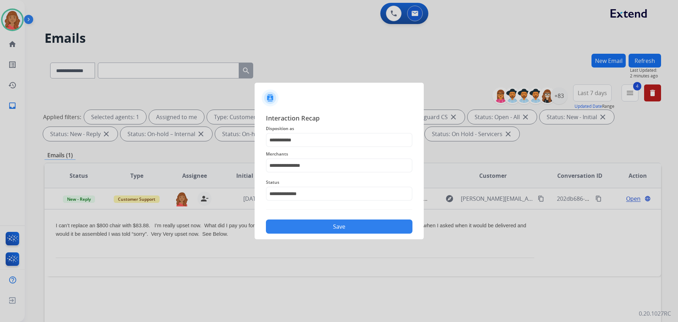
drag, startPoint x: 319, startPoint y: 222, endPoint x: 334, endPoint y: 137, distance: 86.1
click at [319, 221] on button "Save" at bounding box center [339, 226] width 146 height 14
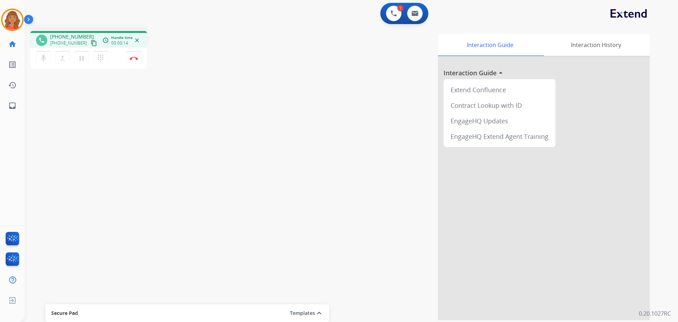
drag, startPoint x: 88, startPoint y: 43, endPoint x: 76, endPoint y: 46, distance: 11.8
click at [91, 43] on mat-icon "content_copy" at bounding box center [94, 43] width 6 height 6
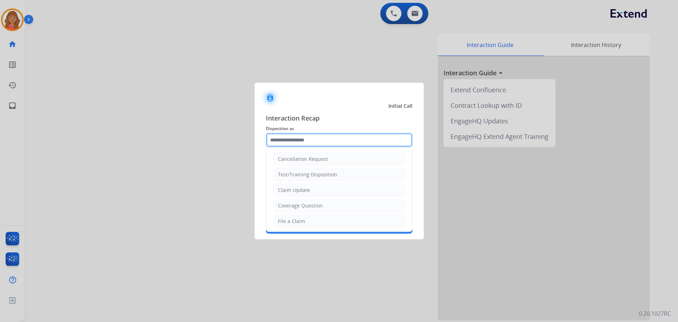
click at [322, 145] on input "text" at bounding box center [339, 140] width 146 height 14
click at [295, 220] on div "File a Claim" at bounding box center [291, 220] width 27 height 7
type input "**********"
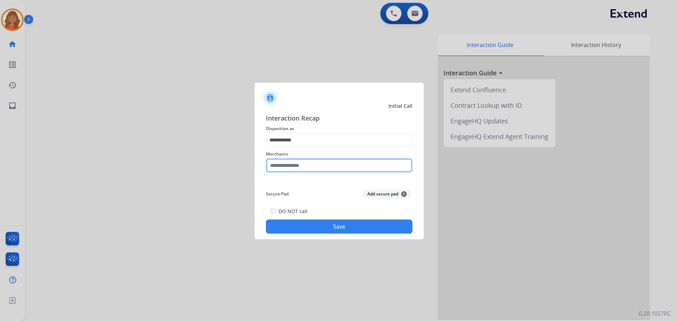
click at [293, 166] on input "text" at bounding box center [339, 165] width 146 height 14
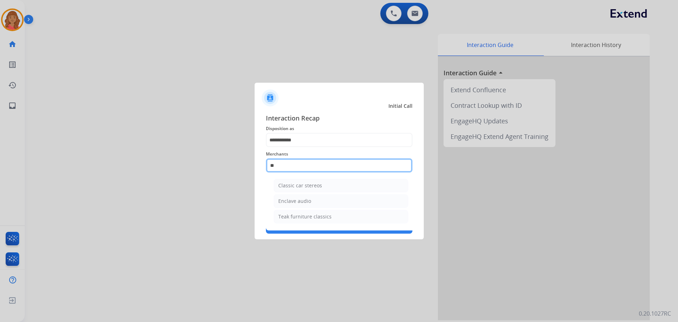
type input "*"
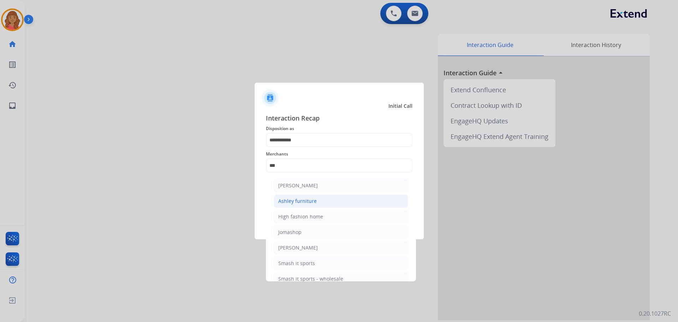
click at [299, 199] on div "Ashley furniture" at bounding box center [297, 200] width 38 height 7
type input "**********"
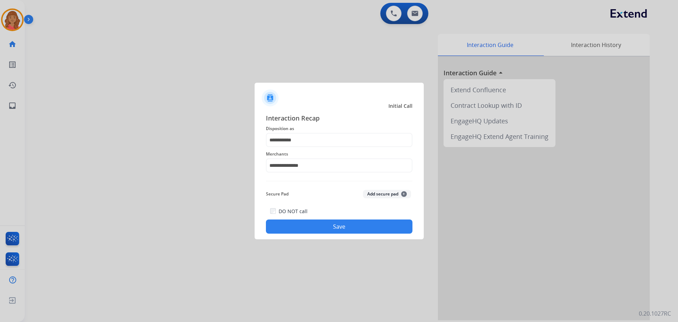
click at [312, 226] on button "Save" at bounding box center [339, 226] width 146 height 14
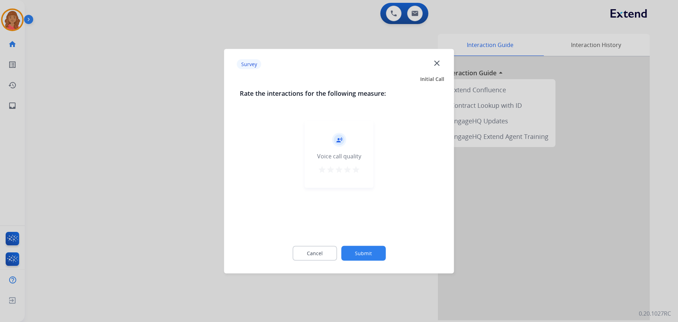
click at [356, 168] on mat-icon "star" at bounding box center [356, 169] width 8 height 8
click at [358, 251] on button "Submit" at bounding box center [363, 252] width 44 height 15
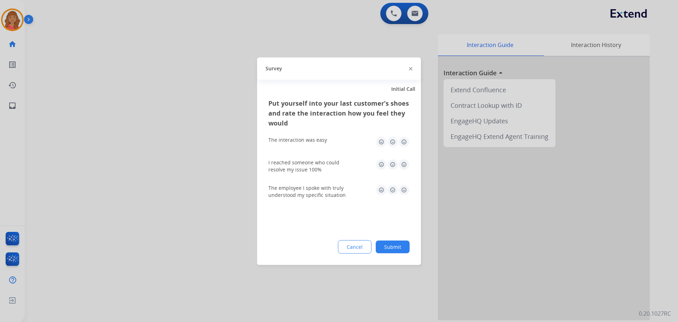
drag, startPoint x: 402, startPoint y: 140, endPoint x: 401, endPoint y: 156, distance: 16.6
click at [402, 141] on img at bounding box center [403, 141] width 11 height 11
click at [404, 162] on img at bounding box center [403, 163] width 11 height 11
click at [403, 186] on img at bounding box center [403, 189] width 11 height 11
click at [391, 252] on button "Submit" at bounding box center [393, 246] width 34 height 13
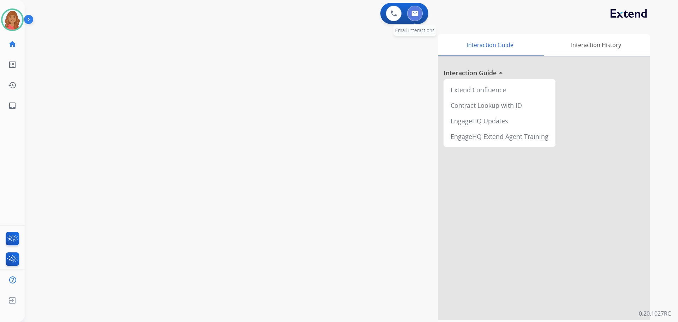
click at [418, 16] on img at bounding box center [414, 14] width 7 height 6
select select "**********"
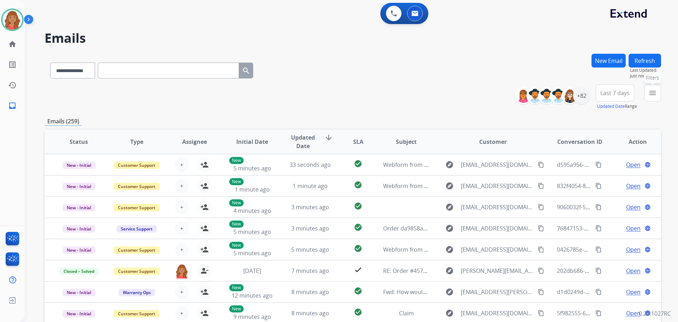
click at [651, 94] on mat-icon "menu" at bounding box center [652, 93] width 8 height 8
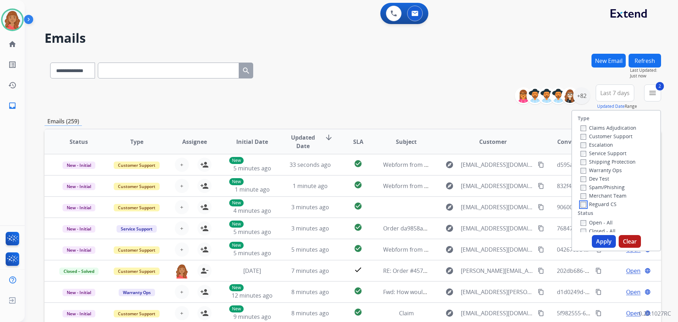
click at [581, 206] on label "Reguard CS" at bounding box center [598, 203] width 36 height 7
drag, startPoint x: 601, startPoint y: 244, endPoint x: 596, endPoint y: 244, distance: 5.0
click at [600, 244] on button "Apply" at bounding box center [604, 241] width 24 height 13
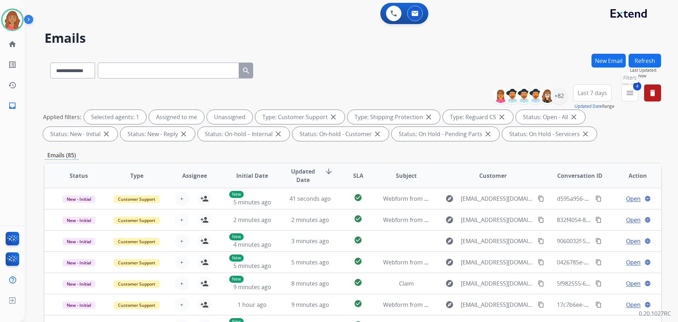
click at [625, 97] on button "4 menu Filters" at bounding box center [629, 92] width 17 height 17
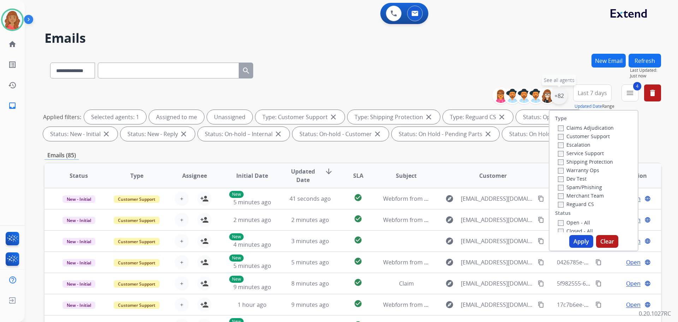
click at [560, 98] on div "+82" at bounding box center [558, 95] width 17 height 17
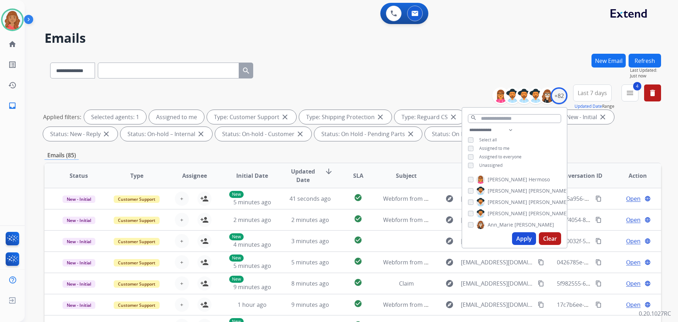
click at [516, 239] on button "Apply" at bounding box center [524, 238] width 24 height 13
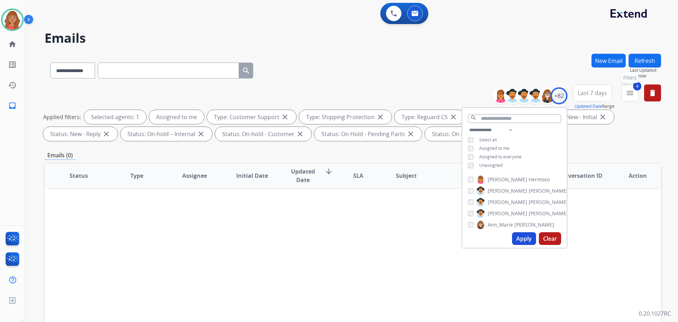
click at [625, 99] on button "4 menu Filters" at bounding box center [629, 92] width 17 height 17
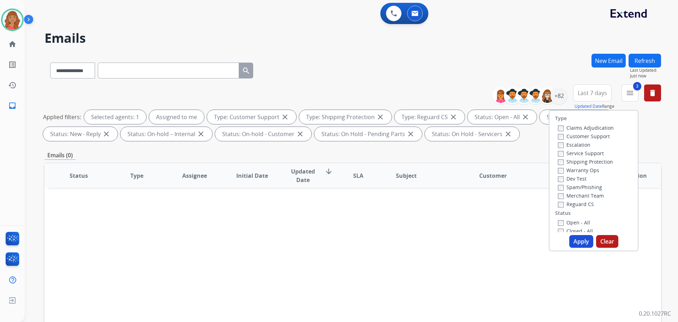
click at [575, 242] on button "Apply" at bounding box center [581, 241] width 24 height 13
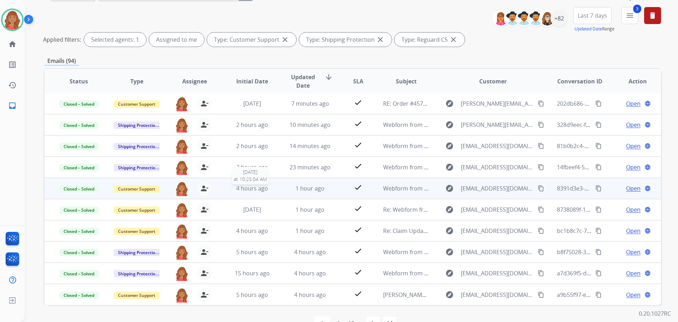
scroll to position [97, 0]
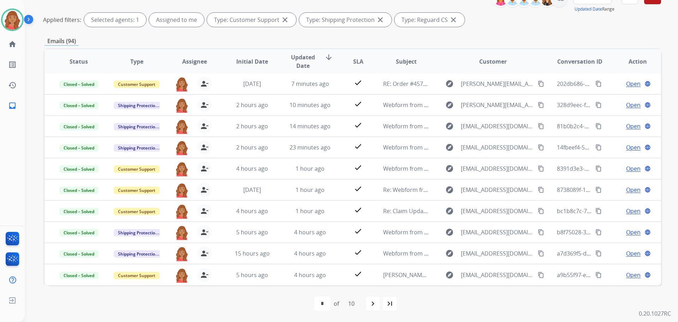
click at [372, 309] on div "navigate_next" at bounding box center [373, 303] width 16 height 16
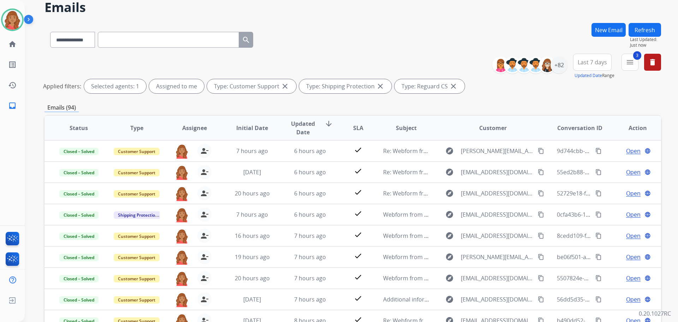
scroll to position [0, 0]
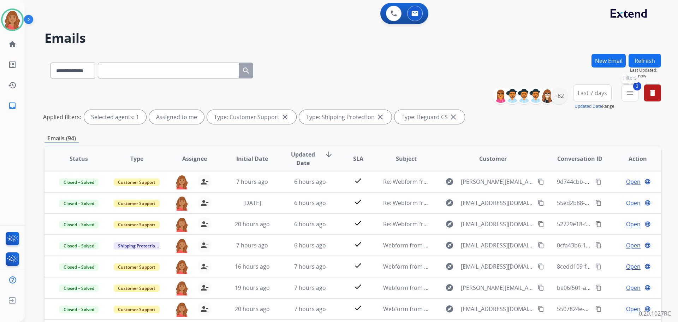
click at [625, 97] on button "3 menu Filters" at bounding box center [629, 92] width 17 height 17
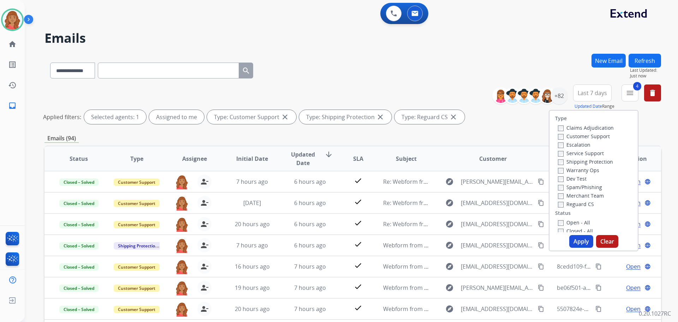
click at [575, 235] on button "Apply" at bounding box center [581, 241] width 24 height 13
select select "*"
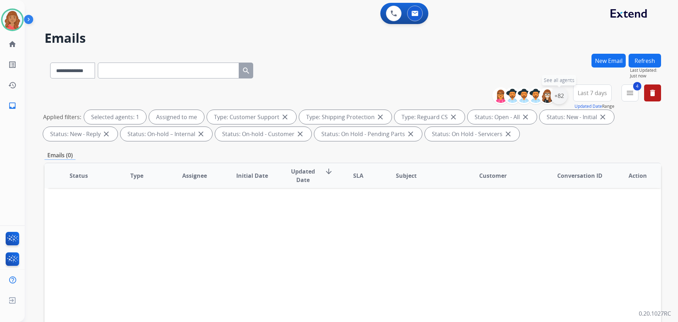
click at [557, 98] on div "+82" at bounding box center [558, 95] width 17 height 17
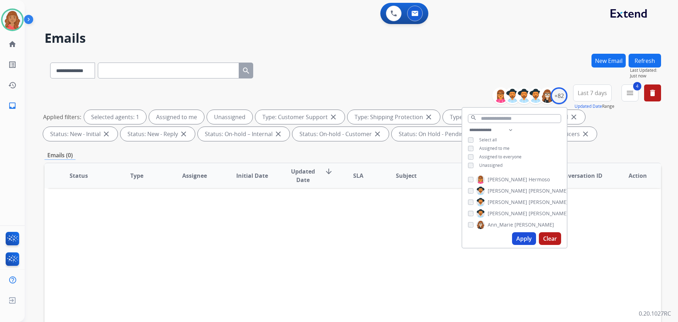
click at [521, 241] on button "Apply" at bounding box center [524, 238] width 24 height 13
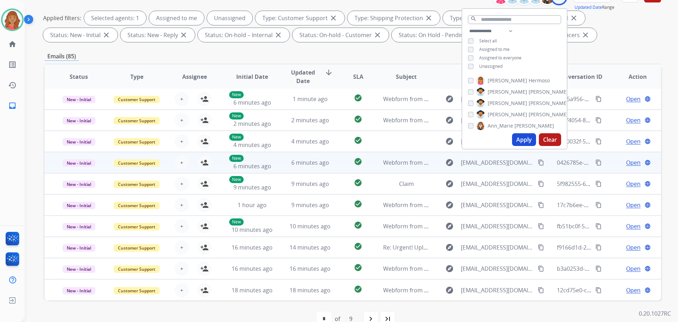
scroll to position [114, 0]
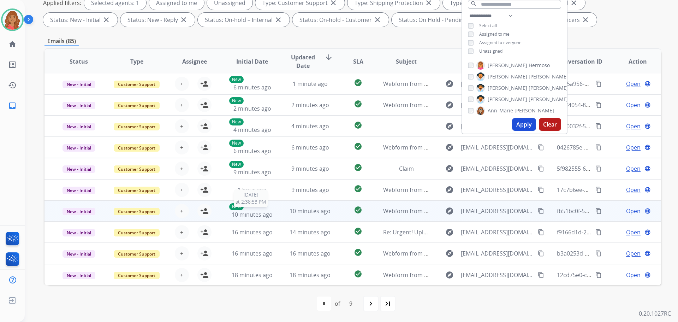
click at [260, 215] on span "10 minutes ago" at bounding box center [252, 214] width 41 height 8
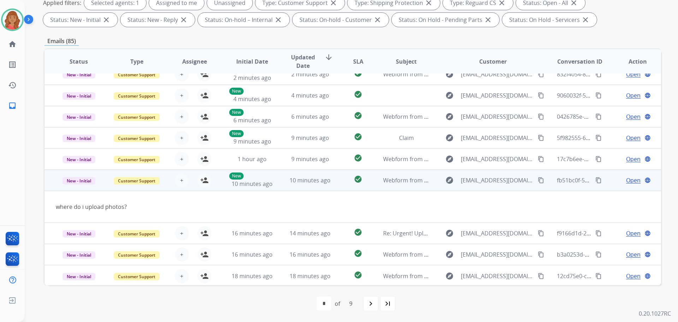
scroll to position [32, 0]
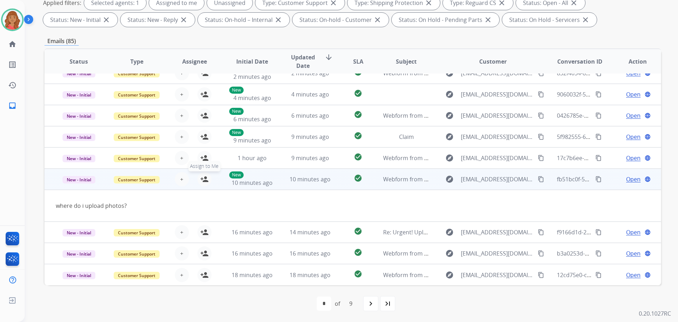
click at [206, 180] on mat-icon "person_add" at bounding box center [204, 179] width 8 height 8
click at [263, 180] on span "10 minutes ago" at bounding box center [252, 183] width 41 height 8
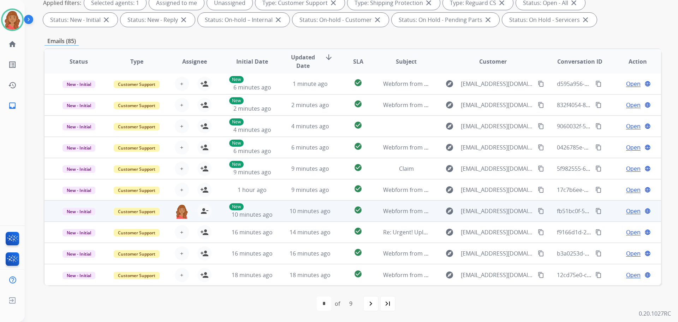
click at [626, 209] on span "Open" at bounding box center [633, 210] width 14 height 8
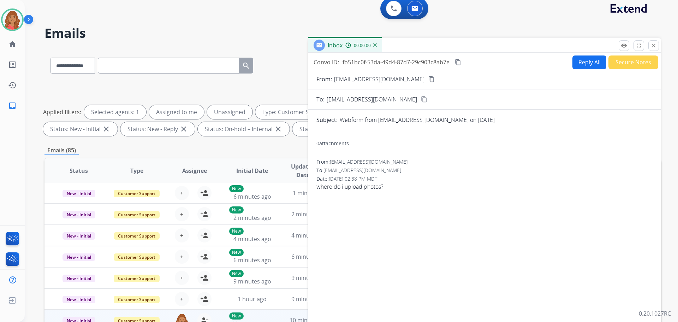
scroll to position [0, 0]
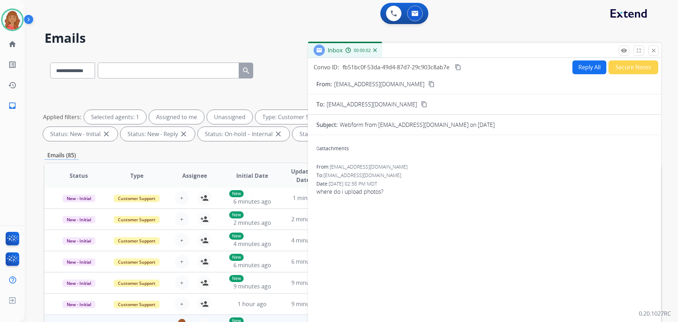
click at [428, 84] on mat-icon "content_copy" at bounding box center [431, 84] width 6 height 6
click at [581, 66] on button "Reply All" at bounding box center [589, 67] width 34 height 14
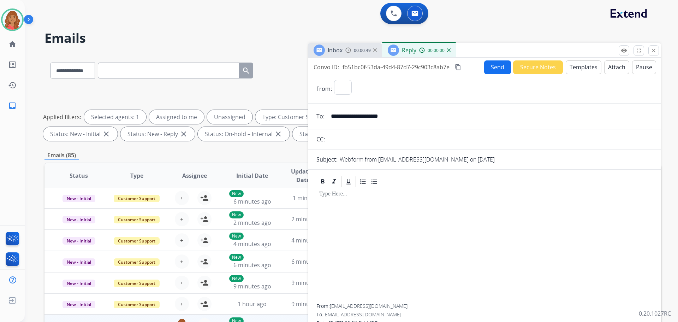
select select "**********"
click at [569, 70] on button "Templates" at bounding box center [583, 67] width 36 height 14
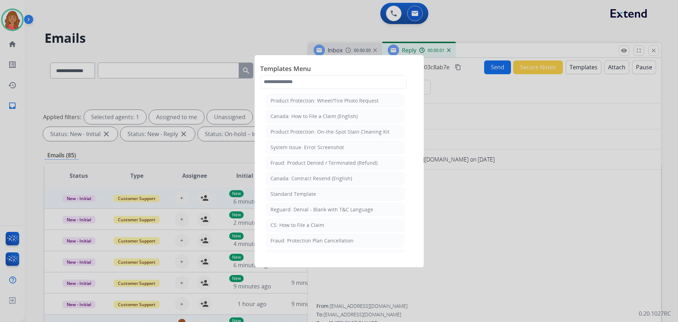
click at [292, 193] on div "Standard Template" at bounding box center [293, 193] width 46 height 7
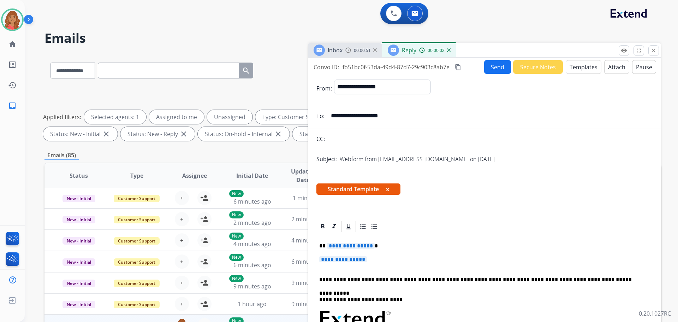
scroll to position [35, 0]
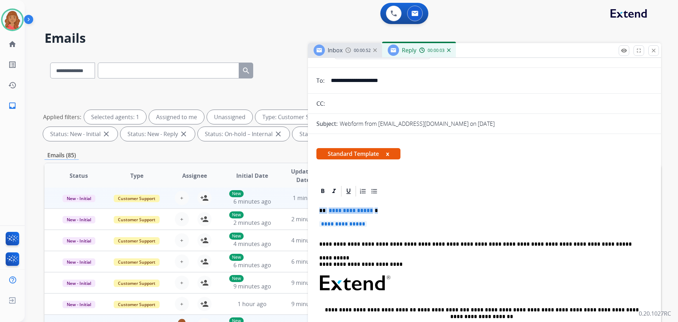
drag, startPoint x: 375, startPoint y: 219, endPoint x: 307, endPoint y: 205, distance: 69.1
click at [308, 205] on div "**********" at bounding box center [484, 312] width 353 height 254
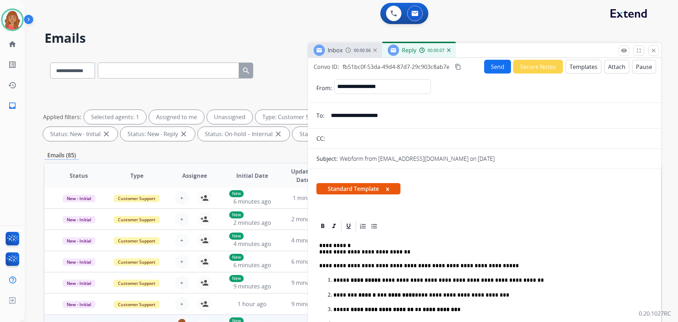
scroll to position [0, 0]
click at [457, 66] on mat-icon "content_copy" at bounding box center [458, 67] width 6 height 6
click at [490, 64] on button "Send" at bounding box center [497, 67] width 27 height 14
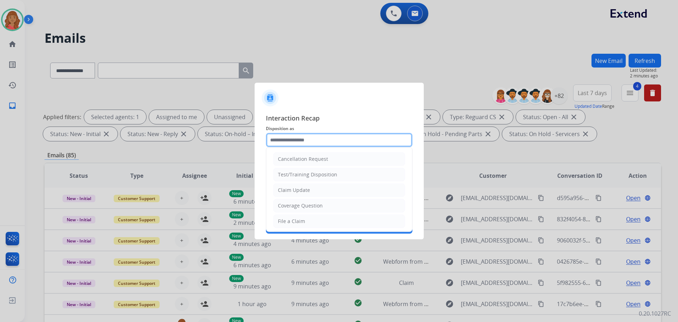
click at [313, 141] on input "text" at bounding box center [339, 140] width 146 height 14
drag, startPoint x: 294, startPoint y: 191, endPoint x: 298, endPoint y: 182, distance: 9.2
click at [297, 190] on div "Claim Update" at bounding box center [294, 189] width 32 height 7
type input "**********"
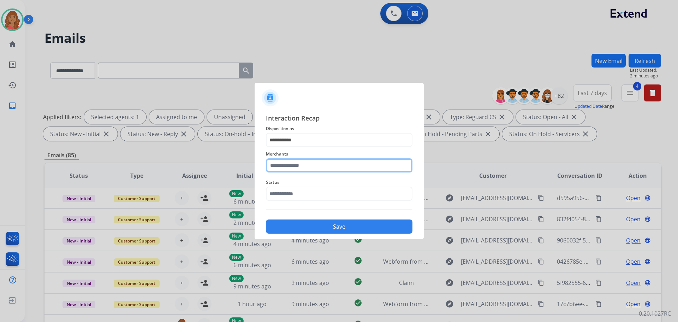
click at [293, 170] on input "text" at bounding box center [339, 165] width 146 height 14
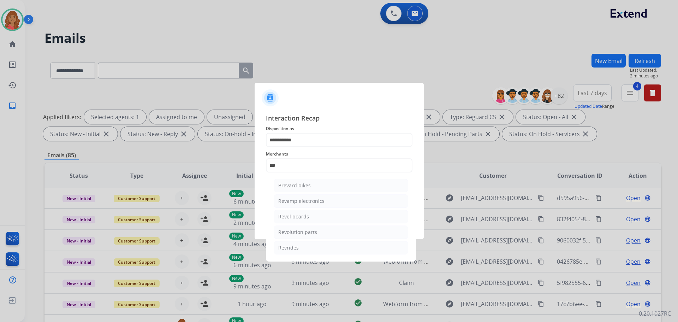
click at [292, 232] on div "Revolution parts" at bounding box center [297, 231] width 39 height 7
type input "**********"
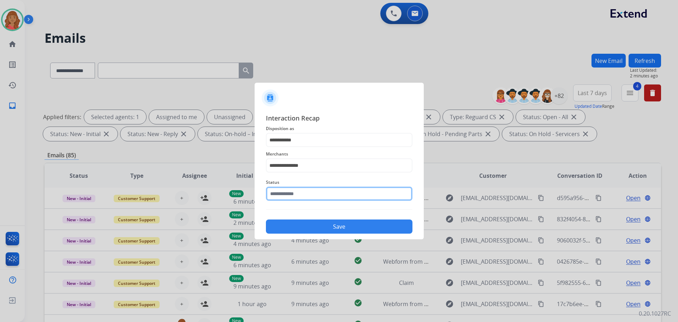
click at [294, 194] on input "text" at bounding box center [339, 193] width 146 height 14
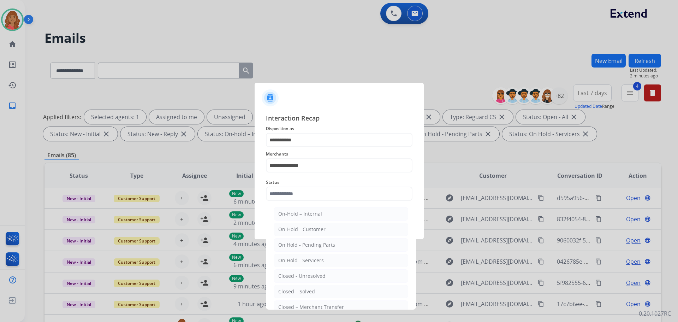
click at [293, 287] on li "Closed – Solved" at bounding box center [341, 290] width 134 height 13
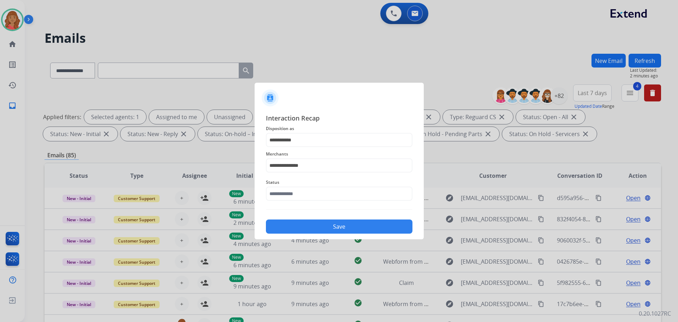
type input "**********"
click at [307, 223] on button "Save" at bounding box center [339, 226] width 146 height 14
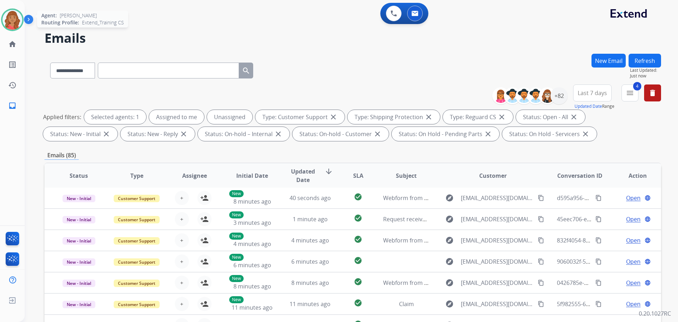
click at [11, 17] on img at bounding box center [12, 20] width 20 height 20
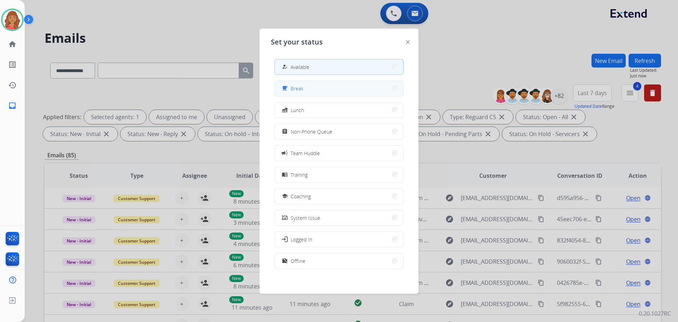
click at [300, 92] on button "free_breakfast Break" at bounding box center [339, 88] width 128 height 15
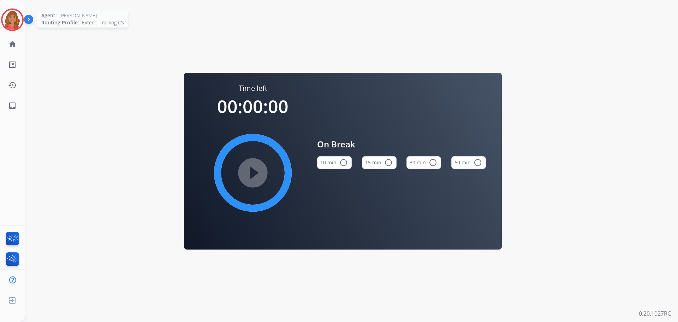
click at [19, 25] on img at bounding box center [12, 20] width 20 height 20
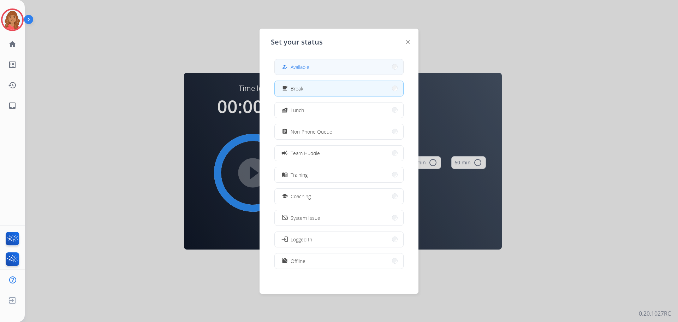
click at [292, 66] on div "how_to_reg Available" at bounding box center [294, 66] width 29 height 8
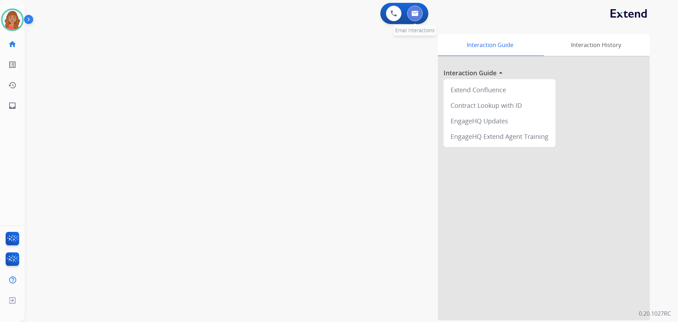
click at [414, 16] on img at bounding box center [414, 14] width 7 height 6
select select "**********"
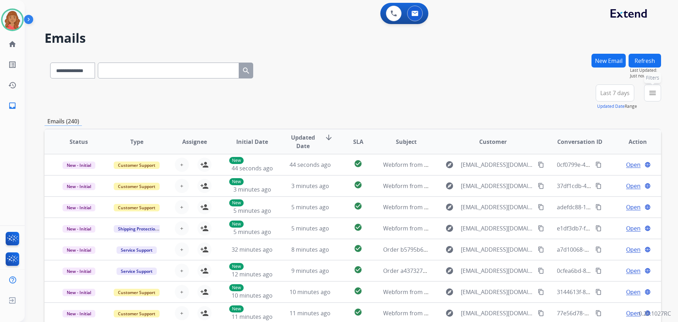
click at [655, 95] on mat-icon "menu" at bounding box center [652, 93] width 8 height 8
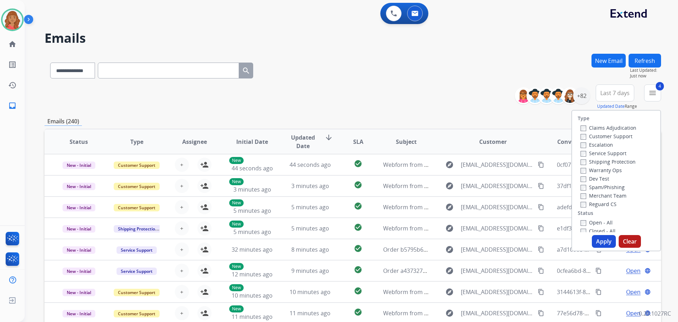
click at [604, 244] on button "Apply" at bounding box center [604, 241] width 24 height 13
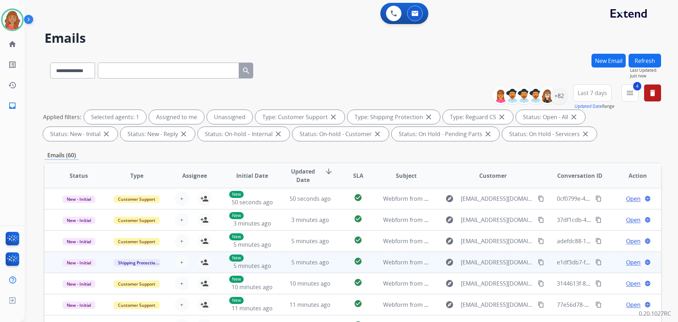
click at [289, 266] on td "5 minutes ago" at bounding box center [305, 261] width 58 height 21
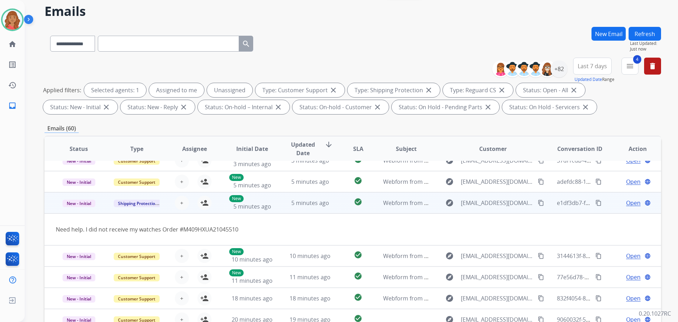
scroll to position [106, 0]
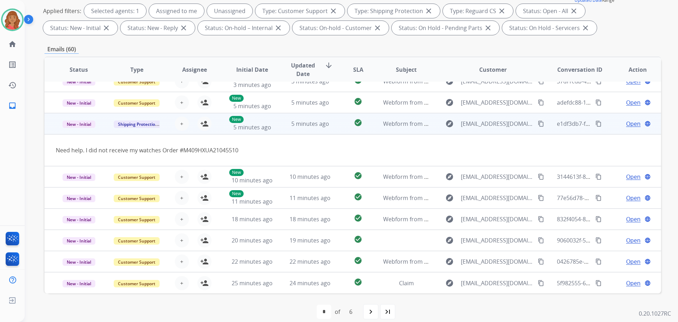
click at [538, 125] on mat-icon "content_copy" at bounding box center [541, 123] width 6 height 6
click at [464, 145] on td "Need help. I did not receive my watches Order #M409HXUA21045510" at bounding box center [294, 150] width 501 height 32
click at [631, 125] on span "Open" at bounding box center [633, 123] width 14 height 8
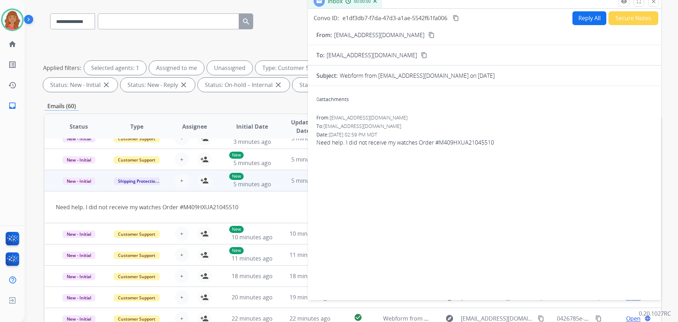
scroll to position [0, 0]
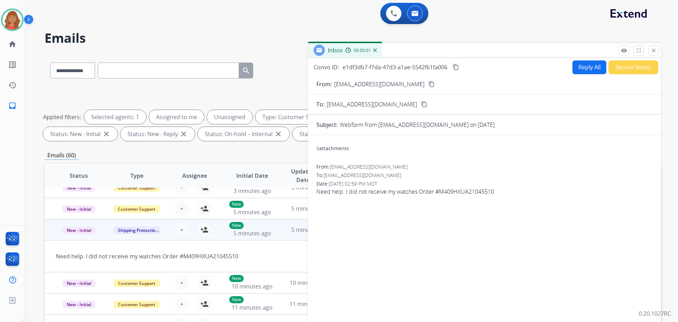
click at [584, 65] on button "Reply All" at bounding box center [589, 67] width 34 height 14
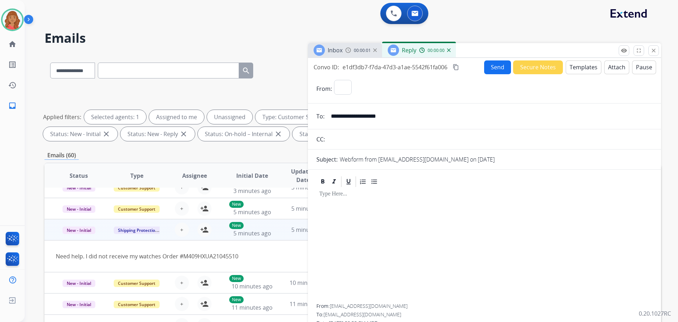
select select "**********"
click at [572, 69] on button "Templates" at bounding box center [583, 67] width 36 height 14
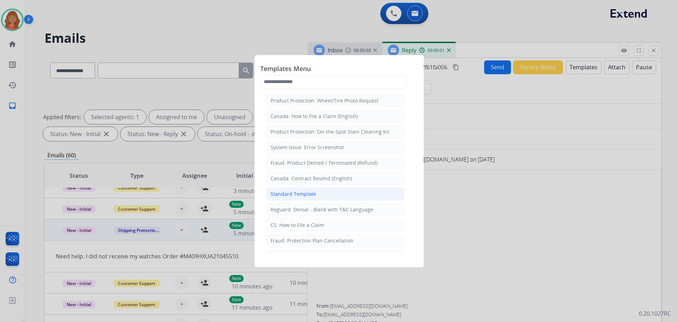
click at [305, 192] on div "Standard Template" at bounding box center [293, 193] width 46 height 7
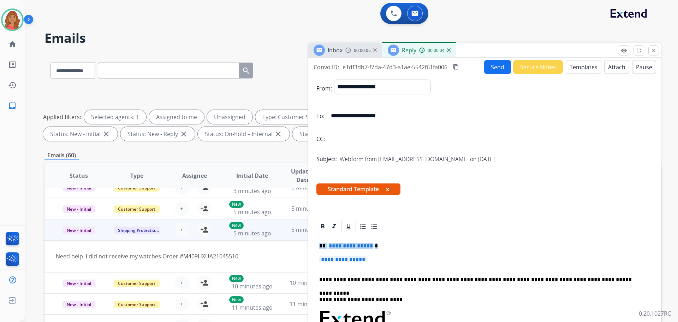
drag, startPoint x: 362, startPoint y: 264, endPoint x: 316, endPoint y: 248, distance: 48.9
click at [202, 230] on mat-icon "person_add" at bounding box center [204, 229] width 8 height 8
drag, startPoint x: 371, startPoint y: 261, endPoint x: 310, endPoint y: 245, distance: 62.5
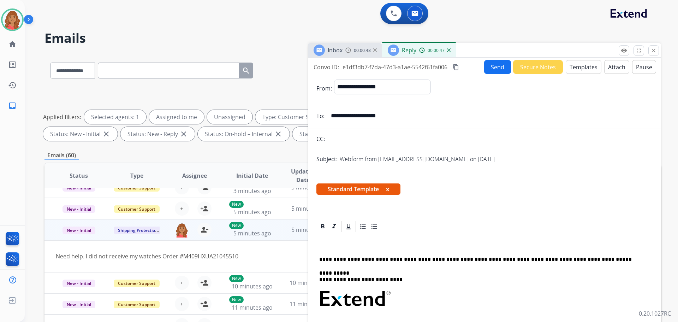
drag, startPoint x: 329, startPoint y: 252, endPoint x: 321, endPoint y: 242, distance: 13.1
click at [321, 242] on div "**********" at bounding box center [484, 325] width 336 height 184
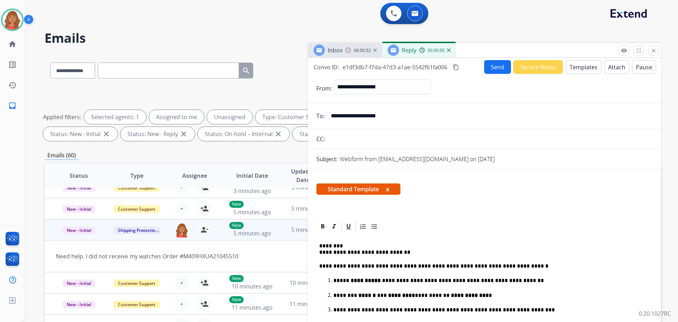
drag, startPoint x: 458, startPoint y: 67, endPoint x: 30, endPoint y: 268, distance: 472.6
click at [457, 67] on mat-icon "content_copy" at bounding box center [455, 67] width 6 height 6
click at [488, 62] on button "Send" at bounding box center [497, 67] width 27 height 14
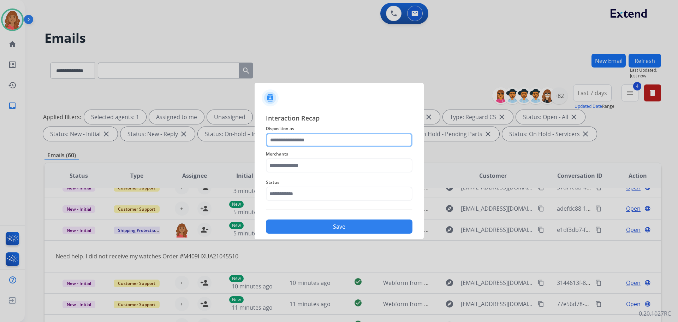
drag, startPoint x: 306, startPoint y: 137, endPoint x: 306, endPoint y: 143, distance: 6.0
click at [306, 137] on input "text" at bounding box center [339, 140] width 146 height 14
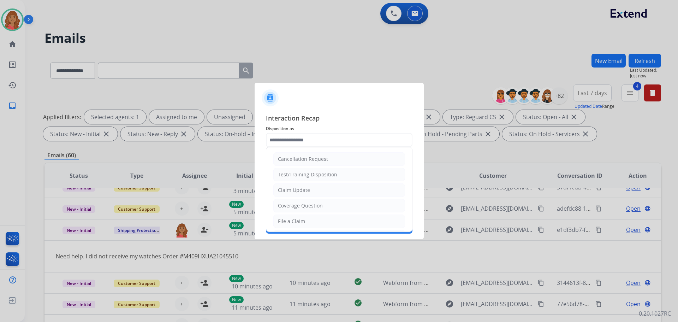
drag, startPoint x: 299, startPoint y: 218, endPoint x: 298, endPoint y: 194, distance: 24.0
click at [299, 217] on li "File a Claim" at bounding box center [339, 220] width 132 height 13
type input "**********"
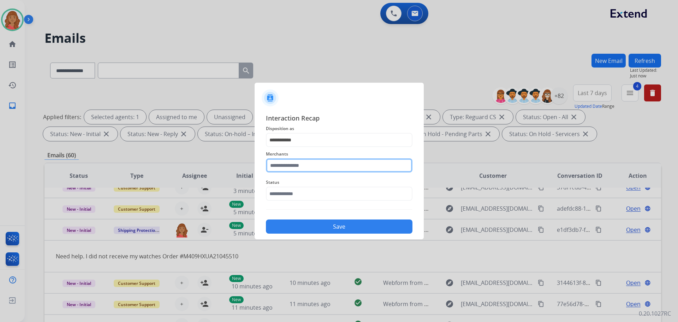
click at [301, 167] on input "text" at bounding box center [339, 165] width 146 height 14
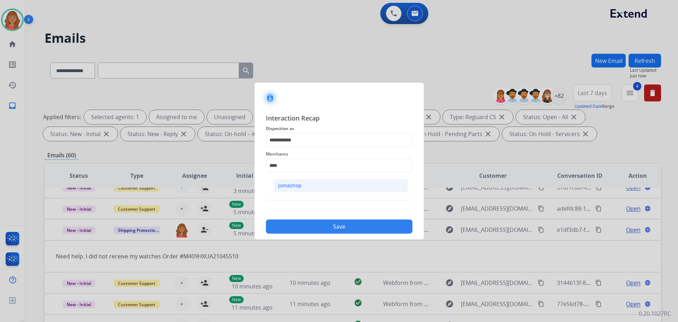
click at [298, 185] on div "Jomashop" at bounding box center [289, 185] width 23 height 7
type input "********"
drag, startPoint x: 294, startPoint y: 195, endPoint x: 294, endPoint y: 203, distance: 8.1
click at [294, 198] on input "text" at bounding box center [339, 193] width 146 height 14
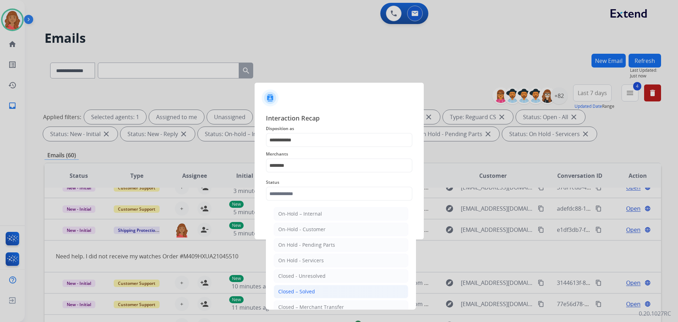
click at [296, 295] on li "Closed – Solved" at bounding box center [341, 290] width 134 height 13
type input "**********"
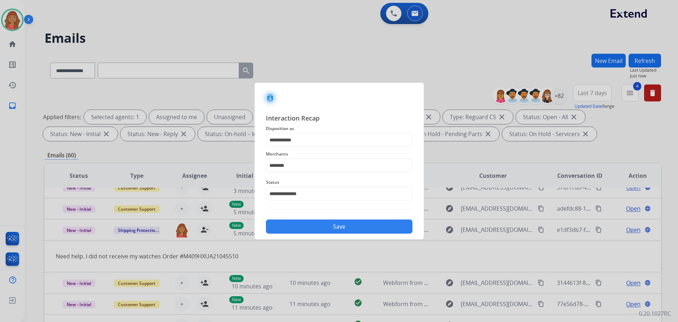
click at [311, 223] on button "Save" at bounding box center [339, 226] width 146 height 14
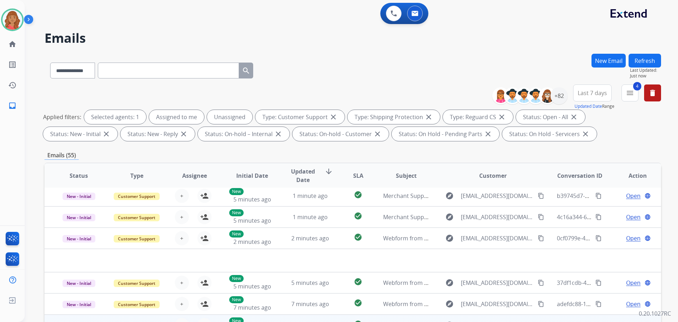
scroll to position [114, 0]
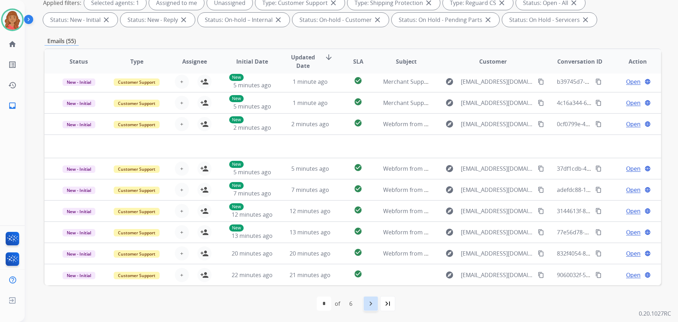
click at [367, 304] on mat-icon "navigate_next" at bounding box center [370, 303] width 8 height 8
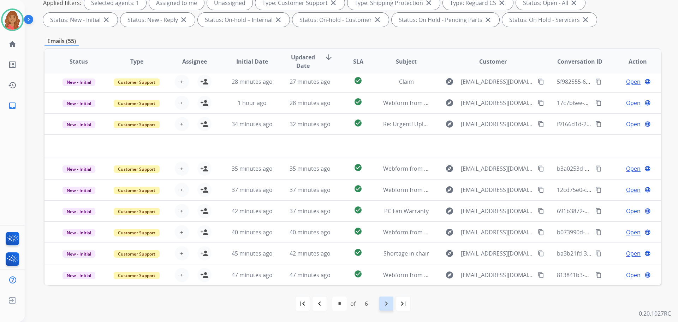
click at [390, 304] on mat-icon "navigate_next" at bounding box center [386, 303] width 8 height 8
click at [384, 300] on mat-icon "navigate_next" at bounding box center [386, 303] width 8 height 8
select select "*"
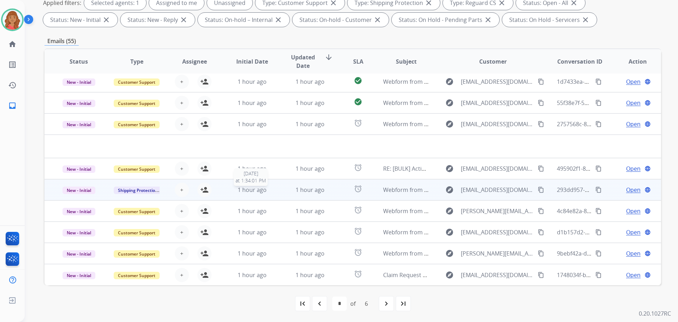
click at [265, 189] on div "1 hour ago" at bounding box center [252, 189] width 46 height 8
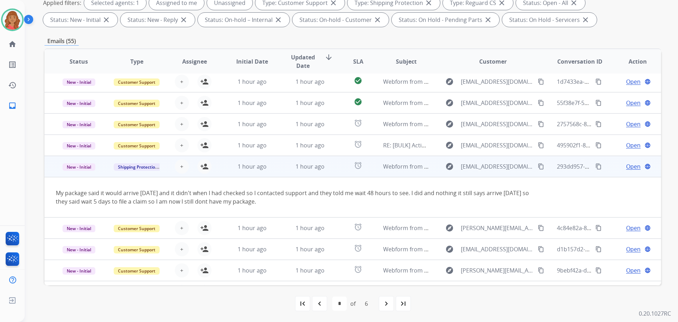
scroll to position [41, 0]
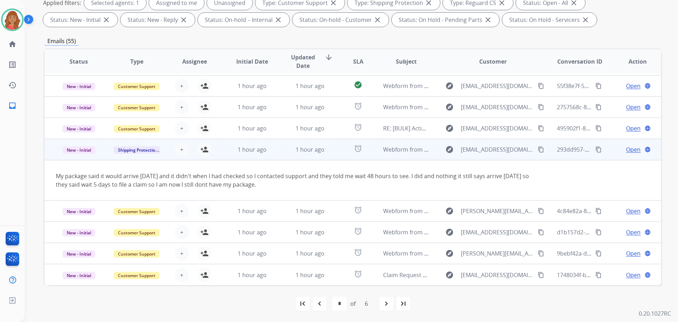
click at [628, 150] on span "Open" at bounding box center [633, 149] width 14 height 8
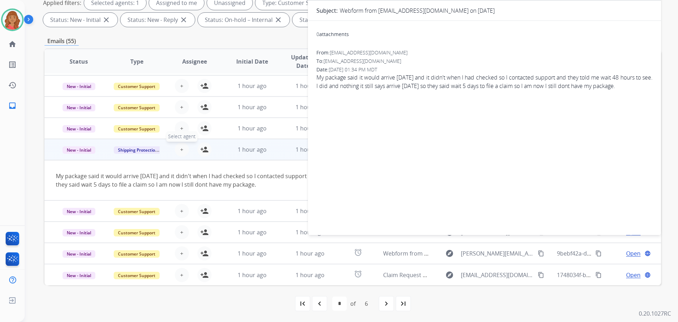
click at [180, 150] on span "+" at bounding box center [181, 149] width 3 height 8
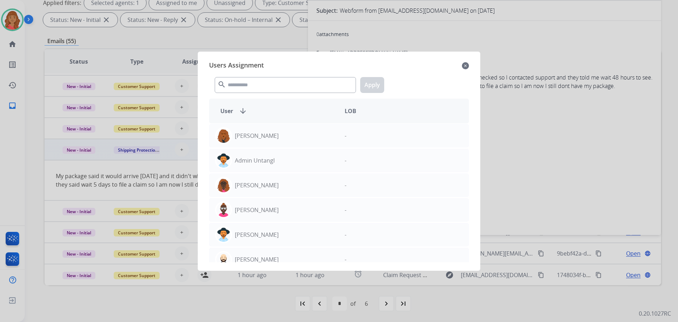
click at [467, 62] on mat-icon "close" at bounding box center [465, 65] width 7 height 8
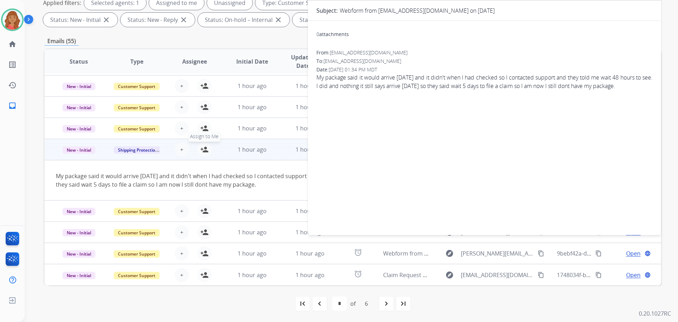
click at [200, 149] on mat-icon "person_add" at bounding box center [204, 149] width 8 height 8
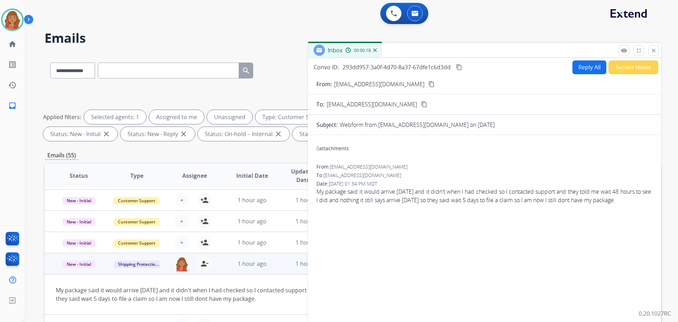
click at [582, 68] on button "Reply All" at bounding box center [589, 67] width 34 height 14
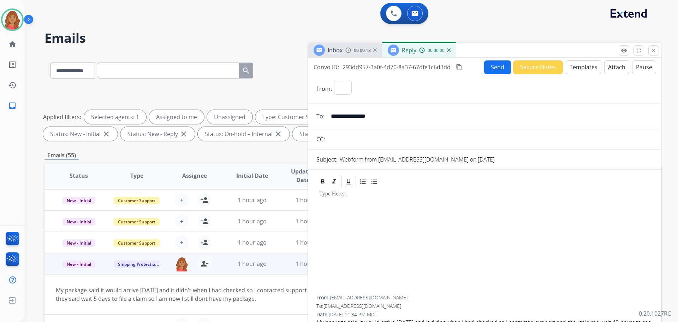
select select "**********"
click at [574, 64] on button "Templates" at bounding box center [583, 67] width 36 height 14
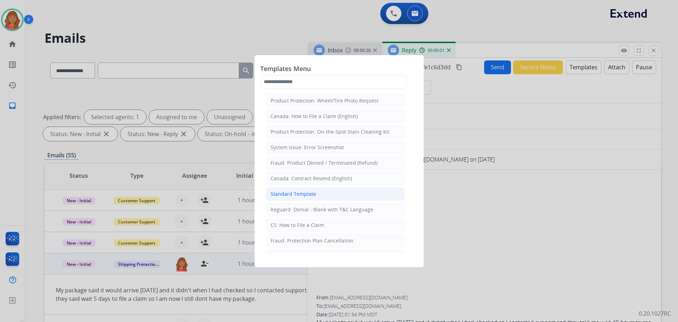
click at [287, 192] on div "Standard Template" at bounding box center [293, 193] width 46 height 7
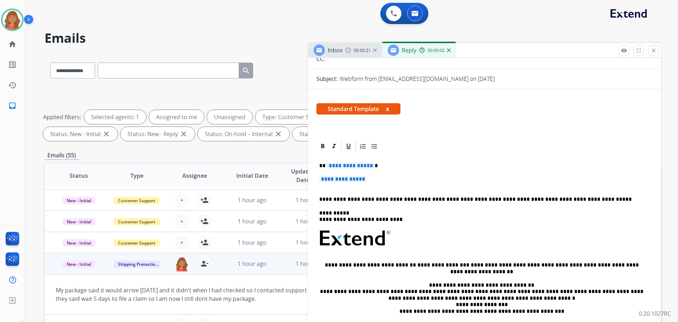
scroll to position [106, 0]
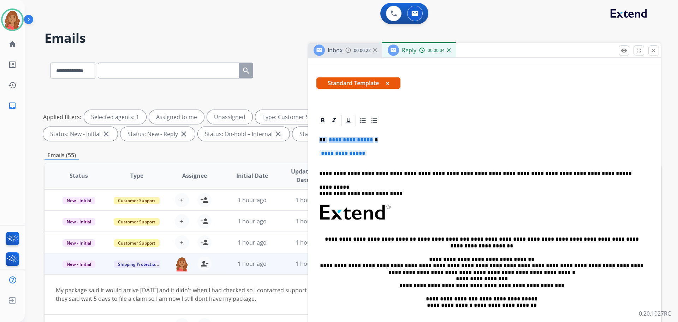
drag, startPoint x: 384, startPoint y: 156, endPoint x: 314, endPoint y: 141, distance: 72.3
click at [314, 141] on div "**********" at bounding box center [484, 245] width 353 height 262
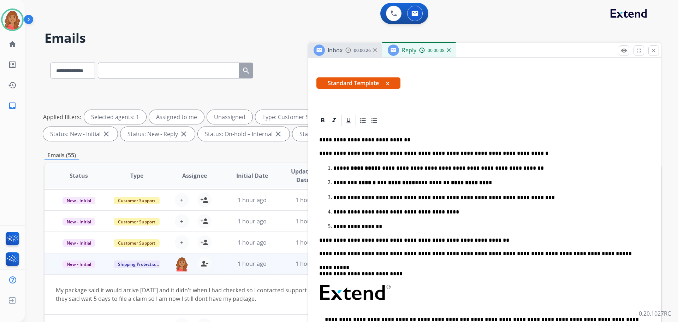
click at [328, 131] on div "**********" at bounding box center [484, 269] width 336 height 284
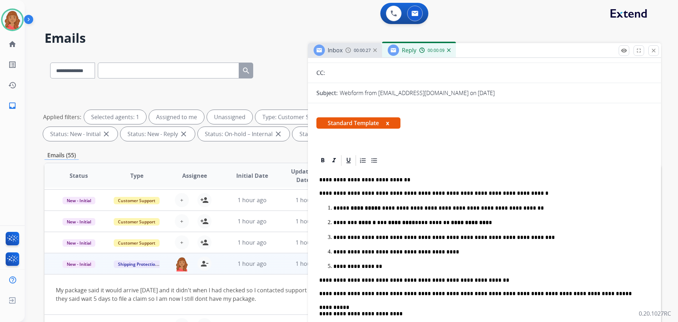
scroll to position [0, 0]
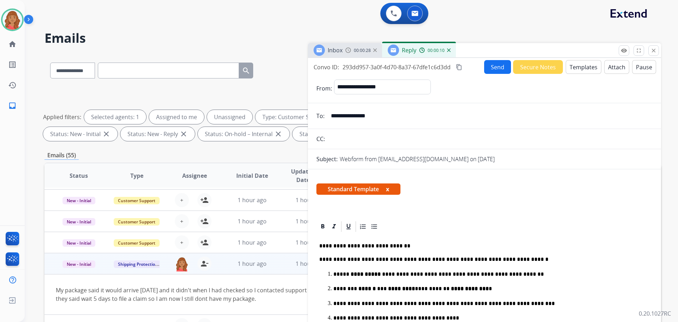
drag, startPoint x: 376, startPoint y: 116, endPoint x: 364, endPoint y: 114, distance: 12.6
click at [368, 115] on input "**********" at bounding box center [489, 116] width 326 height 14
click at [402, 116] on input "**********" at bounding box center [489, 116] width 326 height 14
drag, startPoint x: 397, startPoint y: 115, endPoint x: 331, endPoint y: 115, distance: 66.4
click at [331, 115] on input "**********" at bounding box center [489, 116] width 326 height 14
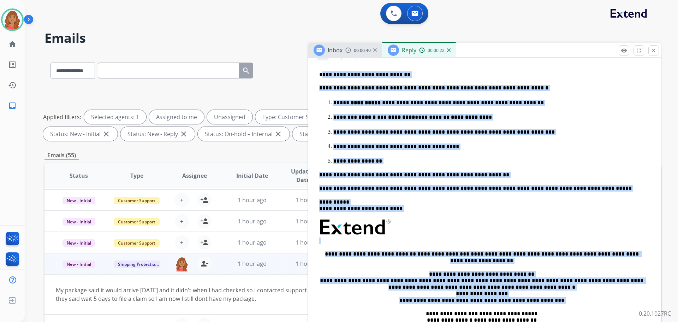
scroll to position [212, 0]
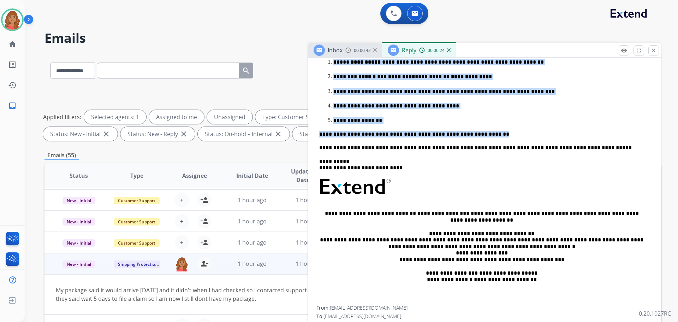
drag, startPoint x: 322, startPoint y: 247, endPoint x: 472, endPoint y: 131, distance: 189.1
click at [487, 131] on div "**********" at bounding box center [484, 163] width 336 height 284
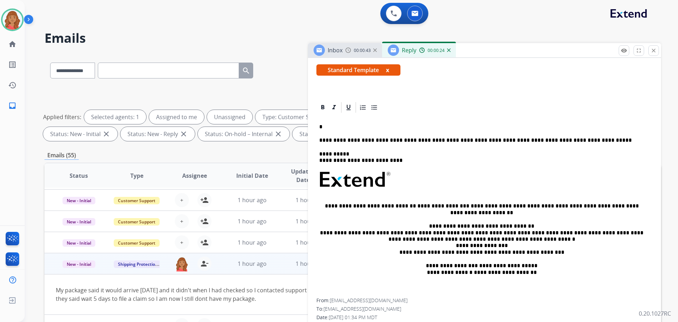
scroll to position [112, 0]
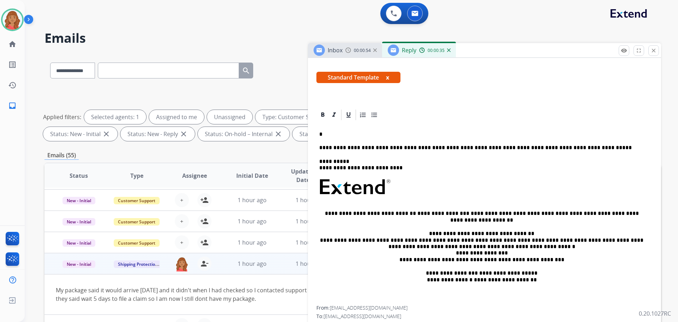
click at [336, 139] on div "**********" at bounding box center [484, 213] width 336 height 184
click at [334, 134] on p "*" at bounding box center [481, 134] width 325 height 6
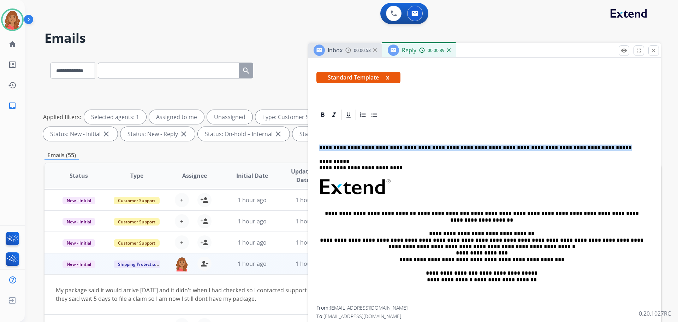
drag, startPoint x: 517, startPoint y: 154, endPoint x: 307, endPoint y: 142, distance: 210.4
click at [307, 142] on div "**********" at bounding box center [352, 245] width 616 height 382
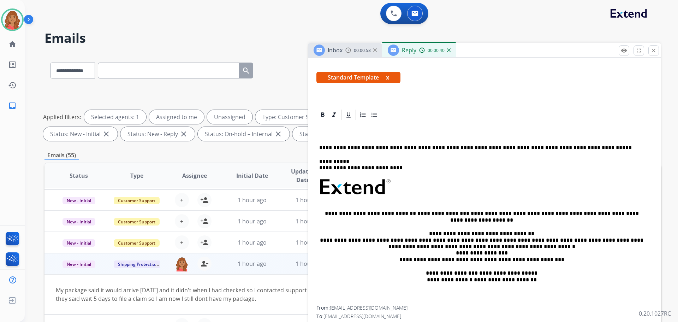
drag, startPoint x: 350, startPoint y: 127, endPoint x: 351, endPoint y: 134, distance: 7.2
click at [352, 130] on div "**********" at bounding box center [484, 213] width 336 height 184
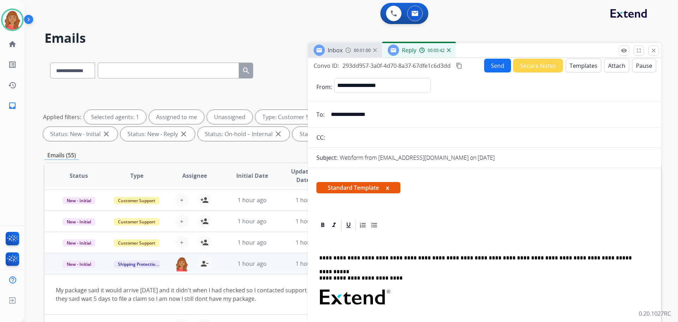
scroll to position [0, 0]
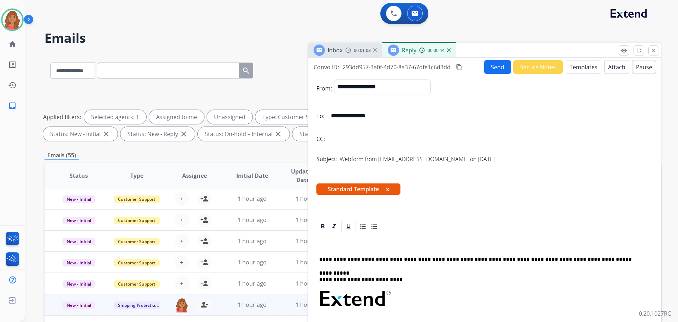
select select "**********"
select select "*"
select select "**********"
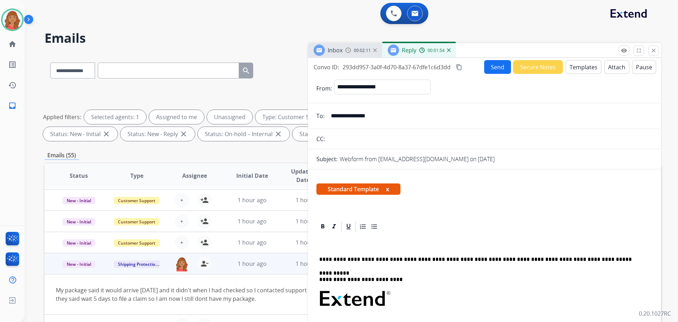
click at [326, 247] on p at bounding box center [484, 245] width 330 height 6
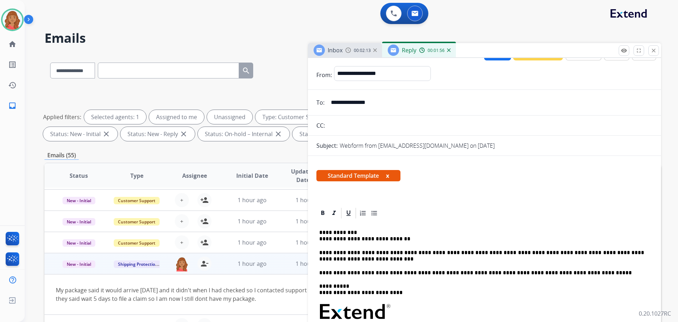
scroll to position [0, 0]
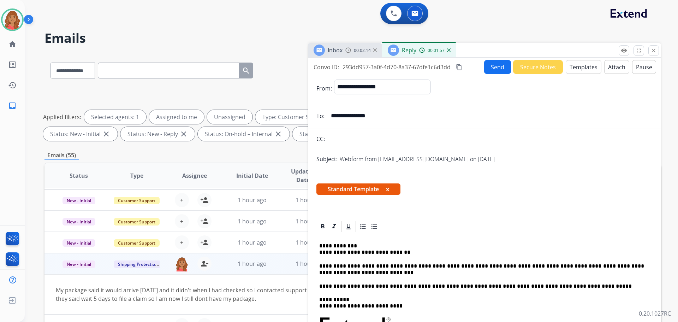
click at [461, 65] on mat-icon "content_copy" at bounding box center [459, 67] width 6 height 6
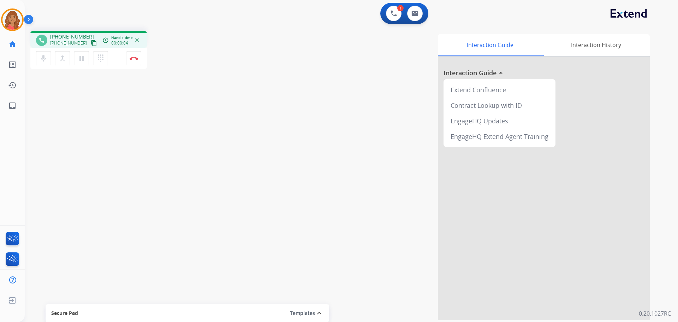
click at [91, 44] on mat-icon "content_copy" at bounding box center [94, 43] width 6 height 6
click at [417, 16] on button at bounding box center [415, 14] width 16 height 16
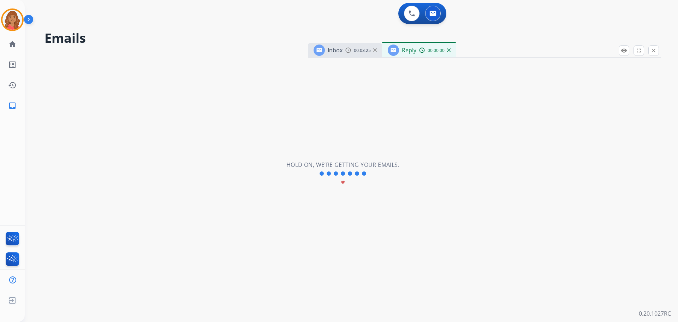
select select "**********"
click at [395, 16] on img at bounding box center [393, 13] width 6 height 6
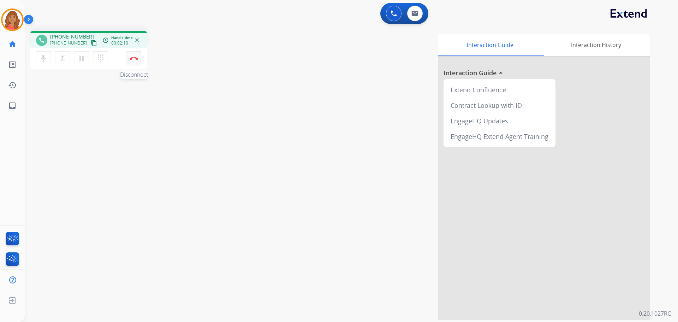
click at [134, 59] on img at bounding box center [134, 58] width 8 height 4
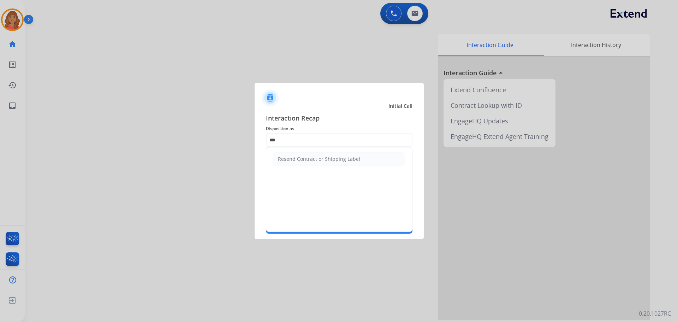
click at [307, 152] on ul "Resend Contract or Shipping Label" at bounding box center [339, 158] width 146 height 23
click at [308, 158] on div "Resend Contract or Shipping Label" at bounding box center [319, 158] width 82 height 7
type input "**********"
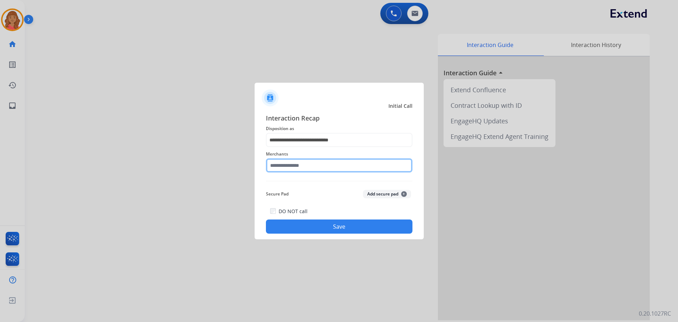
click at [296, 167] on input "text" at bounding box center [339, 165] width 146 height 14
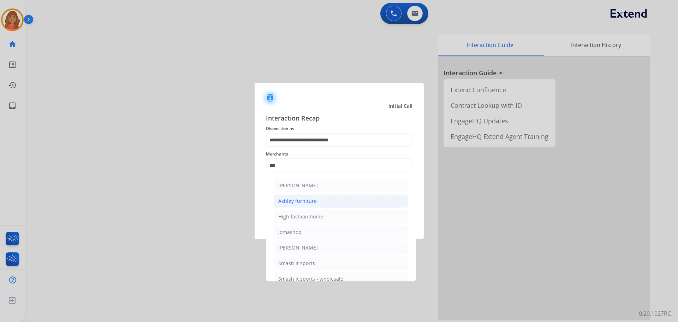
click at [296, 203] on div "Ashley furniture" at bounding box center [297, 200] width 38 height 7
type input "**********"
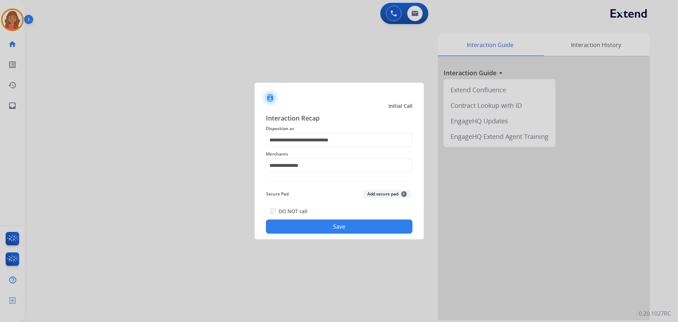
click at [325, 225] on button "Save" at bounding box center [339, 226] width 146 height 14
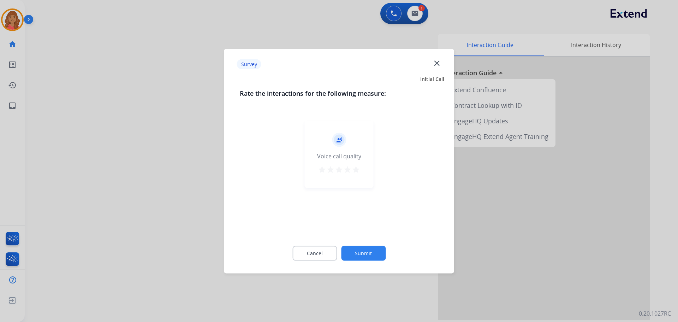
click at [355, 167] on mat-icon "star" at bounding box center [356, 169] width 8 height 8
click at [363, 255] on button "Submit" at bounding box center [363, 252] width 44 height 15
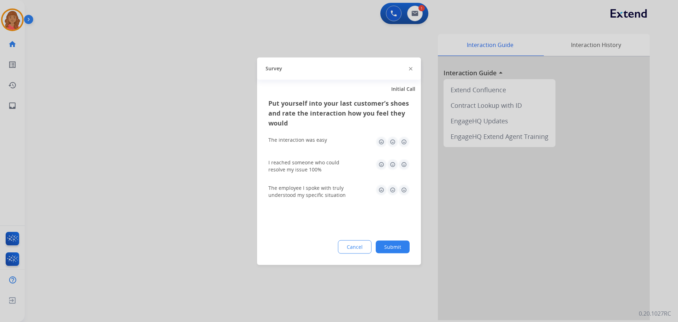
click at [404, 142] on img at bounding box center [403, 141] width 11 height 11
click at [403, 167] on img at bounding box center [403, 163] width 11 height 11
click at [406, 190] on img at bounding box center [403, 189] width 11 height 11
drag, startPoint x: 396, startPoint y: 247, endPoint x: 400, endPoint y: 283, distance: 36.2
click at [398, 246] on button "Submit" at bounding box center [393, 246] width 34 height 13
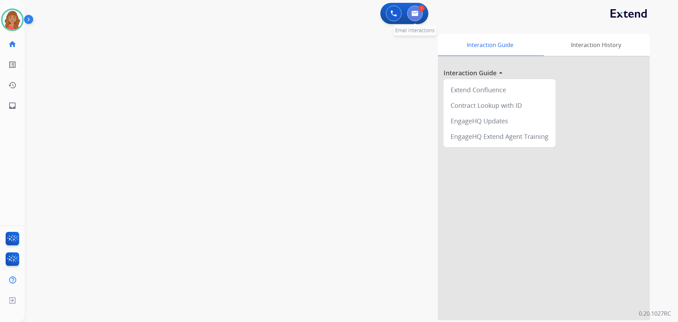
click at [418, 15] on img at bounding box center [414, 14] width 7 height 6
select select "**********"
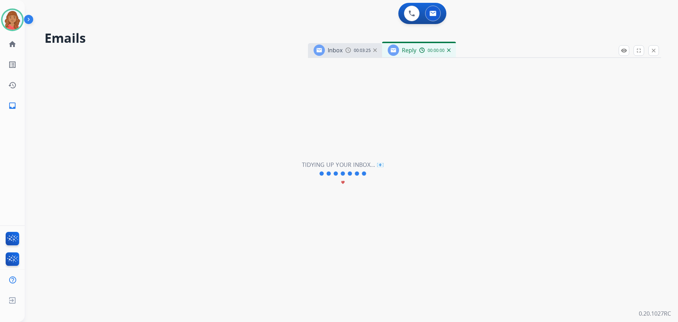
select select "**********"
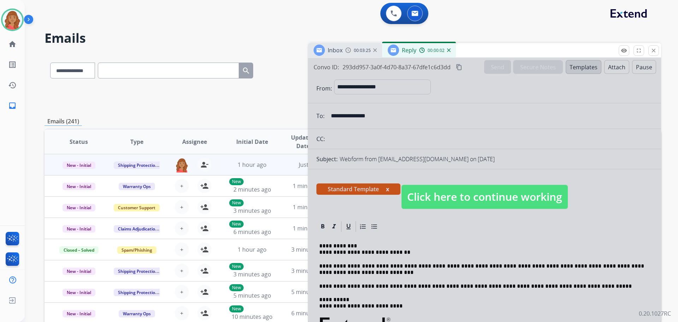
click at [477, 230] on div at bounding box center [484, 190] width 353 height 264
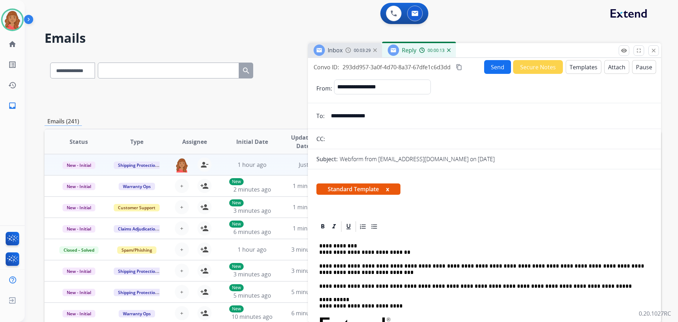
click at [492, 68] on button "Send" at bounding box center [497, 67] width 27 height 14
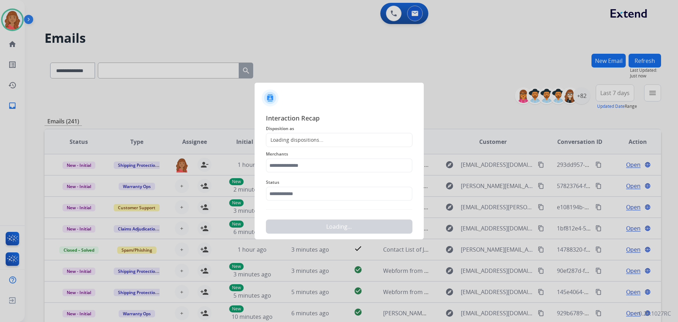
click at [298, 133] on div "Interaction Recap Disposition as Loading dispositions... Merchants Status Loadi…" at bounding box center [339, 173] width 146 height 120
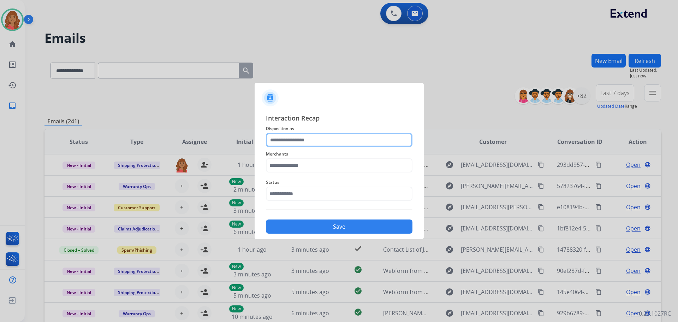
click at [300, 142] on input "text" at bounding box center [339, 140] width 146 height 14
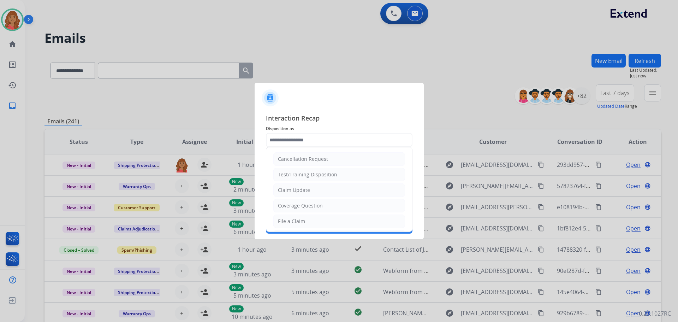
click at [296, 190] on div "Claim Update" at bounding box center [294, 189] width 32 height 7
type input "**********"
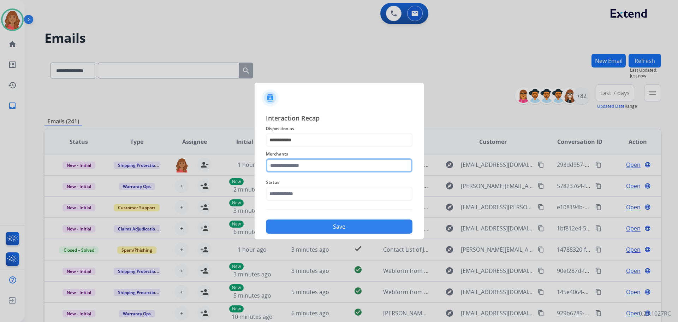
drag, startPoint x: 297, startPoint y: 164, endPoint x: 297, endPoint y: 168, distance: 3.5
click at [298, 166] on input "text" at bounding box center [339, 165] width 146 height 14
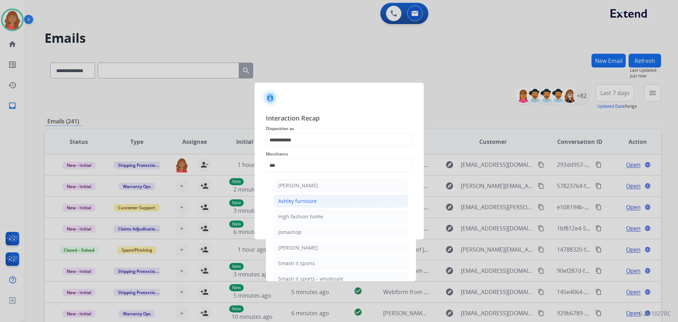
click at [296, 198] on div "Ashley furniture" at bounding box center [297, 200] width 38 height 7
type input "**********"
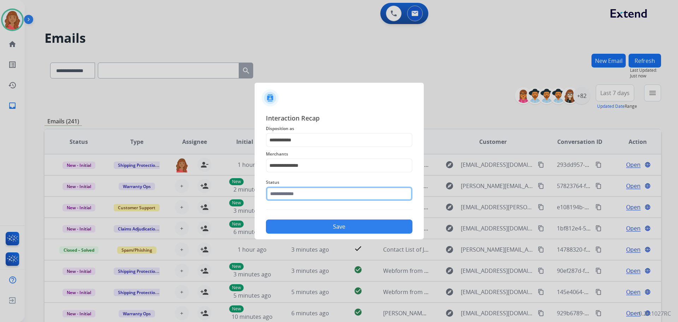
click at [288, 197] on input "text" at bounding box center [339, 193] width 146 height 14
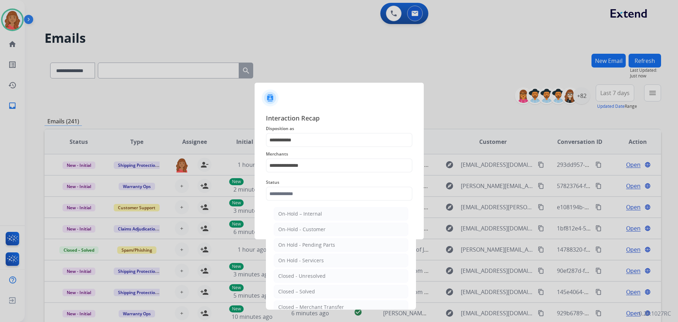
drag, startPoint x: 302, startPoint y: 290, endPoint x: 304, endPoint y: 286, distance: 4.9
click at [303, 290] on div "Closed – Solved" at bounding box center [296, 291] width 37 height 7
type input "**********"
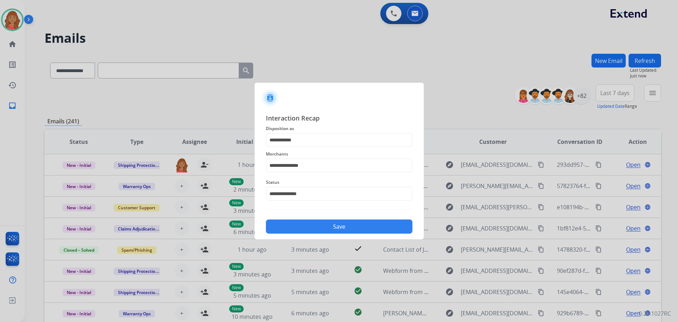
click at [304, 225] on button "Save" at bounding box center [339, 226] width 146 height 14
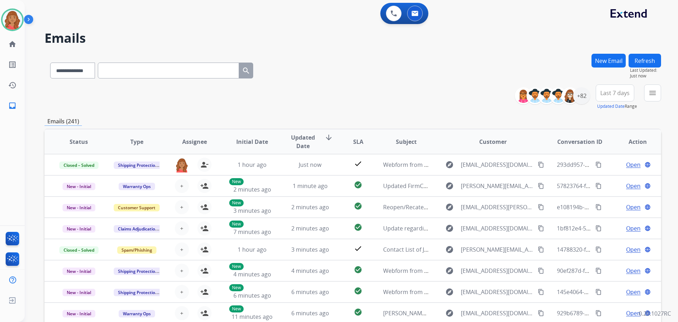
click at [410, 74] on div "**********" at bounding box center [352, 69] width 616 height 31
click at [656, 95] on button "menu Filters" at bounding box center [652, 92] width 17 height 17
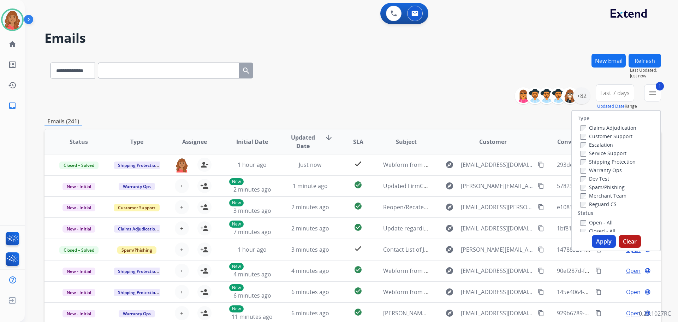
click at [581, 163] on label "Shipping Protection" at bounding box center [607, 161] width 55 height 7
click at [597, 243] on button "Apply" at bounding box center [604, 241] width 24 height 13
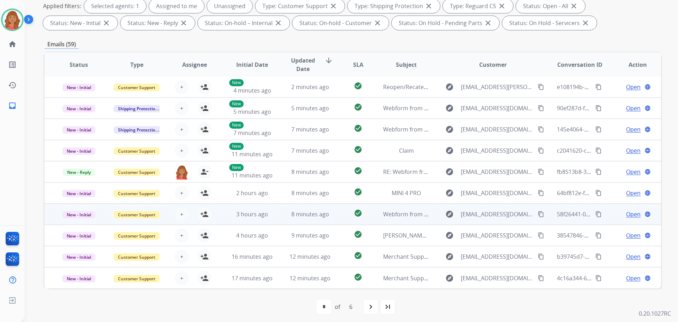
scroll to position [114, 0]
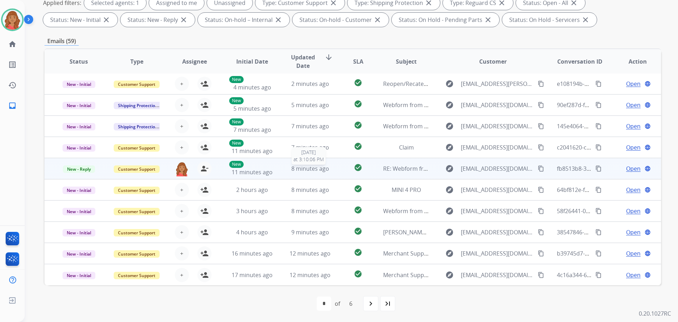
click at [303, 167] on span "8 minutes ago" at bounding box center [310, 168] width 38 height 8
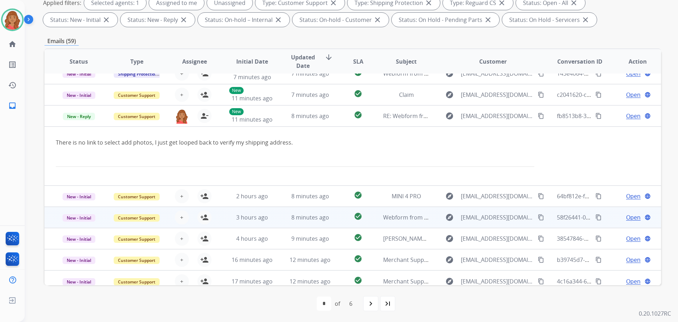
scroll to position [60, 0]
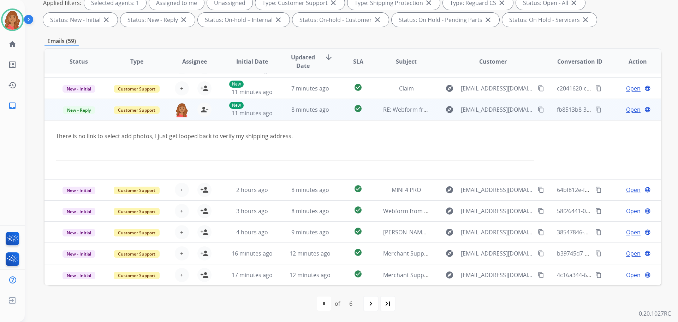
click at [629, 111] on span "Open" at bounding box center [633, 109] width 14 height 8
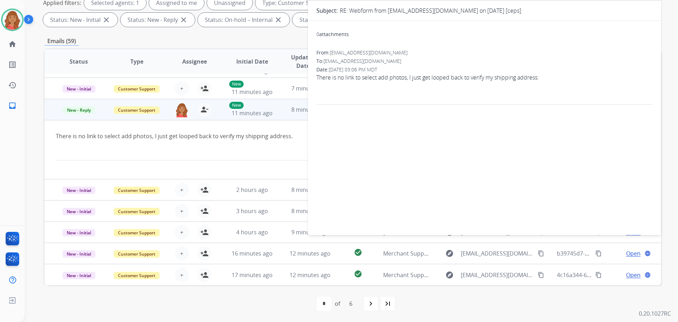
click at [248, 138] on p "There is no link to select add photos, I just get looped back to verify my ship…" at bounding box center [295, 136] width 478 height 8
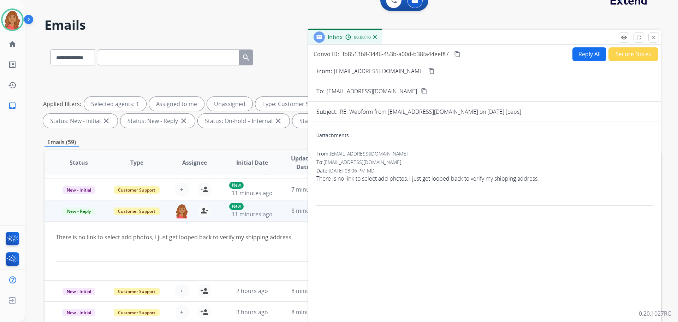
scroll to position [0, 0]
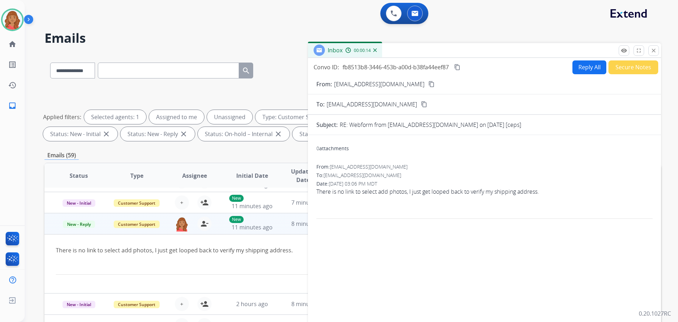
click at [650, 53] on button "close Close" at bounding box center [653, 50] width 11 height 11
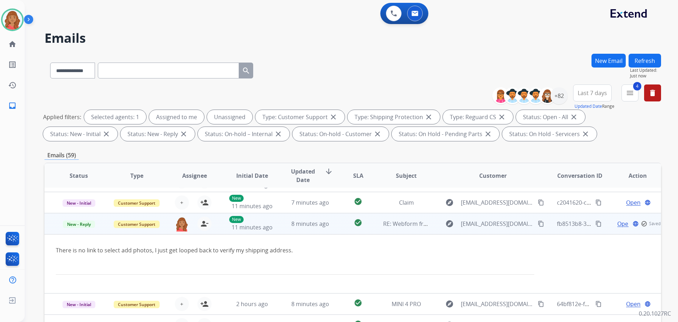
click at [617, 223] on span "Open" at bounding box center [624, 223] width 14 height 8
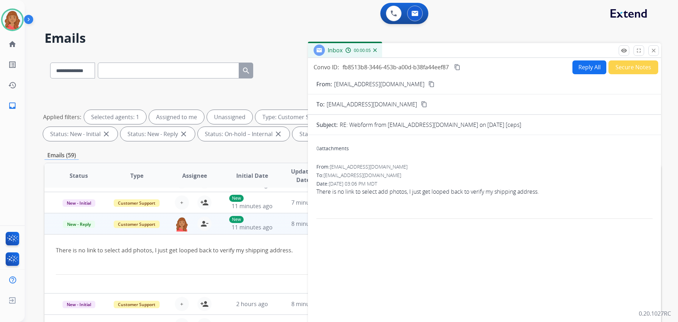
click at [647, 50] on div "remove_red_eye Logs fullscreen Expand close Close" at bounding box center [638, 50] width 40 height 11
click at [77, 225] on span "New - Reply" at bounding box center [79, 223] width 32 height 7
click at [117, 185] on p "Closed – Solved" at bounding box center [116, 184] width 41 height 10
click at [192, 258] on div "There is no link to select add photos, I just get looped back to verify my ship…" at bounding box center [295, 261] width 478 height 30
click at [651, 52] on mat-icon "close" at bounding box center [653, 50] width 6 height 6
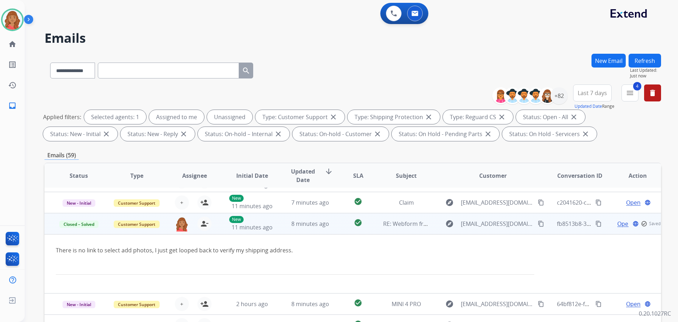
click at [414, 228] on td "RE: Webform from jasmine@cepsonline.org on 09/17/2025 [ceps]" at bounding box center [401, 223] width 58 height 21
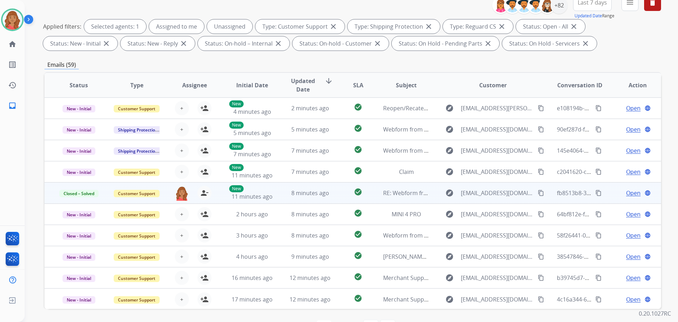
scroll to position [79, 0]
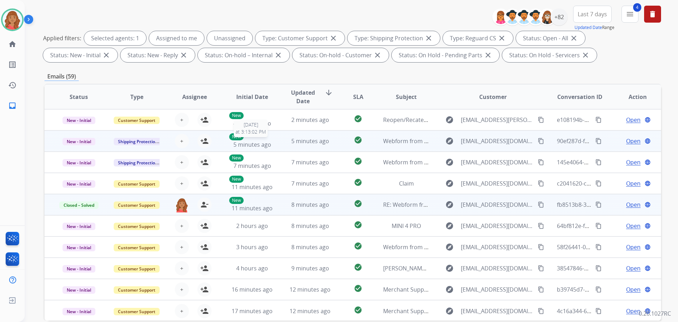
click at [268, 143] on span "5 minutes ago" at bounding box center [252, 144] width 38 height 8
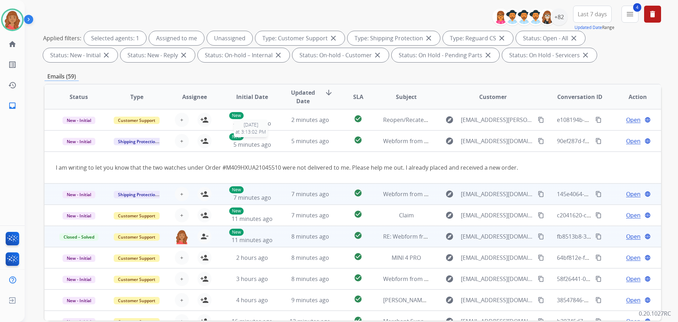
scroll to position [21, 0]
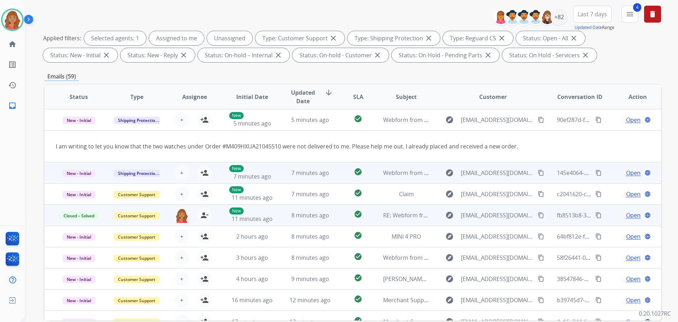
click at [284, 176] on td "7 minutes ago" at bounding box center [305, 172] width 58 height 21
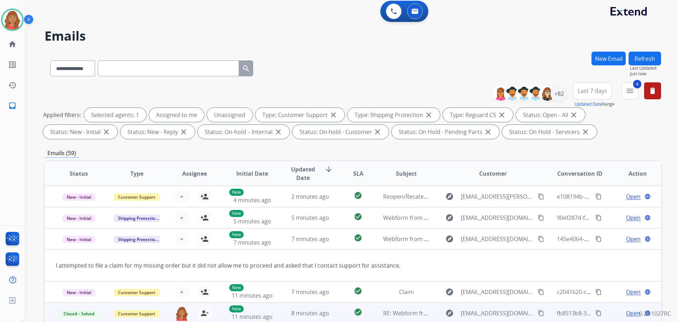
scroll to position [0, 0]
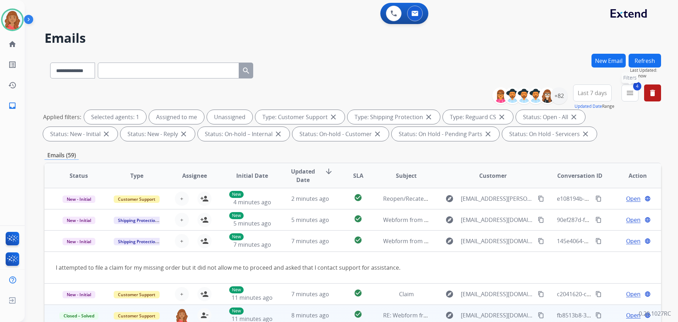
drag, startPoint x: 631, startPoint y: 91, endPoint x: 622, endPoint y: 111, distance: 21.9
click at [631, 91] on mat-icon "menu" at bounding box center [629, 93] width 8 height 8
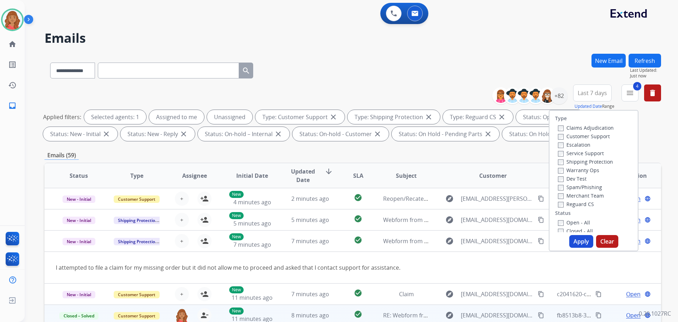
click at [580, 239] on button "Apply" at bounding box center [581, 241] width 24 height 13
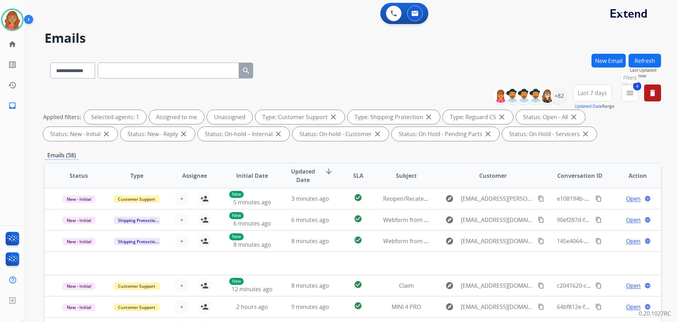
click at [631, 99] on button "4 menu Filters" at bounding box center [629, 92] width 17 height 17
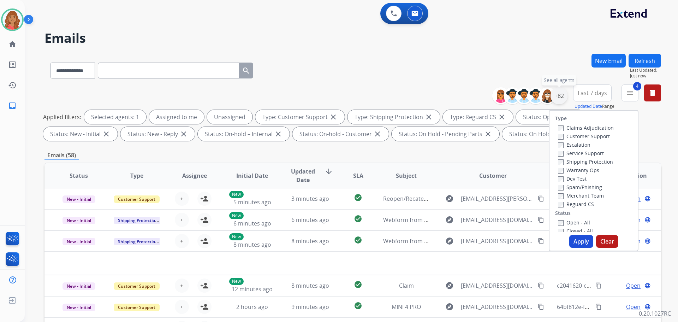
click at [555, 100] on div "+82" at bounding box center [558, 95] width 17 height 17
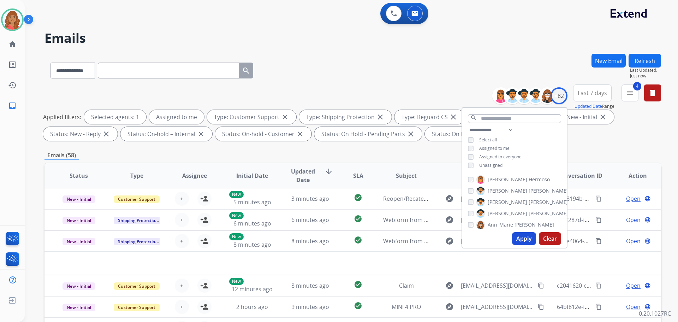
click at [524, 236] on button "Apply" at bounding box center [524, 238] width 24 height 13
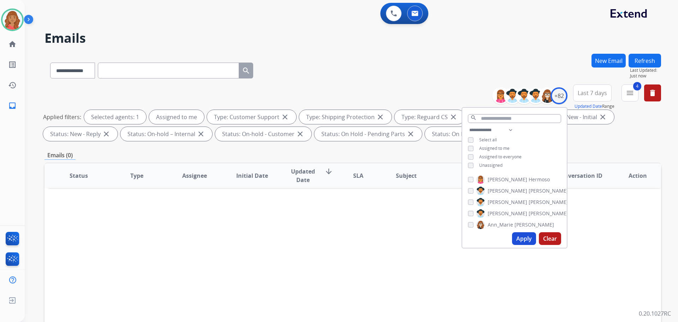
click at [612, 149] on div "**********" at bounding box center [352, 245] width 616 height 382
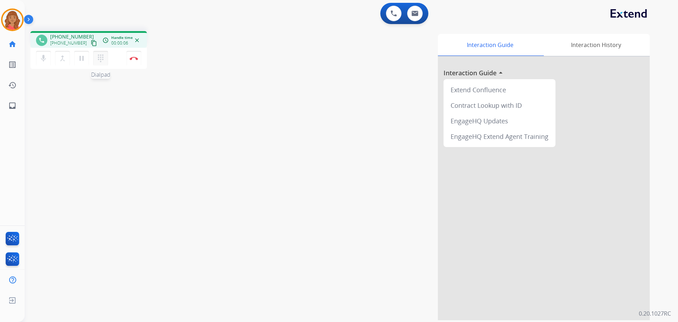
drag, startPoint x: 85, startPoint y: 41, endPoint x: 97, endPoint y: 64, distance: 26.8
click at [91, 41] on mat-icon "content_copy" at bounding box center [94, 43] width 6 height 6
click at [413, 12] on img at bounding box center [414, 14] width 7 height 6
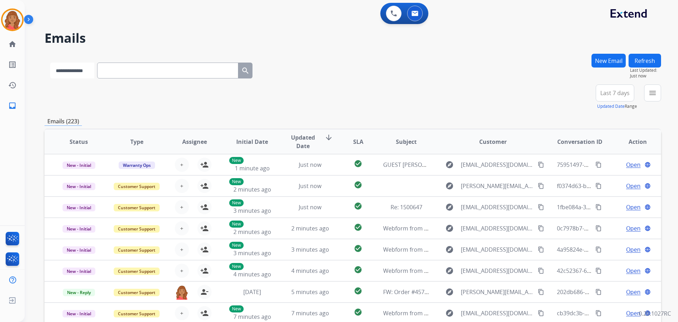
drag, startPoint x: 85, startPoint y: 71, endPoint x: 88, endPoint y: 77, distance: 7.0
click at [86, 71] on select "**********" at bounding box center [72, 70] width 44 height 16
select select "**********"
click at [50, 62] on select "**********" at bounding box center [72, 70] width 44 height 16
click at [150, 64] on input "text" at bounding box center [168, 70] width 141 height 16
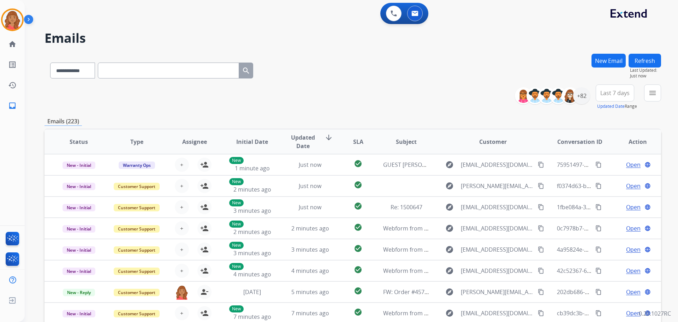
paste input "**********"
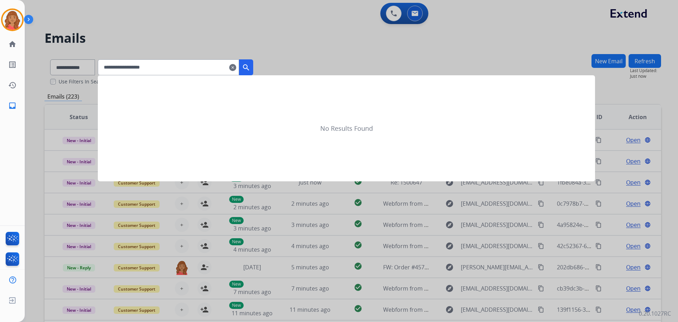
type input "**********"
click at [250, 67] on mat-icon "search" at bounding box center [246, 67] width 8 height 8
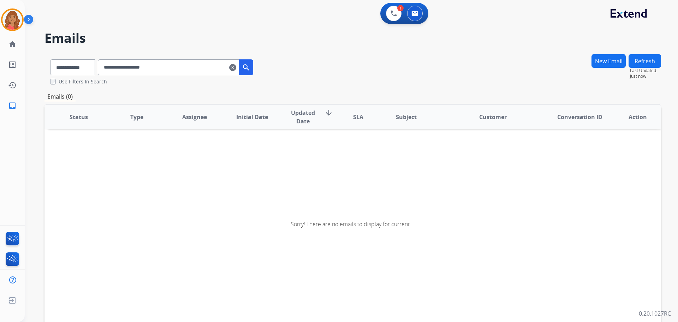
click at [236, 71] on mat-icon "clear" at bounding box center [232, 67] width 7 height 8
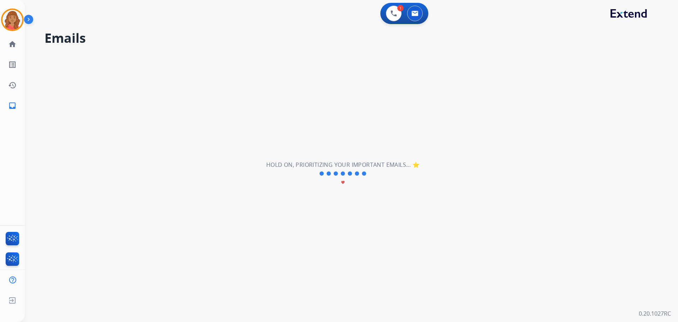
select select "**********"
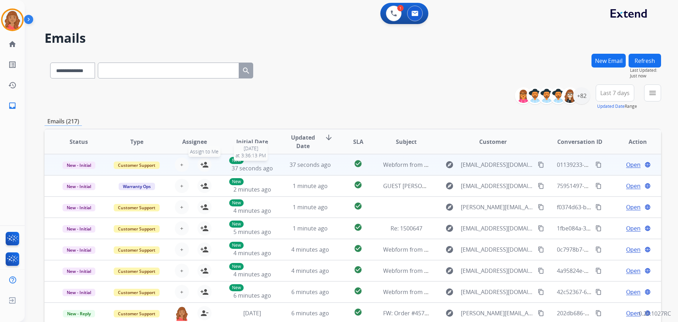
scroll to position [1, 0]
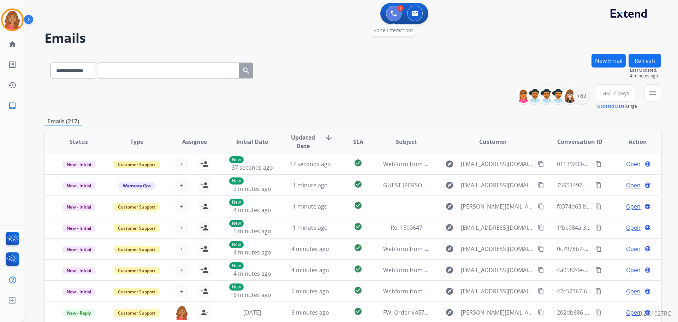
click at [389, 15] on button at bounding box center [394, 14] width 16 height 16
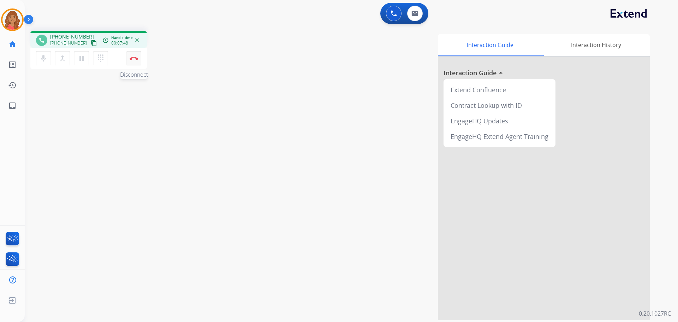
click at [140, 59] on button "Disconnect" at bounding box center [133, 58] width 15 height 15
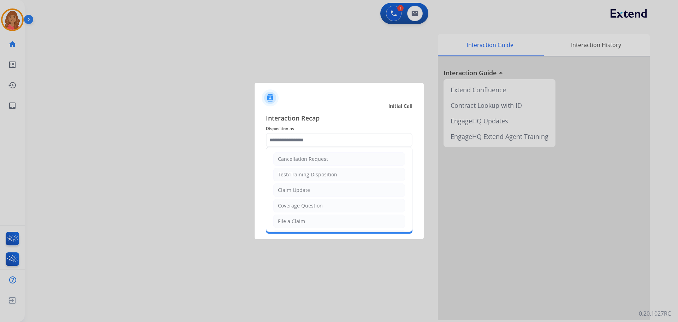
click at [308, 140] on input "text" at bounding box center [339, 140] width 146 height 14
click at [324, 158] on div "Resend Contract or Shipping Label" at bounding box center [319, 158] width 82 height 7
type input "**********"
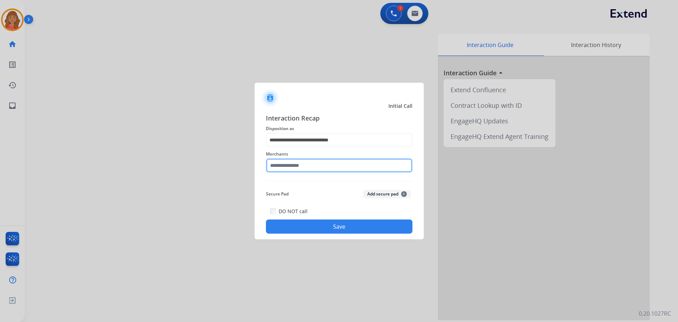
click at [314, 167] on input "text" at bounding box center [339, 165] width 146 height 14
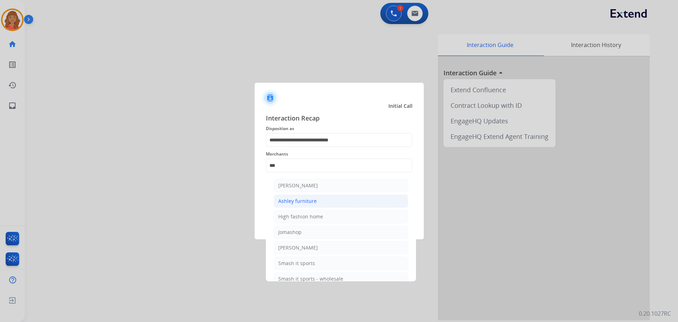
click at [305, 200] on div "Ashley furniture" at bounding box center [297, 200] width 38 height 7
type input "**********"
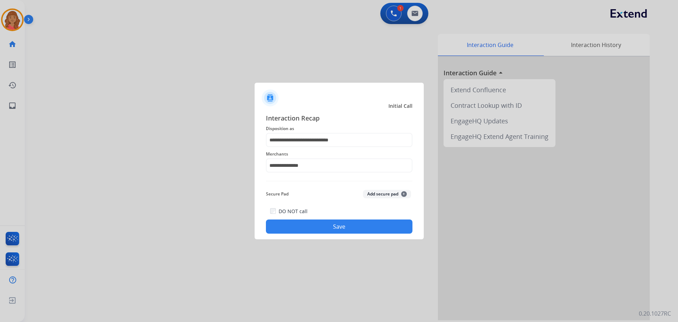
click at [302, 227] on button "Save" at bounding box center [339, 226] width 146 height 14
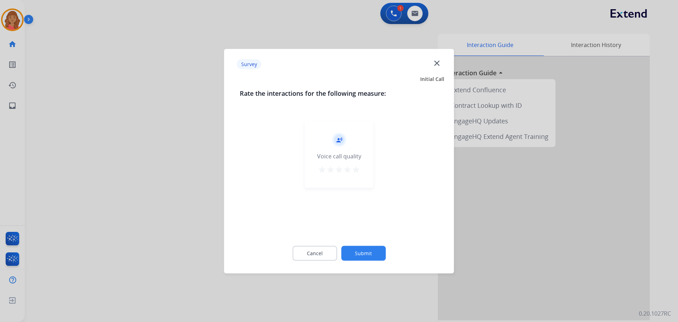
drag, startPoint x: 350, startPoint y: 169, endPoint x: 353, endPoint y: 191, distance: 22.4
click at [349, 169] on mat-icon "star" at bounding box center [347, 169] width 8 height 8
click at [356, 173] on button "star" at bounding box center [356, 170] width 8 height 11
click at [373, 259] on button "Submit" at bounding box center [363, 252] width 44 height 15
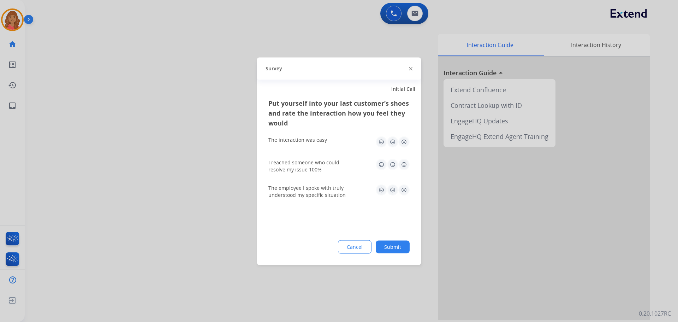
click at [405, 146] on img at bounding box center [403, 141] width 11 height 11
click at [400, 162] on img at bounding box center [403, 163] width 11 height 11
drag, startPoint x: 401, startPoint y: 188, endPoint x: 405, endPoint y: 192, distance: 5.0
click at [402, 190] on img at bounding box center [403, 189] width 11 height 11
click at [395, 245] on button "Submit" at bounding box center [393, 246] width 34 height 13
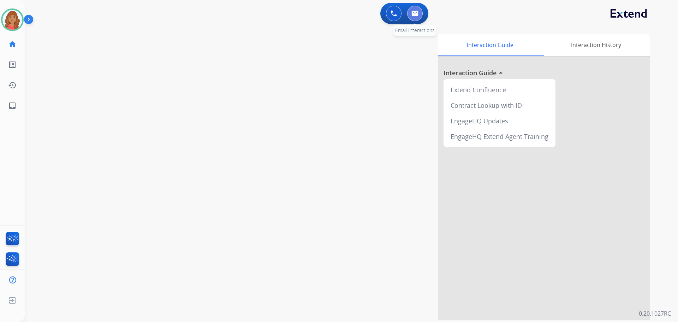
click at [418, 11] on img at bounding box center [414, 14] width 7 height 6
select select "**********"
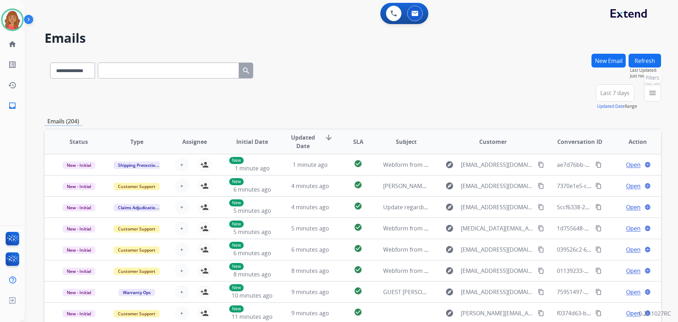
drag, startPoint x: 654, startPoint y: 94, endPoint x: 618, endPoint y: 118, distance: 43.5
click at [654, 94] on mat-icon "menu" at bounding box center [652, 93] width 8 height 8
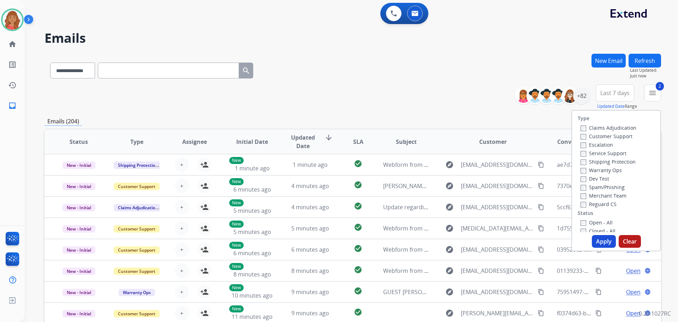
click at [580, 209] on div "Type Claims Adjudication Customer Support Escalation Service Support Shipping P…" at bounding box center [616, 170] width 88 height 121
drag, startPoint x: 579, startPoint y: 201, endPoint x: 572, endPoint y: 220, distance: 20.1
click at [580, 201] on label "Reguard CS" at bounding box center [598, 203] width 36 height 7
click at [600, 242] on button "Apply" at bounding box center [604, 241] width 24 height 13
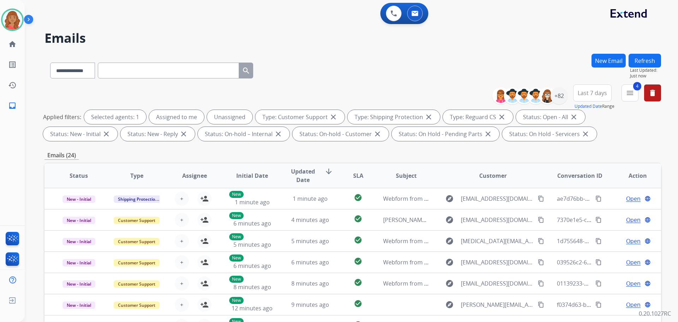
scroll to position [1, 0]
drag, startPoint x: 561, startPoint y: 96, endPoint x: 558, endPoint y: 101, distance: 6.1
click at [561, 97] on div "+82" at bounding box center [558, 95] width 17 height 17
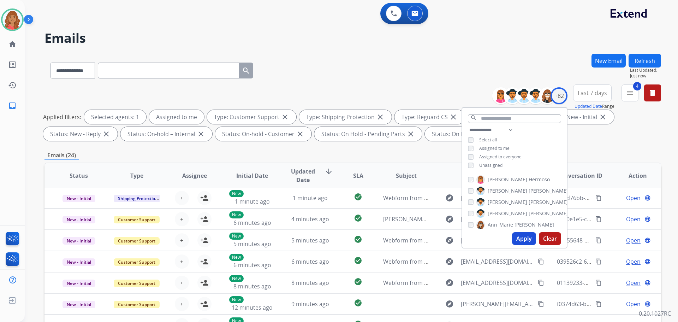
click at [518, 236] on button "Apply" at bounding box center [524, 238] width 24 height 13
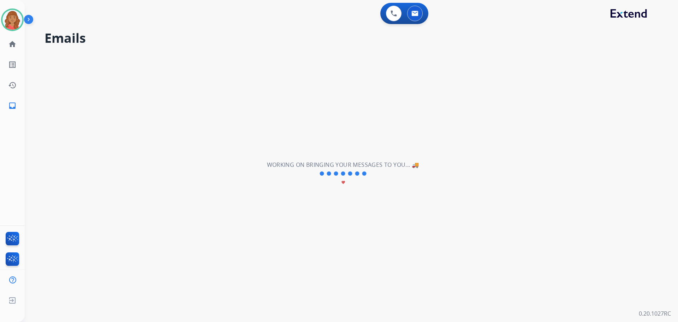
scroll to position [0, 0]
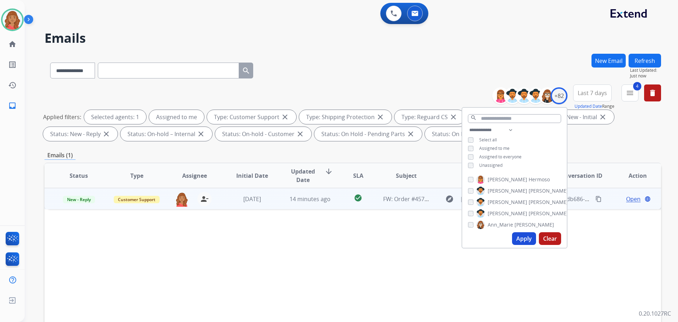
click at [276, 201] on td "14 minutes ago" at bounding box center [305, 198] width 58 height 21
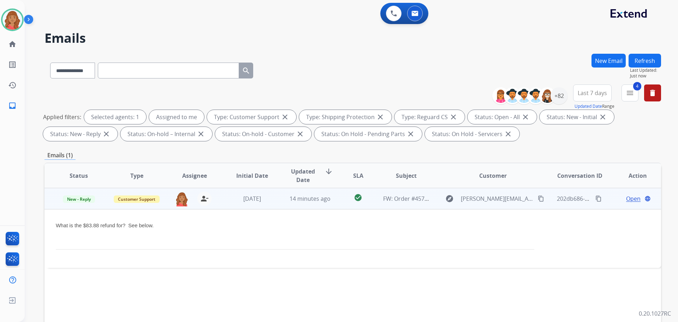
click at [630, 201] on span "Open" at bounding box center [633, 198] width 14 height 8
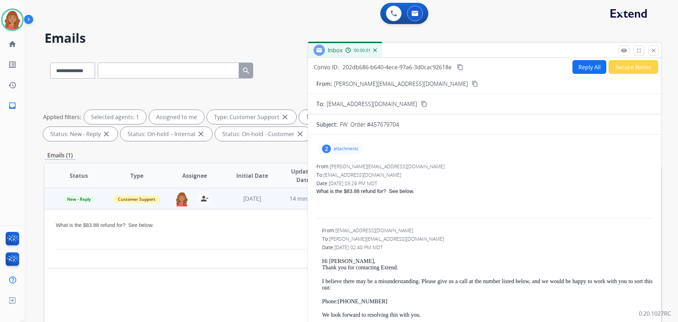
click at [341, 146] on p "attachments" at bounding box center [346, 149] width 25 height 6
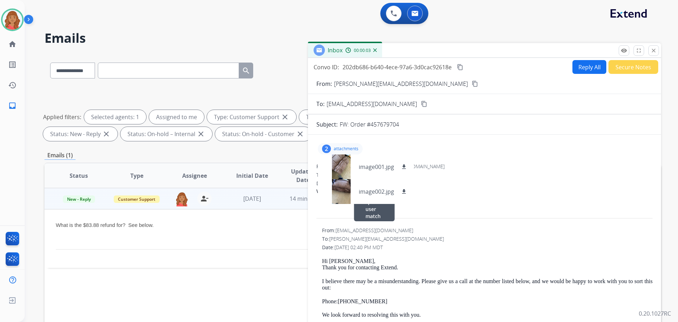
click at [481, 215] on div "What is the $83.88 refund for? See below." at bounding box center [484, 203] width 336 height 33
click at [343, 149] on p "attachments" at bounding box center [346, 149] width 25 height 6
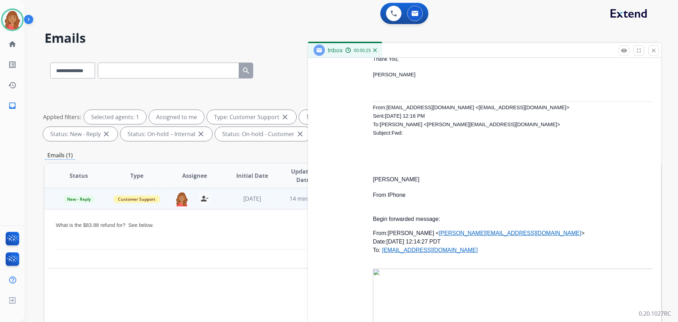
scroll to position [2257, 0]
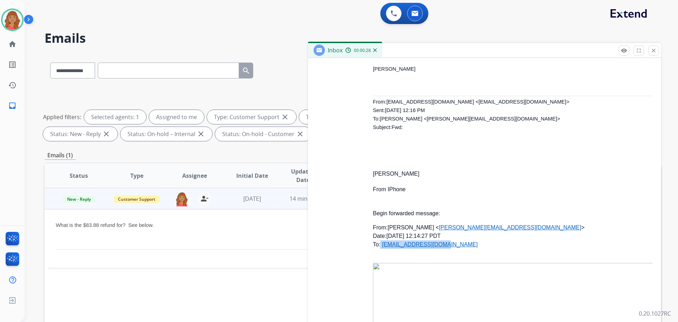
drag, startPoint x: 427, startPoint y: 239, endPoint x: 380, endPoint y: 242, distance: 47.7
click at [380, 242] on p "From: MaryAnn < maryann.rongetti@charter.net > Date: September 8, 2025 at 12:14…" at bounding box center [513, 235] width 280 height 25
copy p "[EMAIL_ADDRESS][DOMAIN_NAME]"
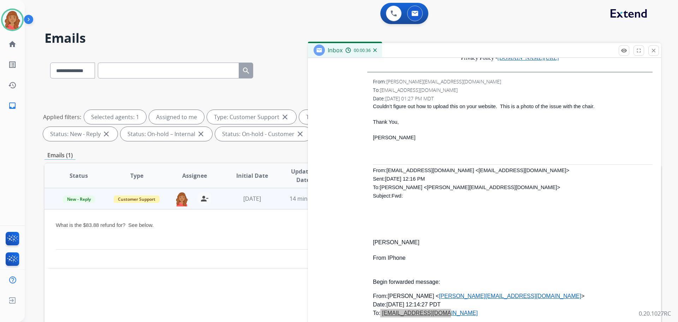
scroll to position [2186, 0]
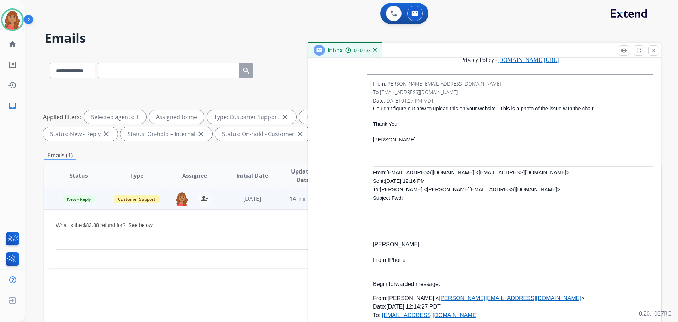
click at [400, 170] on span "calibear56@gmail.com <calibear56@gmail.com> Sent: Monday, September 8, 2025 12:…" at bounding box center [471, 184] width 196 height 31
click at [409, 170] on span "calibear56@gmail.com <calibear56@gmail.com> Sent: Monday, September 8, 2025 12:…" at bounding box center [471, 184] width 196 height 31
drag, startPoint x: 433, startPoint y: 169, endPoint x: 386, endPoint y: 170, distance: 46.6
click at [386, 170] on span "calibear56@gmail.com <calibear56@gmail.com> Sent: Monday, September 8, 2025 12:…" at bounding box center [471, 184] width 196 height 31
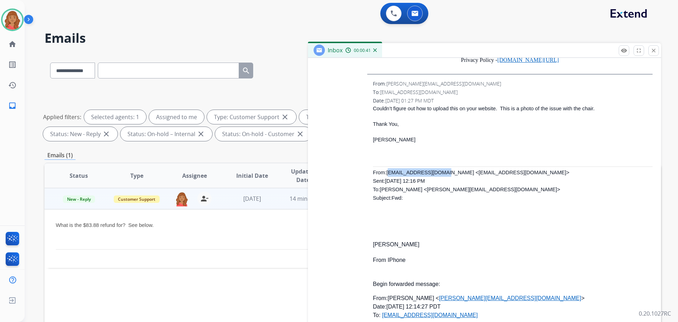
copy span "[EMAIL_ADDRESS][DOMAIN_NAME]"
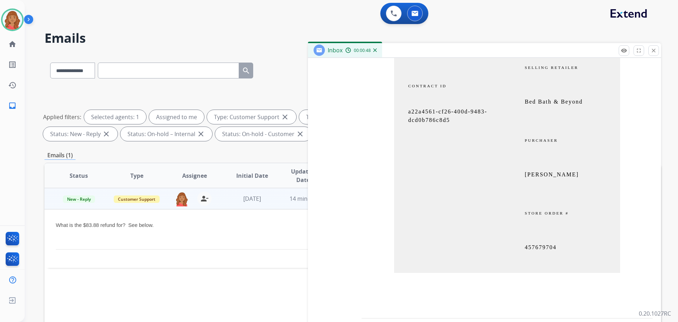
scroll to position [1621, 0]
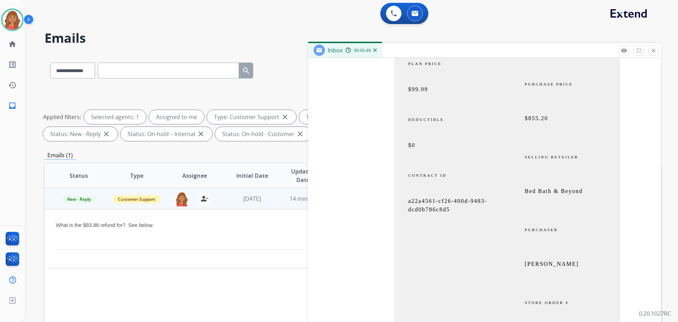
click at [414, 199] on span "a22a4561-cf26-400d-9483-dcd0b786c8d5" at bounding box center [447, 205] width 79 height 14
drag, startPoint x: 457, startPoint y: 209, endPoint x: 418, endPoint y: 203, distance: 40.1
click at [399, 197] on td "a22a4561-cf26-400d-9483-dcd0b786c8d5" at bounding box center [450, 209] width 113 height 24
copy span "a22a4561-cf26-400d-9483-dcd0b786c8d5"
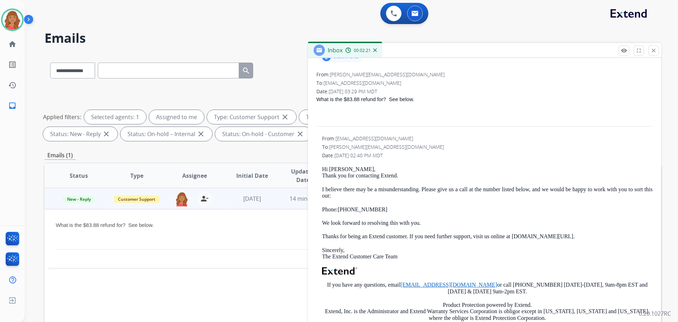
scroll to position [0, 0]
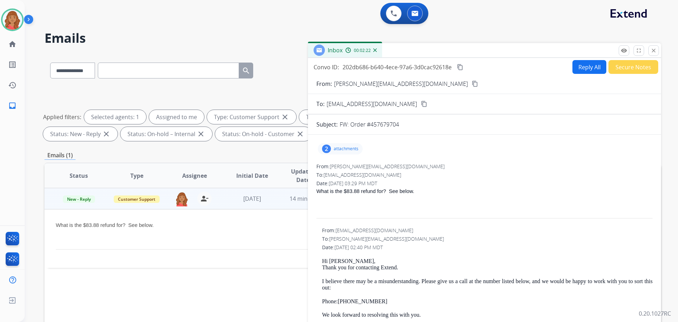
click at [592, 63] on button "Reply All" at bounding box center [589, 67] width 34 height 14
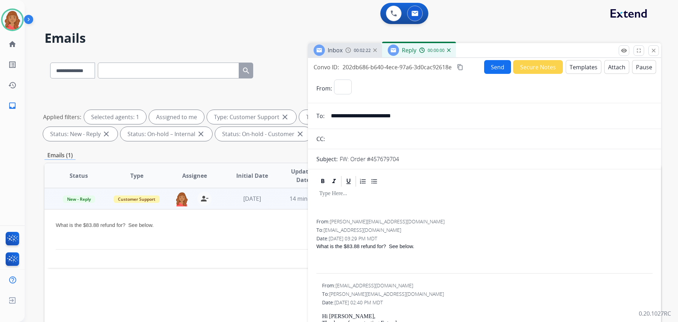
select select "**********"
click at [572, 71] on button "Templates" at bounding box center [583, 67] width 36 height 14
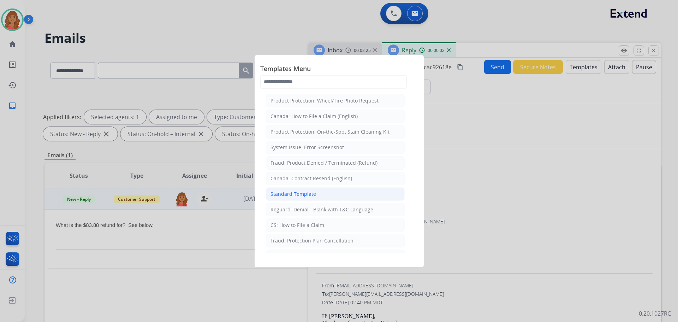
drag, startPoint x: 299, startPoint y: 194, endPoint x: 352, endPoint y: 214, distance: 56.8
click at [299, 193] on div "Standard Template" at bounding box center [293, 193] width 46 height 7
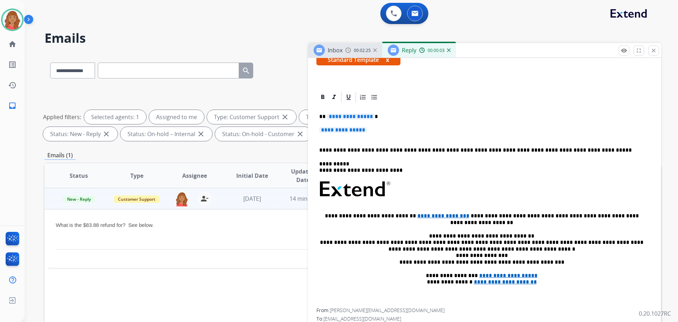
scroll to position [141, 0]
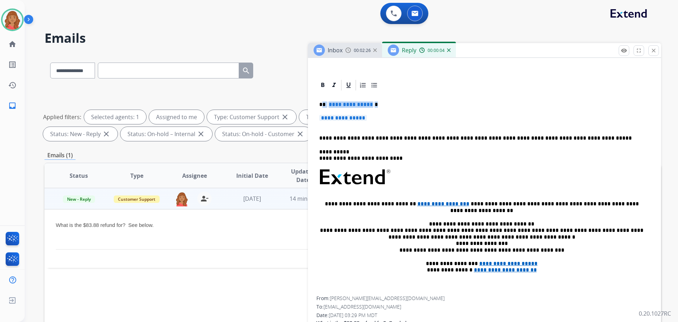
drag, startPoint x: 372, startPoint y: 118, endPoint x: 323, endPoint y: 108, distance: 50.5
click at [321, 103] on div "**********" at bounding box center [484, 193] width 336 height 204
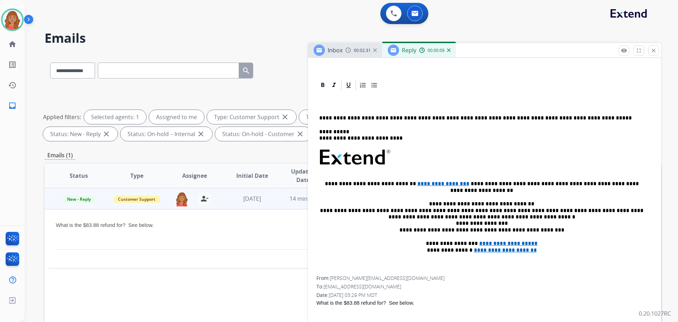
click at [336, 100] on div "**********" at bounding box center [484, 183] width 336 height 184
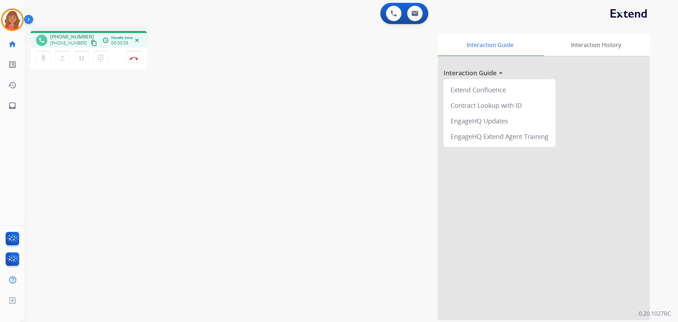
drag, startPoint x: 86, startPoint y: 43, endPoint x: 83, endPoint y: 48, distance: 5.5
click at [91, 43] on mat-icon "content_copy" at bounding box center [94, 43] width 6 height 6
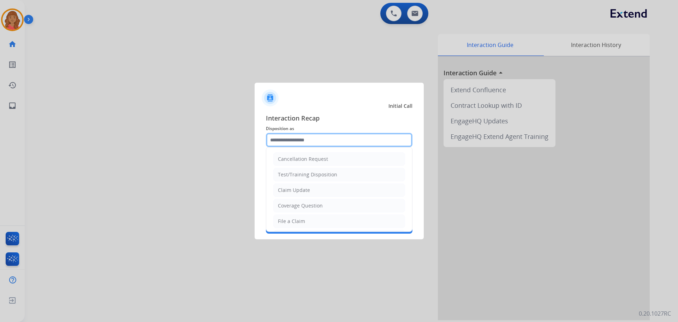
click at [321, 141] on input "text" at bounding box center [339, 140] width 146 height 14
click at [289, 220] on div "File a Claim" at bounding box center [291, 220] width 27 height 7
type input "**********"
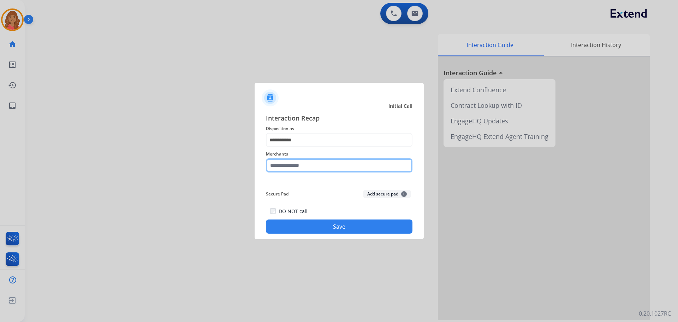
drag, startPoint x: 301, startPoint y: 167, endPoint x: 302, endPoint y: 172, distance: 5.1
click at [302, 167] on input "text" at bounding box center [339, 165] width 146 height 14
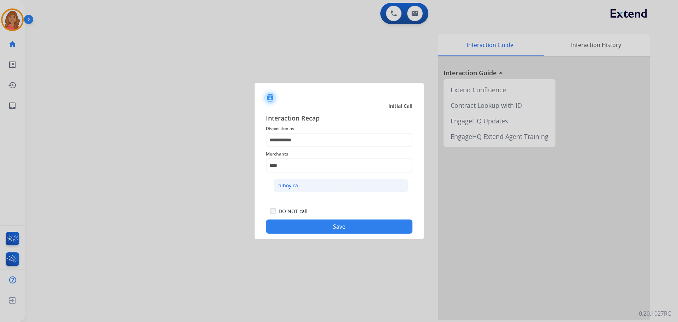
click at [302, 187] on li "hiboy ca" at bounding box center [341, 185] width 134 height 13
type input "********"
click at [319, 226] on button "Save" at bounding box center [339, 226] width 146 height 14
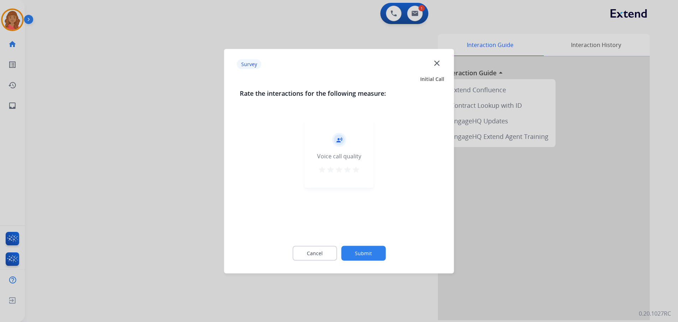
drag, startPoint x: 359, startPoint y: 173, endPoint x: 368, endPoint y: 206, distance: 34.6
click at [359, 173] on mat-icon "star" at bounding box center [356, 169] width 8 height 8
drag, startPoint x: 379, startPoint y: 244, endPoint x: 247, endPoint y: 272, distance: 134.6
click at [379, 244] on div "Cancel Submit" at bounding box center [339, 253] width 199 height 32
click at [360, 253] on button "Submit" at bounding box center [363, 252] width 44 height 15
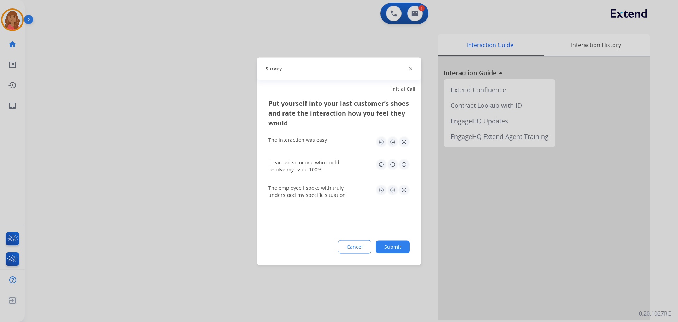
click at [406, 141] on img at bounding box center [403, 141] width 11 height 11
click at [400, 158] on div "I reached someone who could resolve my issue 100%" at bounding box center [338, 165] width 141 height 25
click at [402, 167] on img at bounding box center [403, 163] width 11 height 11
click at [400, 192] on img at bounding box center [403, 189] width 11 height 11
click at [391, 247] on button "Submit" at bounding box center [393, 246] width 34 height 13
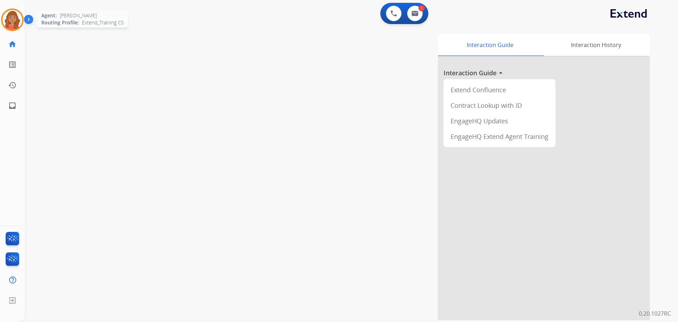
click at [8, 18] on img at bounding box center [12, 20] width 20 height 20
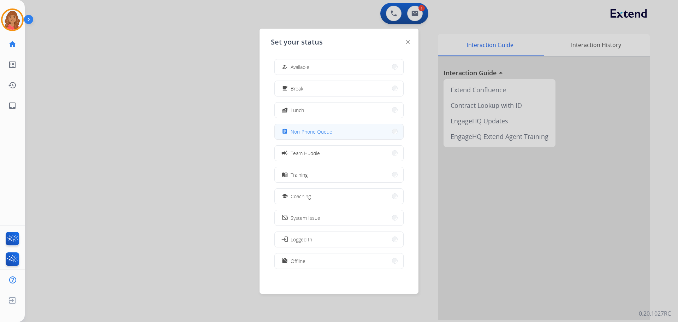
click at [303, 134] on span "Non-Phone Queue" at bounding box center [311, 131] width 42 height 7
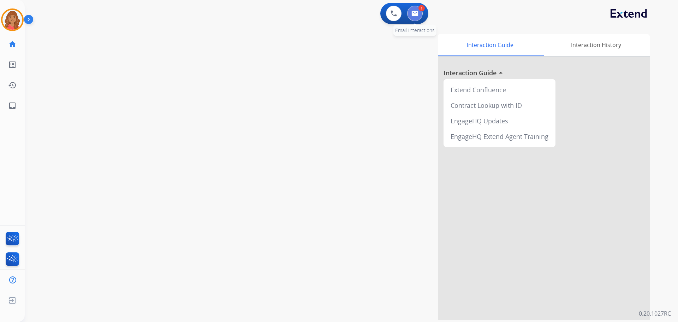
click at [416, 16] on img at bounding box center [414, 14] width 7 height 6
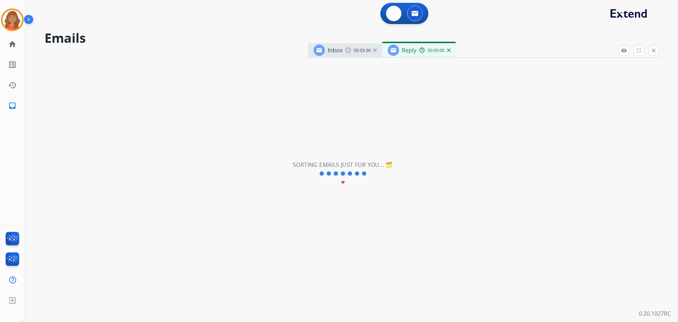
select select "**********"
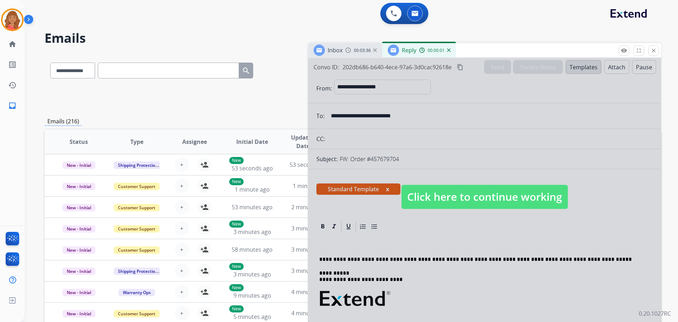
click at [424, 197] on span "Click here to continue working" at bounding box center [484, 197] width 166 height 24
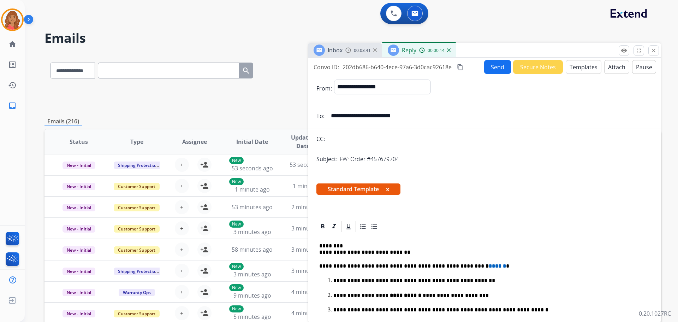
click at [491, 67] on button "Send" at bounding box center [497, 67] width 27 height 14
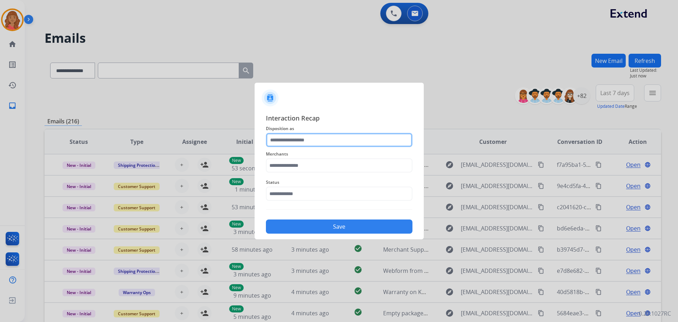
click at [297, 138] on input "text" at bounding box center [339, 140] width 146 height 14
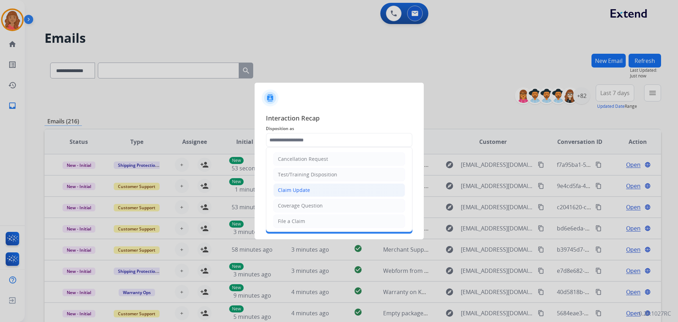
click at [293, 189] on div "Claim Update" at bounding box center [294, 189] width 32 height 7
type input "**********"
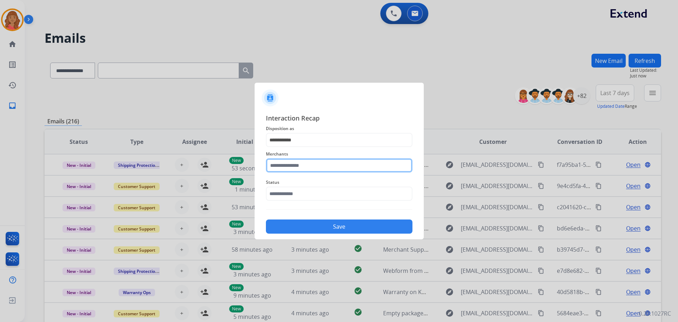
click at [288, 164] on input "text" at bounding box center [339, 165] width 146 height 14
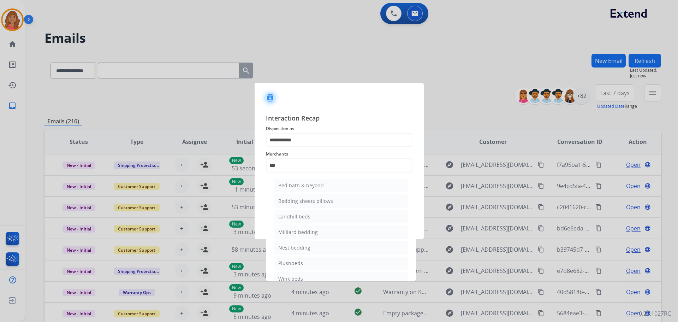
drag, startPoint x: 290, startPoint y: 184, endPoint x: 296, endPoint y: 196, distance: 12.9
click at [291, 184] on div "Bed bath & beyond" at bounding box center [301, 185] width 46 height 7
type input "**********"
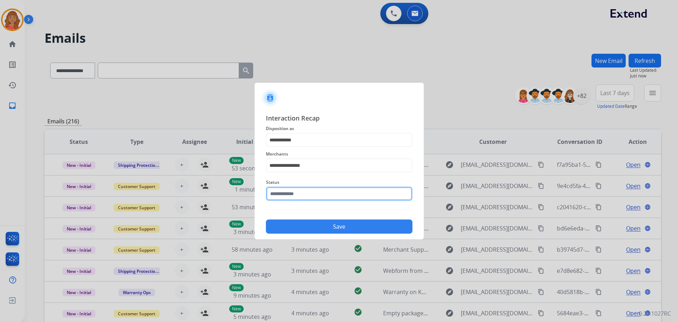
click at [293, 196] on input "text" at bounding box center [339, 193] width 146 height 14
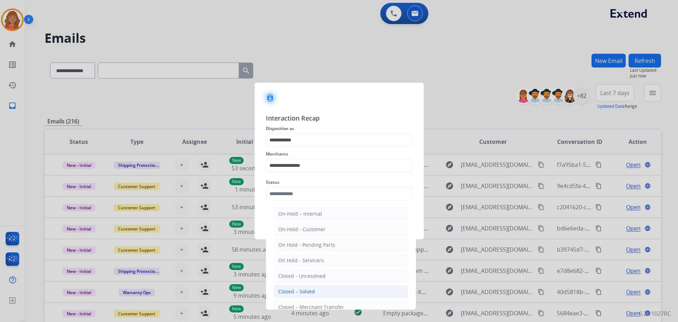
drag, startPoint x: 293, startPoint y: 293, endPoint x: 294, endPoint y: 275, distance: 18.4
click at [293, 293] on div "Closed – Solved" at bounding box center [296, 291] width 37 height 7
type input "**********"
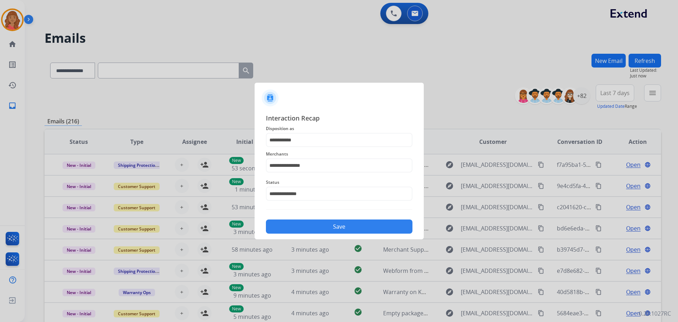
click at [301, 230] on button "Save" at bounding box center [339, 226] width 146 height 14
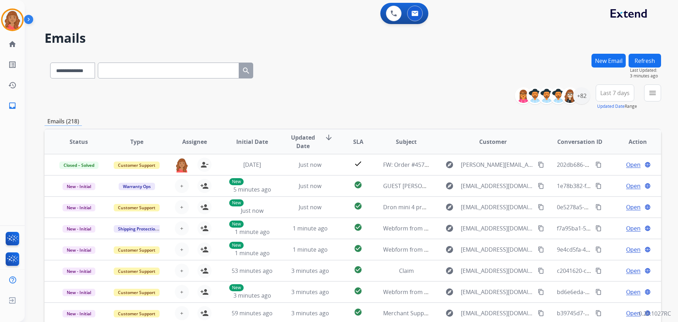
click at [491, 29] on div "**********" at bounding box center [343, 186] width 636 height 322
click at [653, 95] on mat-icon "menu" at bounding box center [652, 93] width 8 height 8
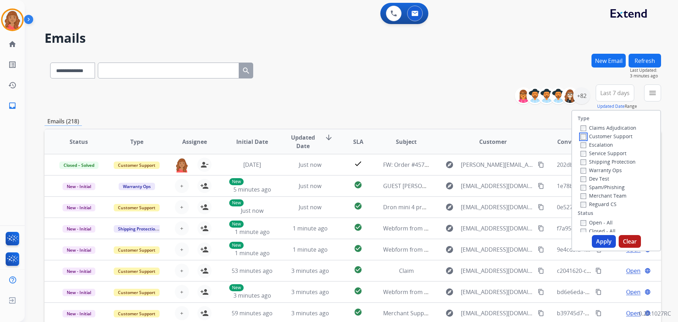
click at [583, 138] on label "Customer Support" at bounding box center [606, 136] width 52 height 7
click at [600, 242] on button "Apply" at bounding box center [604, 241] width 24 height 13
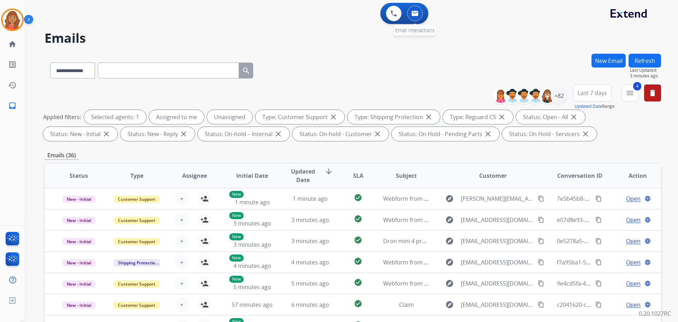
click at [412, 19] on button at bounding box center [415, 14] width 16 height 16
click at [414, 16] on img at bounding box center [414, 14] width 7 height 6
click at [557, 100] on div "+82" at bounding box center [558, 95] width 17 height 17
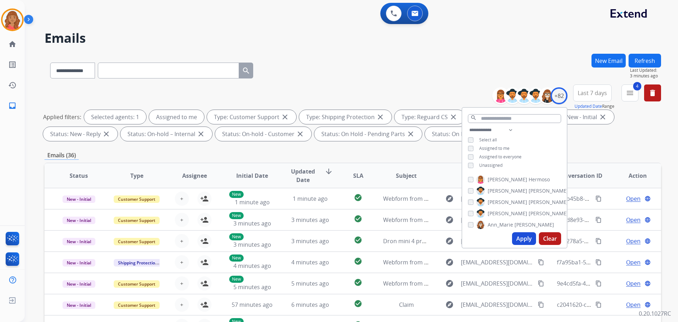
click at [521, 243] on button "Apply" at bounding box center [524, 238] width 24 height 13
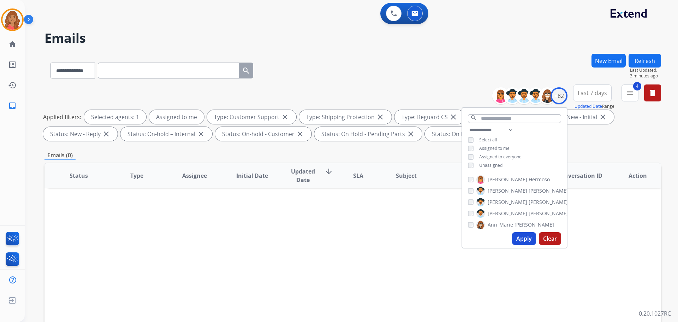
click at [189, 273] on div "Status Type Assignee Initial Date Updated Date arrow_downward SLA Subject Custo…" at bounding box center [352, 280] width 616 height 236
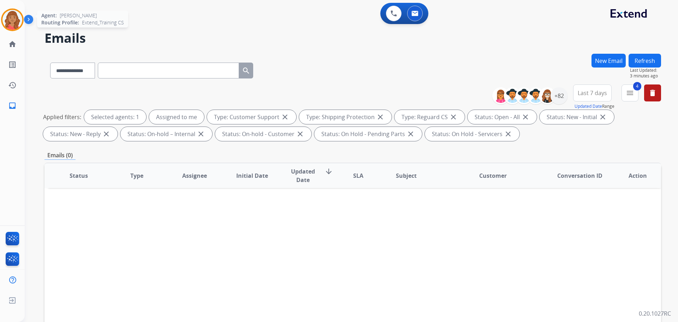
click at [15, 19] on img at bounding box center [12, 20] width 20 height 20
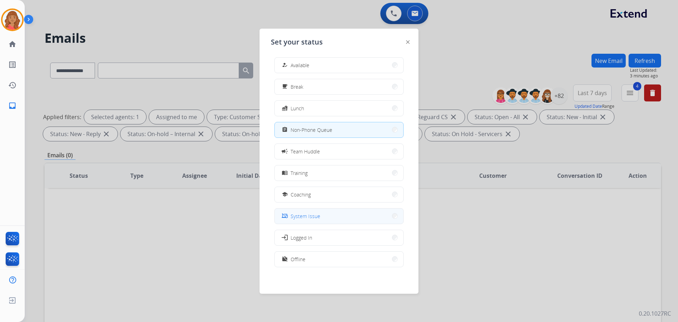
scroll to position [2, 0]
click at [295, 258] on span "Offline" at bounding box center [297, 258] width 15 height 7
